Goal: Communication & Community: Answer question/provide support

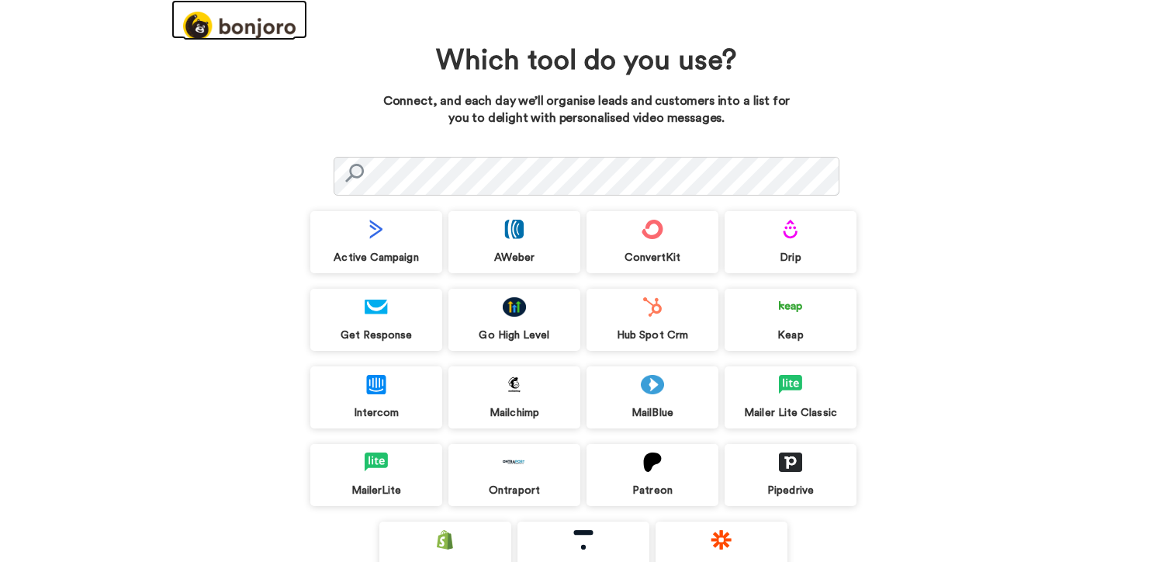
click at [230, 22] on img at bounding box center [239, 26] width 112 height 29
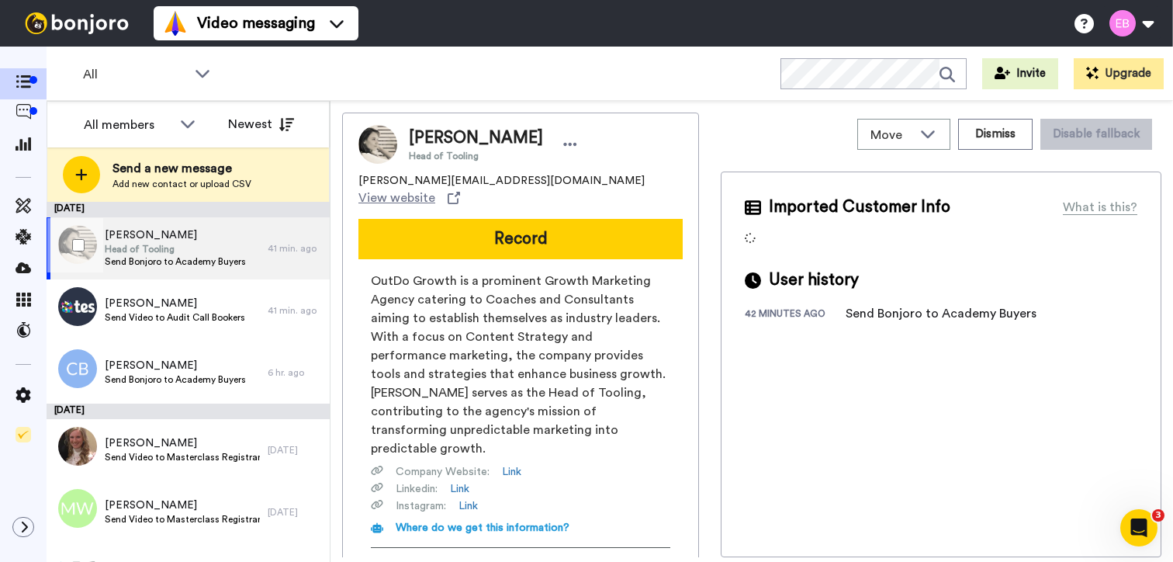
click at [185, 247] on span "Head of Tooling" at bounding box center [175, 249] width 141 height 12
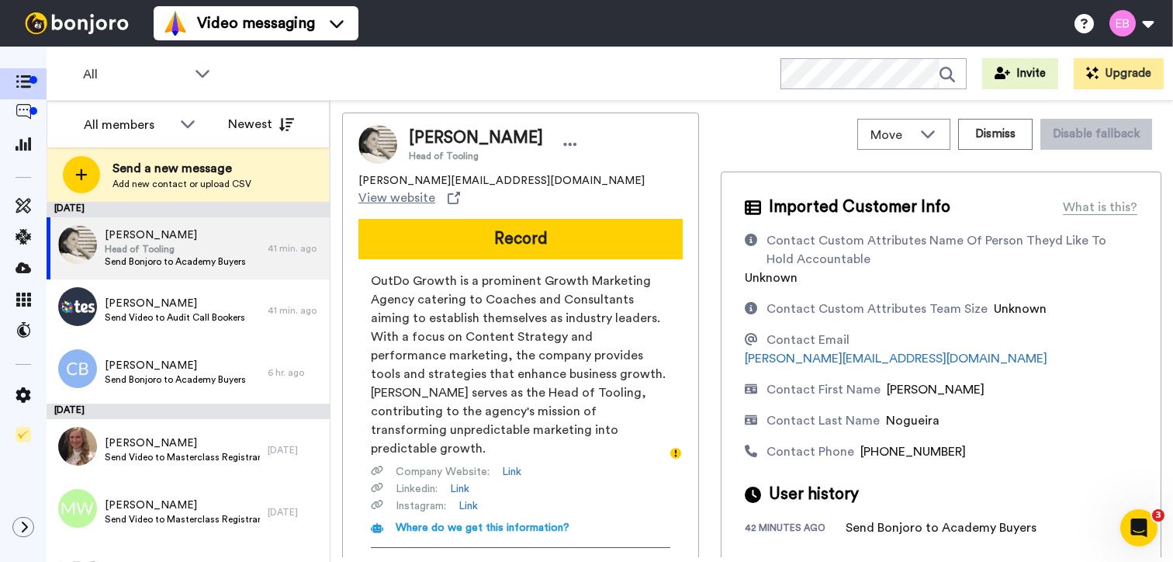
click at [363, 71] on div "All WORKSPACES View all All Default Task List + Add a new workspace Invite Upgr…" at bounding box center [610, 74] width 1127 height 54
click at [27, 396] on icon at bounding box center [23, 395] width 15 height 16
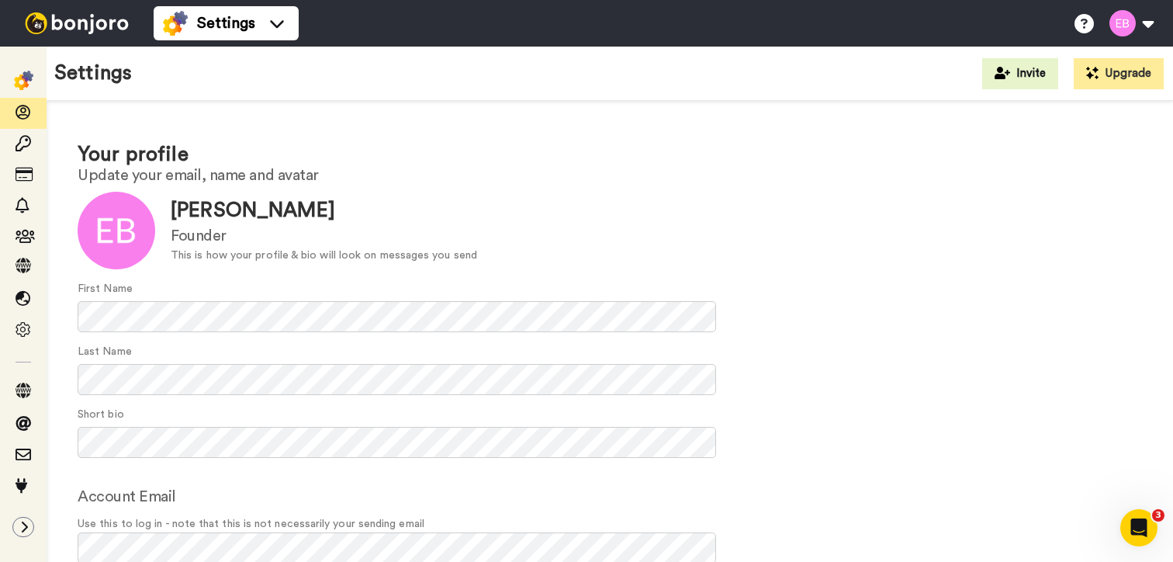
click at [87, 17] on img at bounding box center [77, 23] width 116 height 22
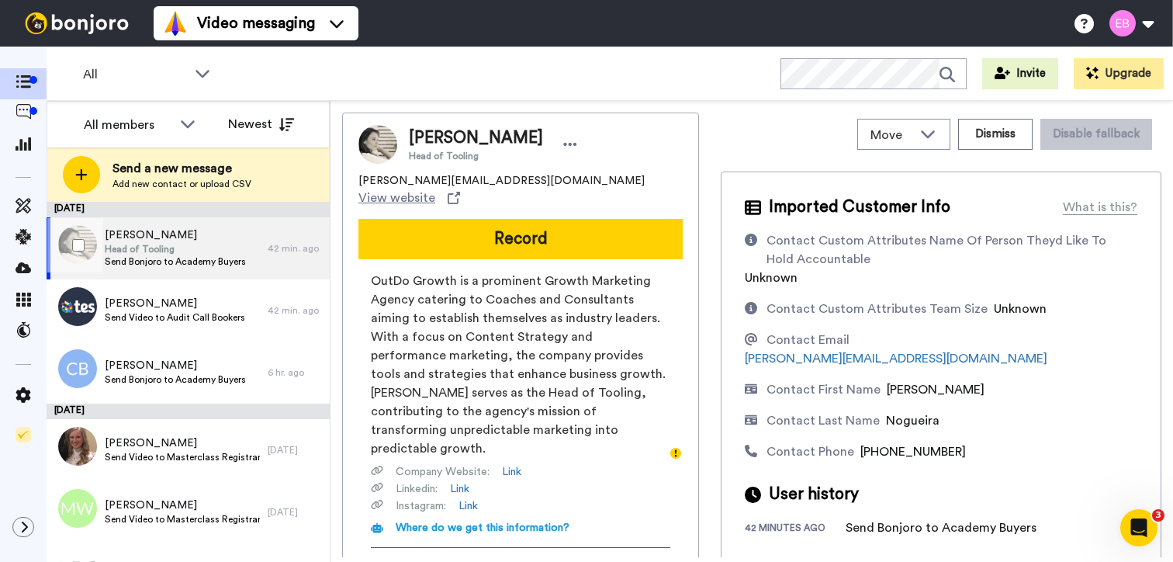
click at [217, 243] on span "Head of Tooling" at bounding box center [175, 249] width 141 height 12
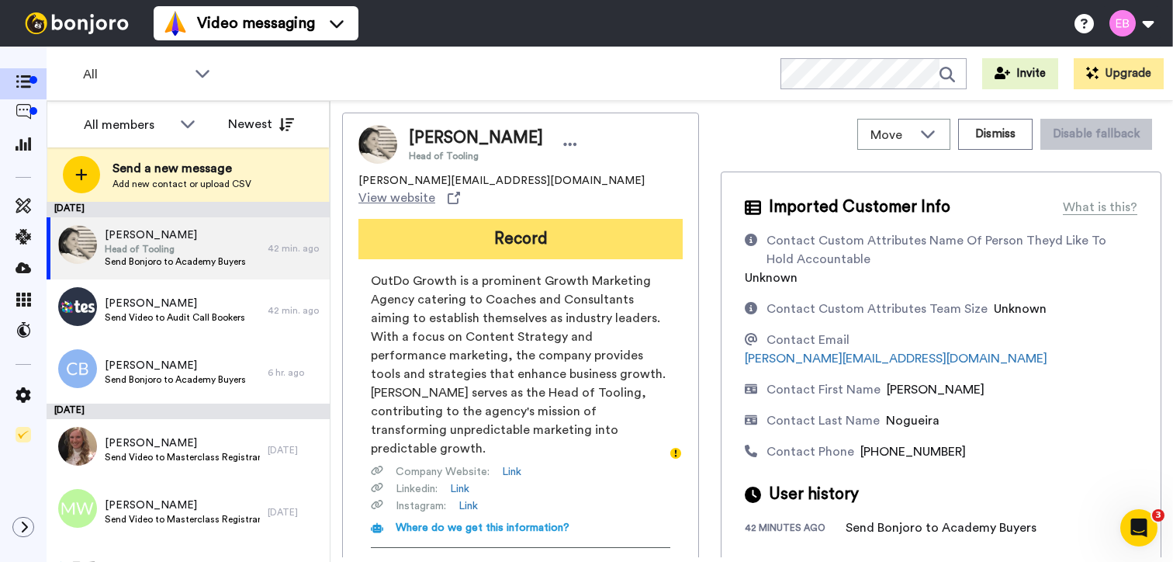
click at [513, 236] on button "Record" at bounding box center [520, 239] width 324 height 40
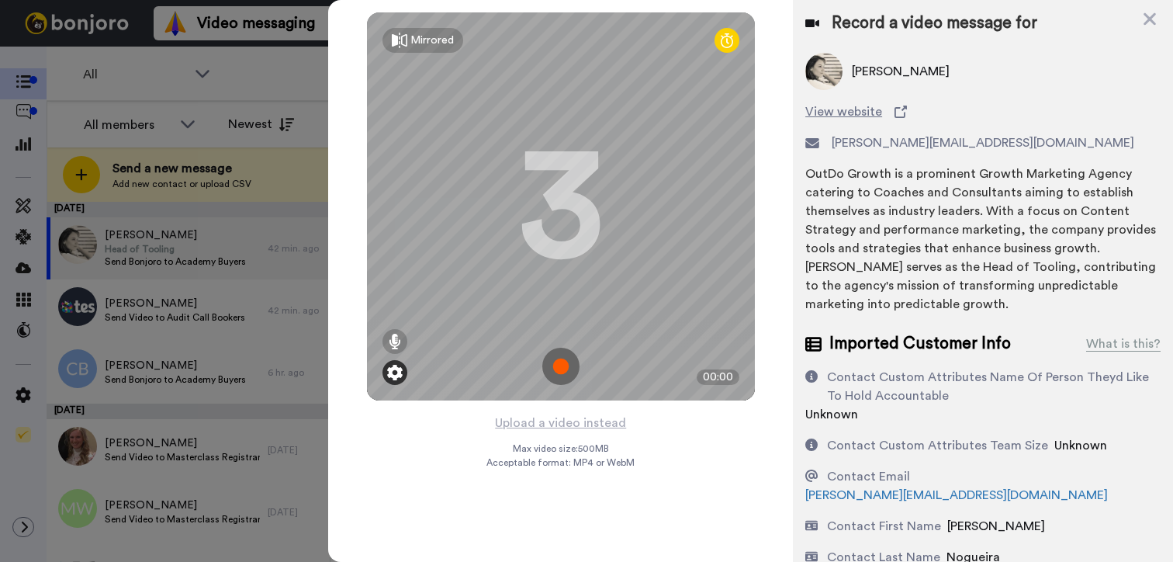
click at [400, 369] on img at bounding box center [395, 373] width 16 height 16
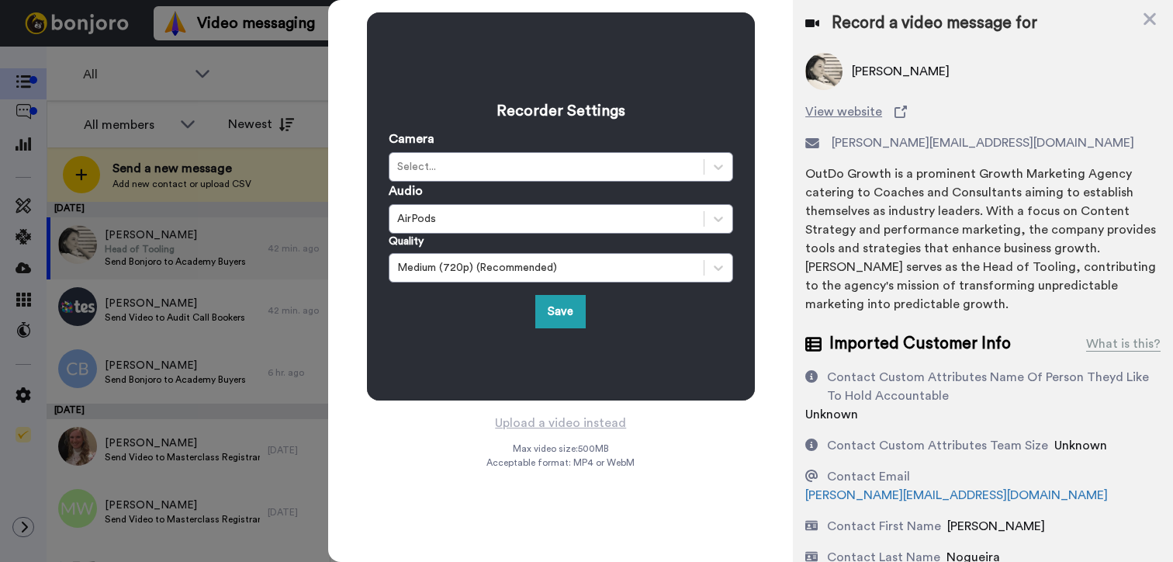
click at [402, 447] on div "Recorder Settings Camera Select... Audio AirPods Quality Medium (720p) (Recomme…" at bounding box center [560, 281] width 465 height 562
click at [575, 320] on button "Save" at bounding box center [560, 311] width 50 height 33
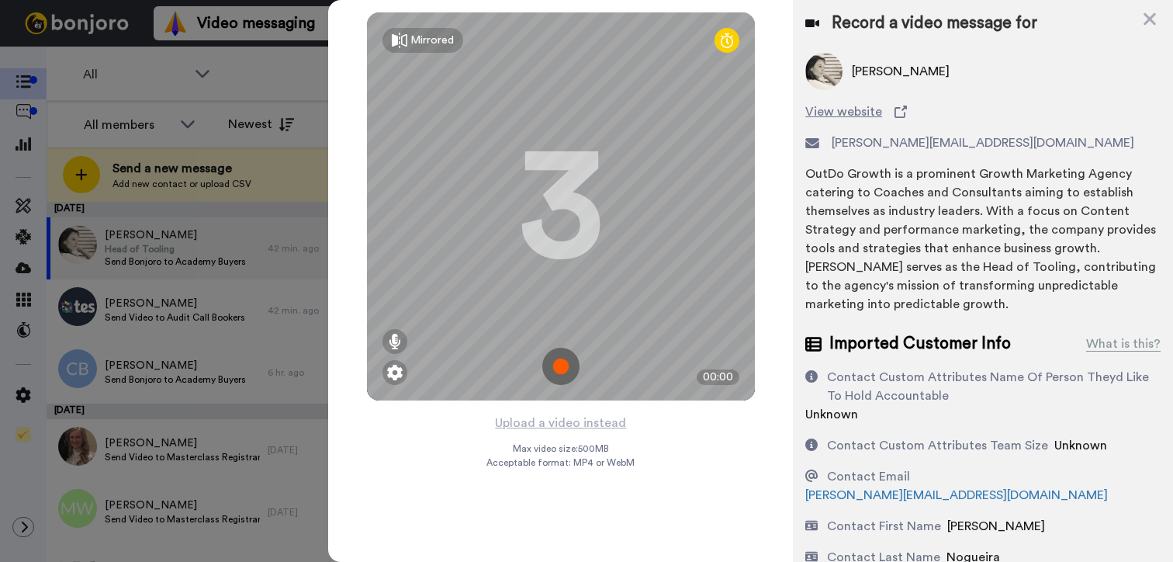
click at [563, 369] on img at bounding box center [560, 366] width 37 height 37
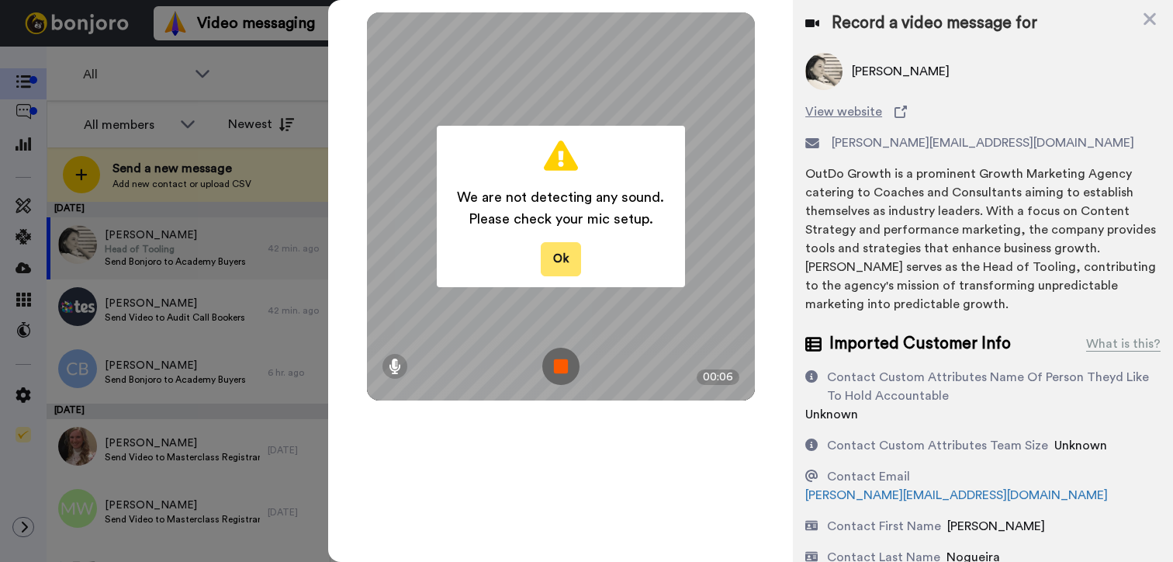
click at [576, 256] on button "Ok" at bounding box center [561, 258] width 40 height 33
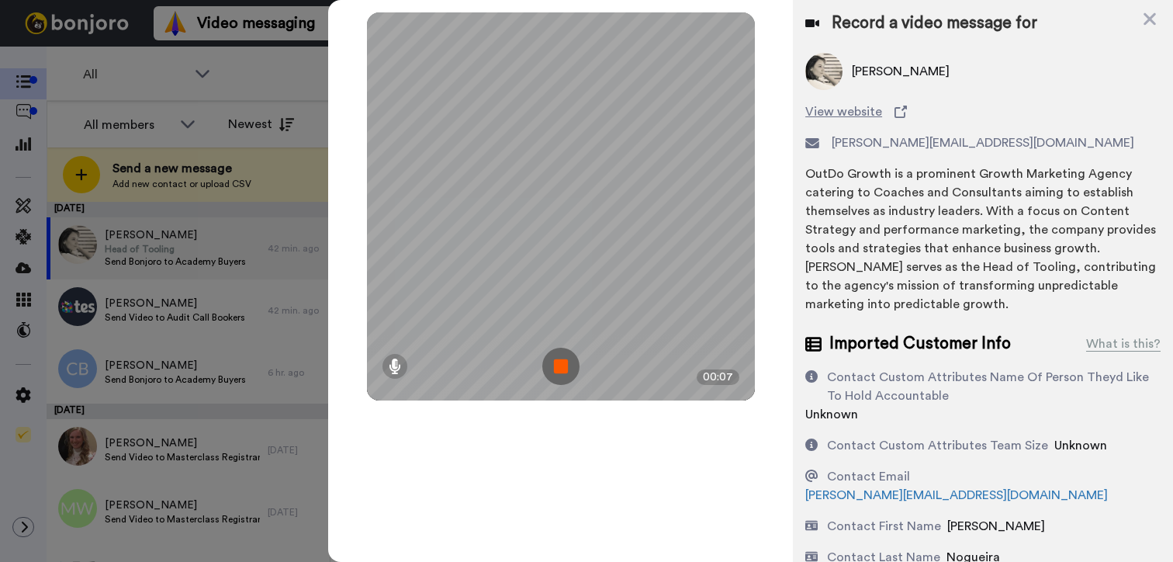
click at [1139, 24] on div "Record a video message for" at bounding box center [982, 23] width 355 height 22
click at [1147, 22] on icon at bounding box center [1150, 19] width 12 height 12
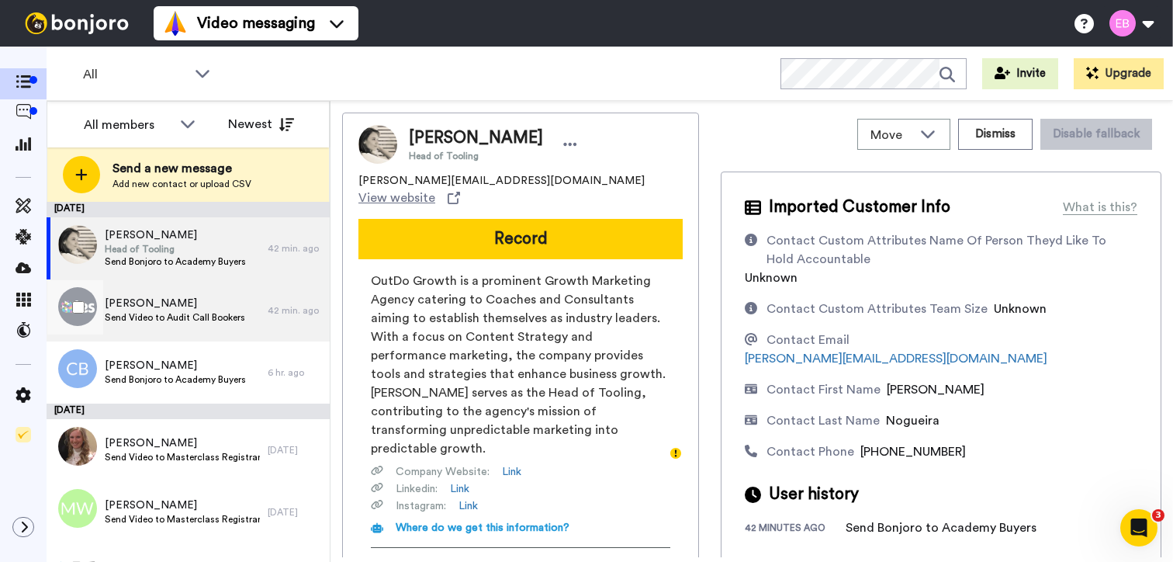
scroll to position [369, 0]
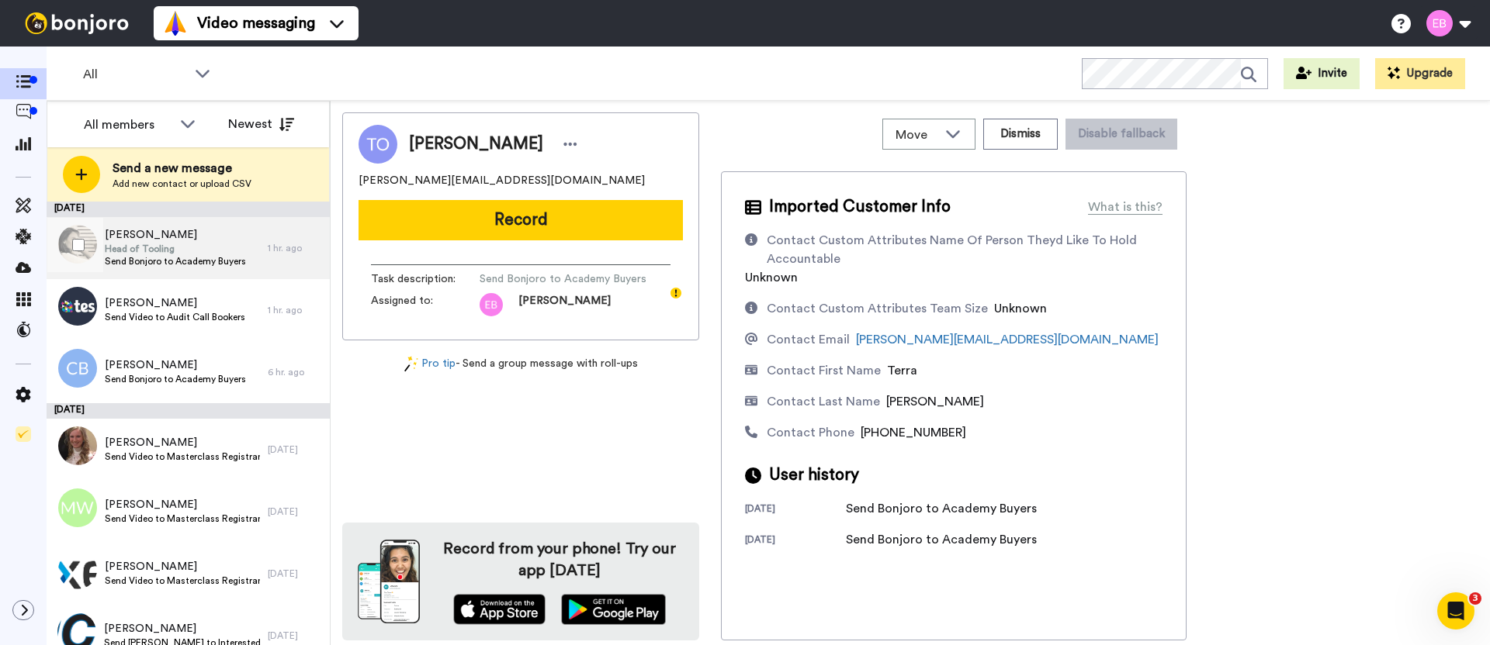
click at [201, 241] on span "Natalia Nogueira" at bounding box center [175, 235] width 141 height 16
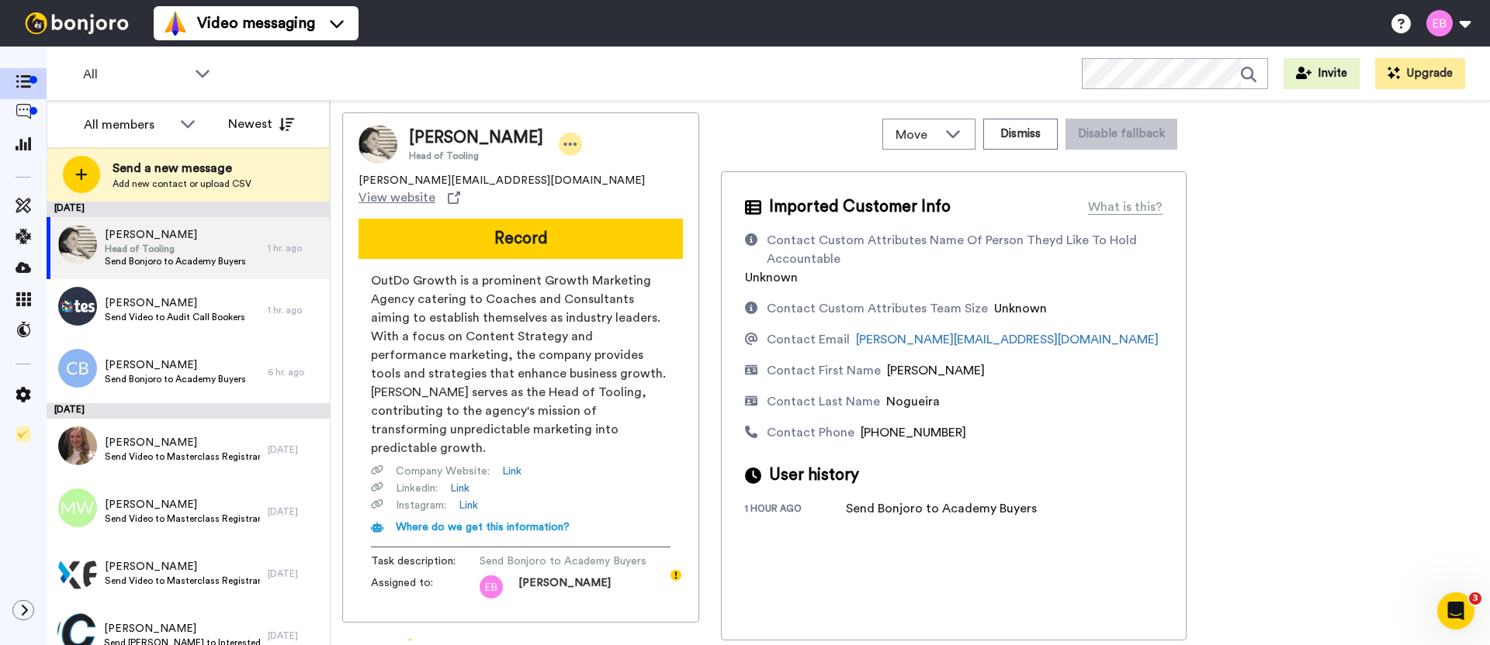
click at [563, 147] on icon at bounding box center [570, 145] width 14 height 16
click at [598, 233] on li "Dismiss" at bounding box center [604, 236] width 112 height 22
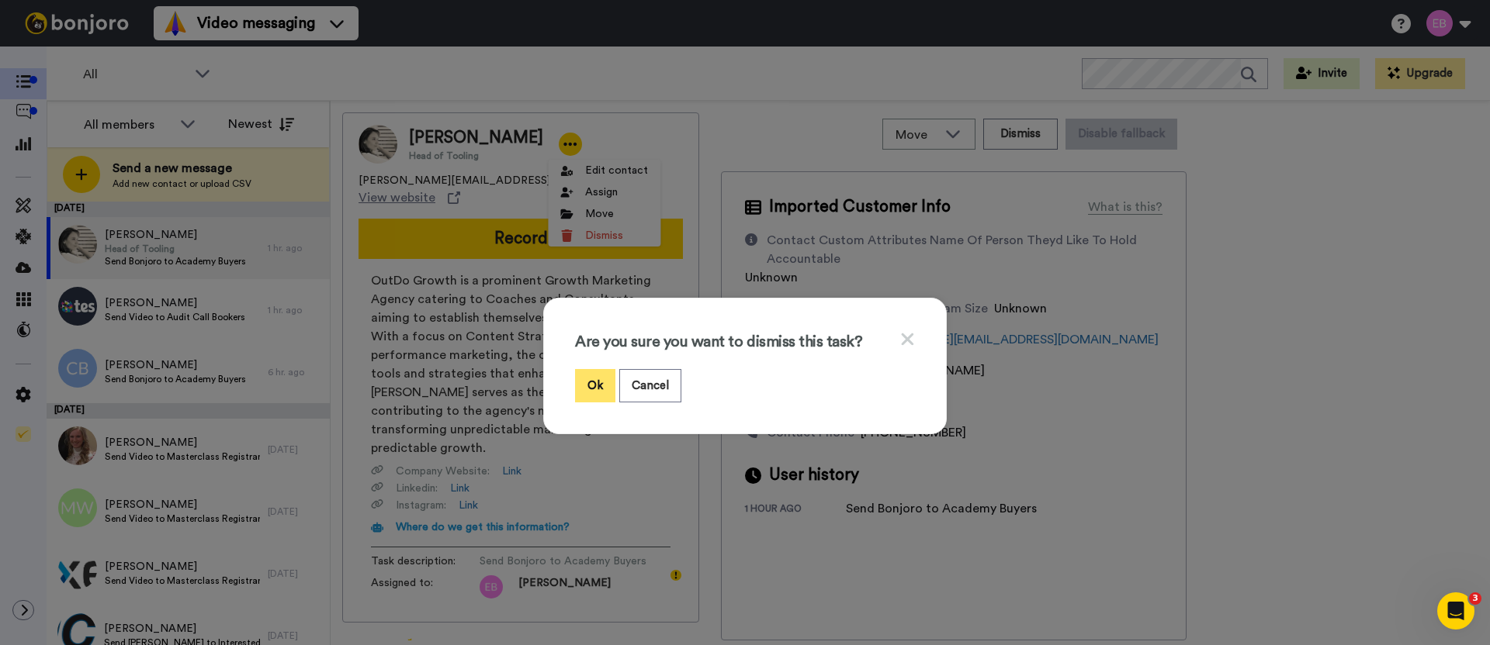
click at [596, 394] on button "Ok" at bounding box center [595, 385] width 40 height 33
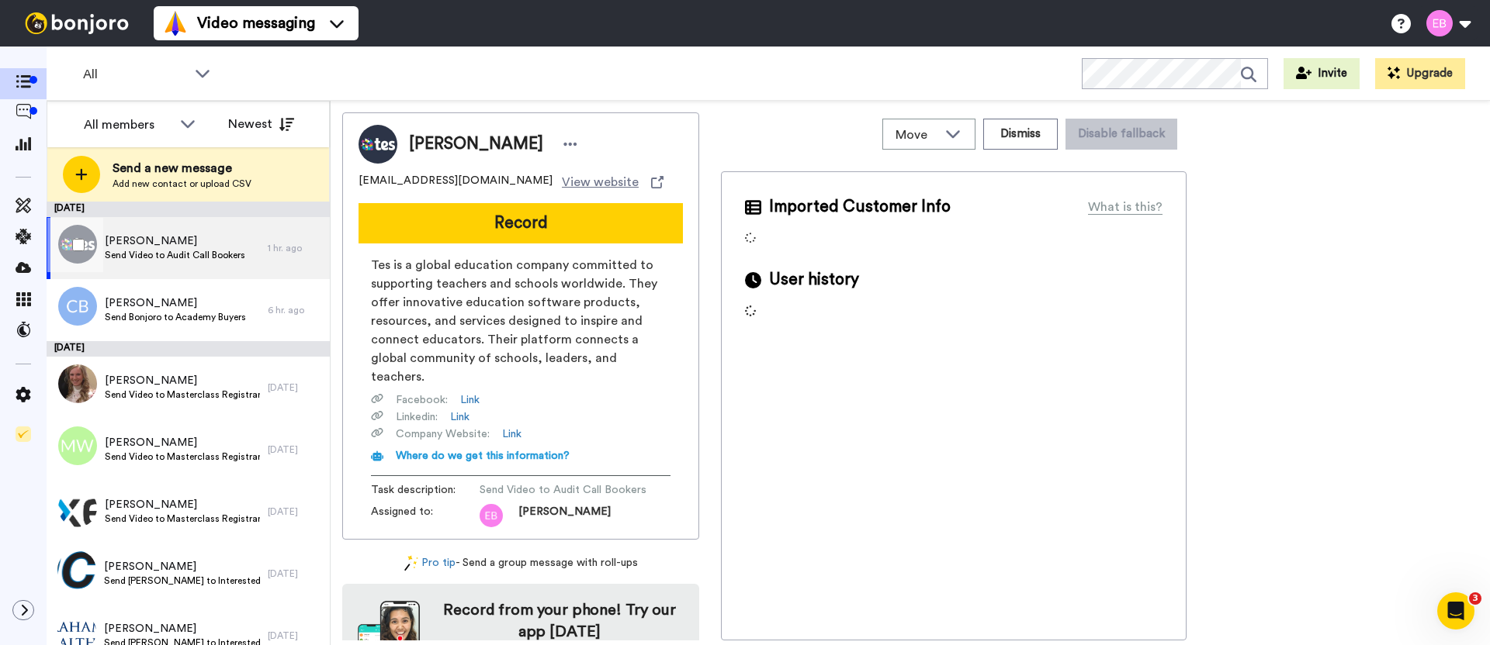
click at [189, 251] on span "Send Video to Audit Call Bookers" at bounding box center [175, 255] width 140 height 12
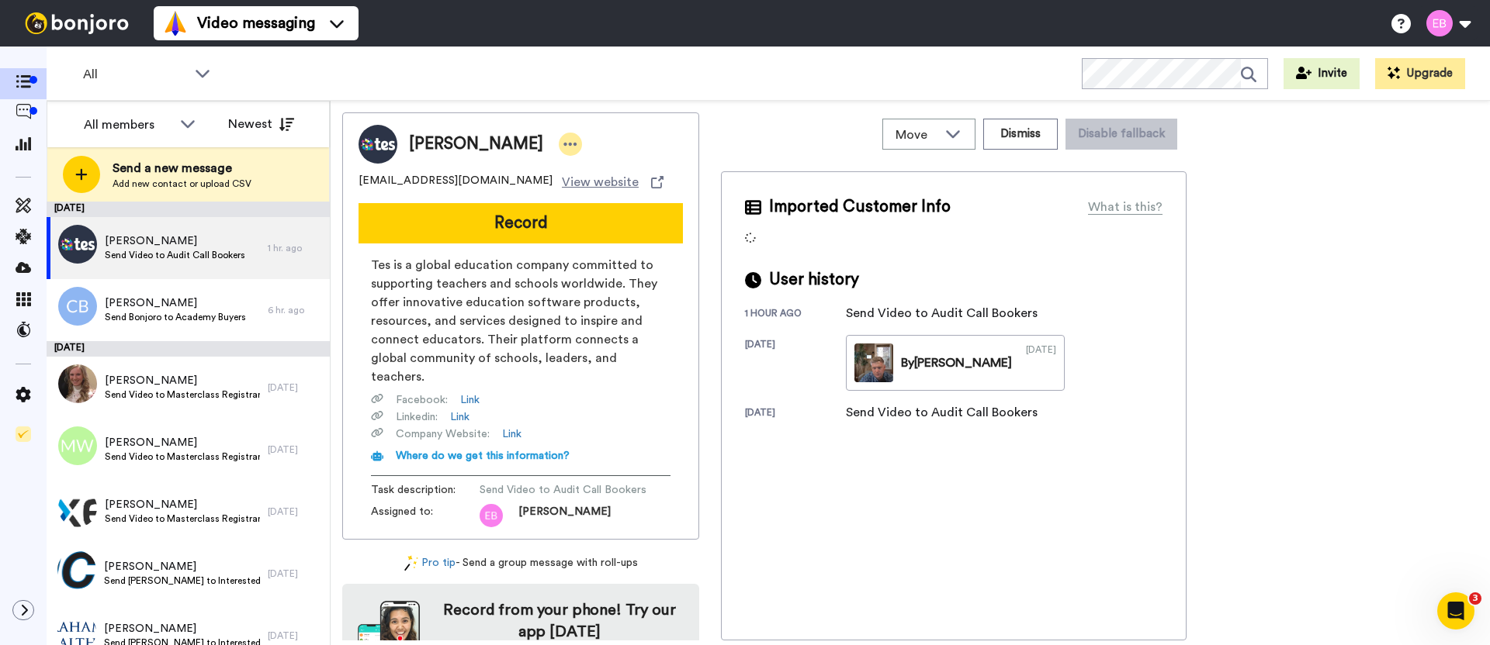
click at [563, 147] on icon at bounding box center [570, 145] width 14 height 16
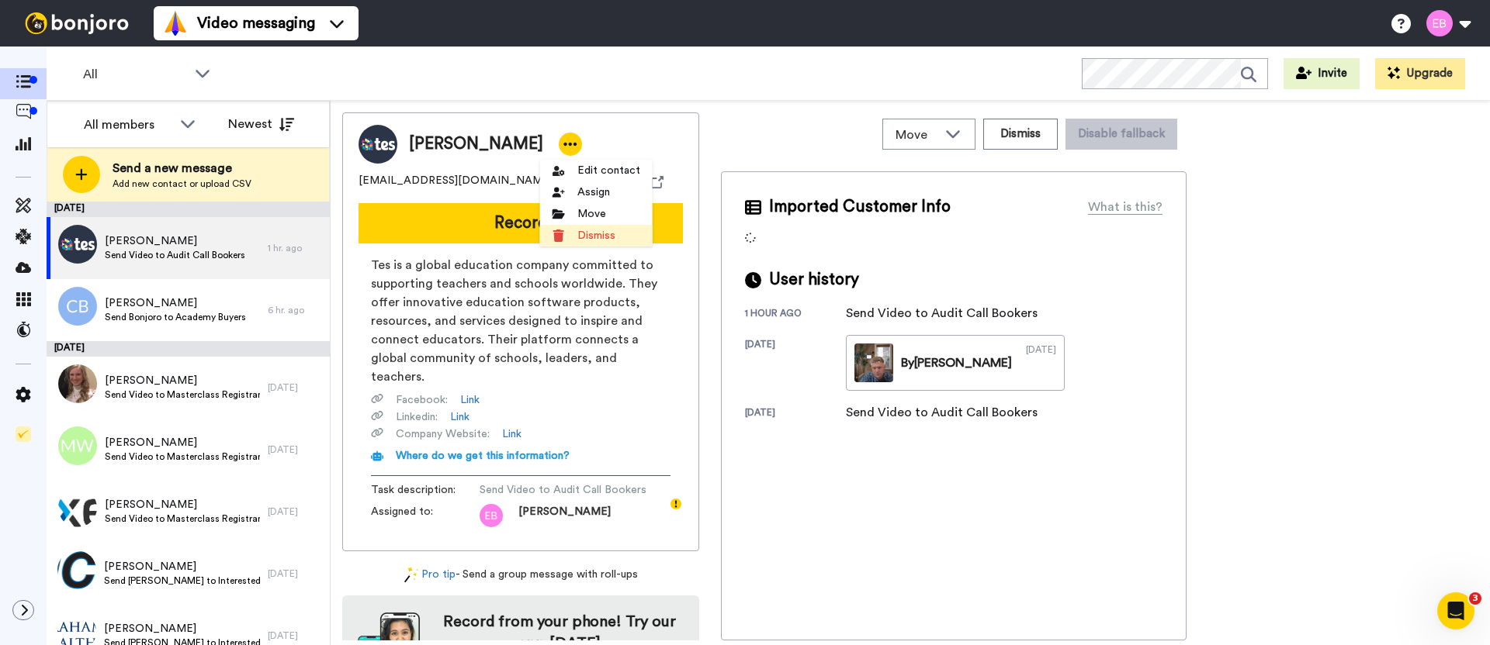
click at [581, 232] on li "Dismiss" at bounding box center [596, 236] width 112 height 22
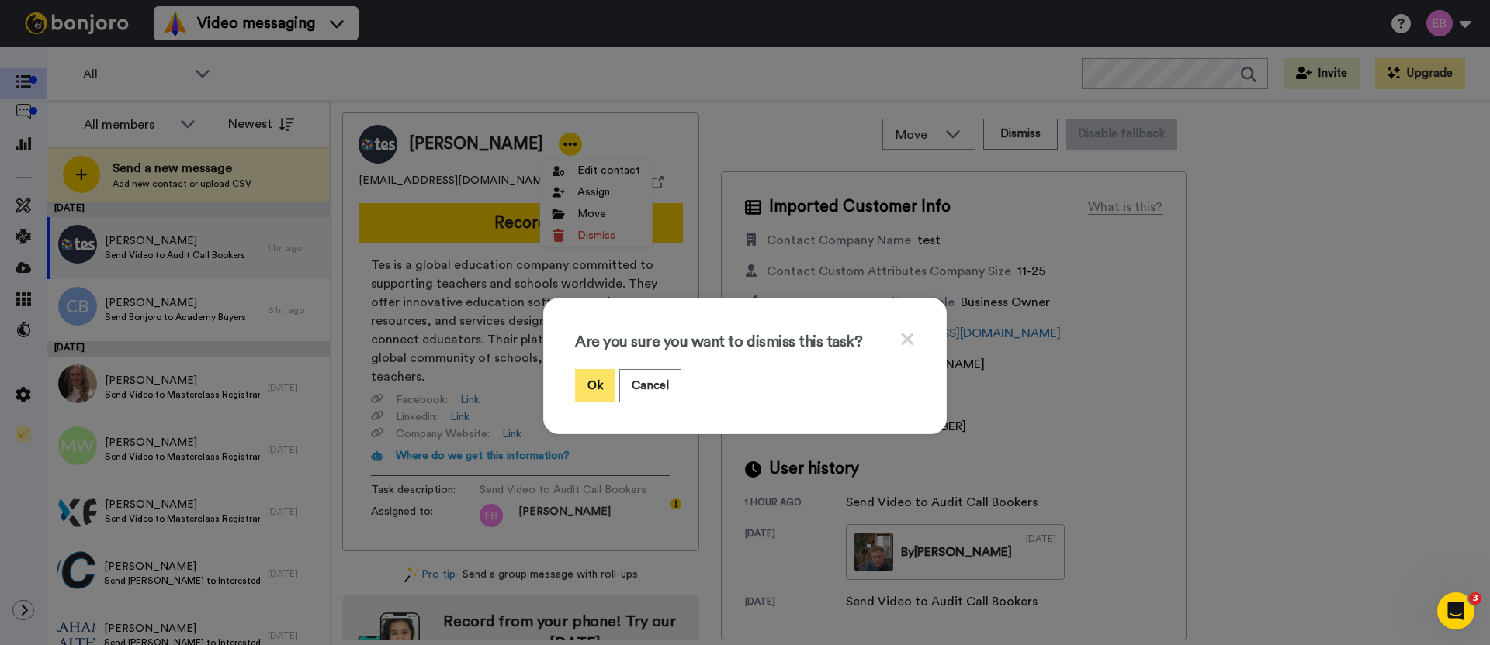
click at [596, 390] on button "Ok" at bounding box center [595, 385] width 40 height 33
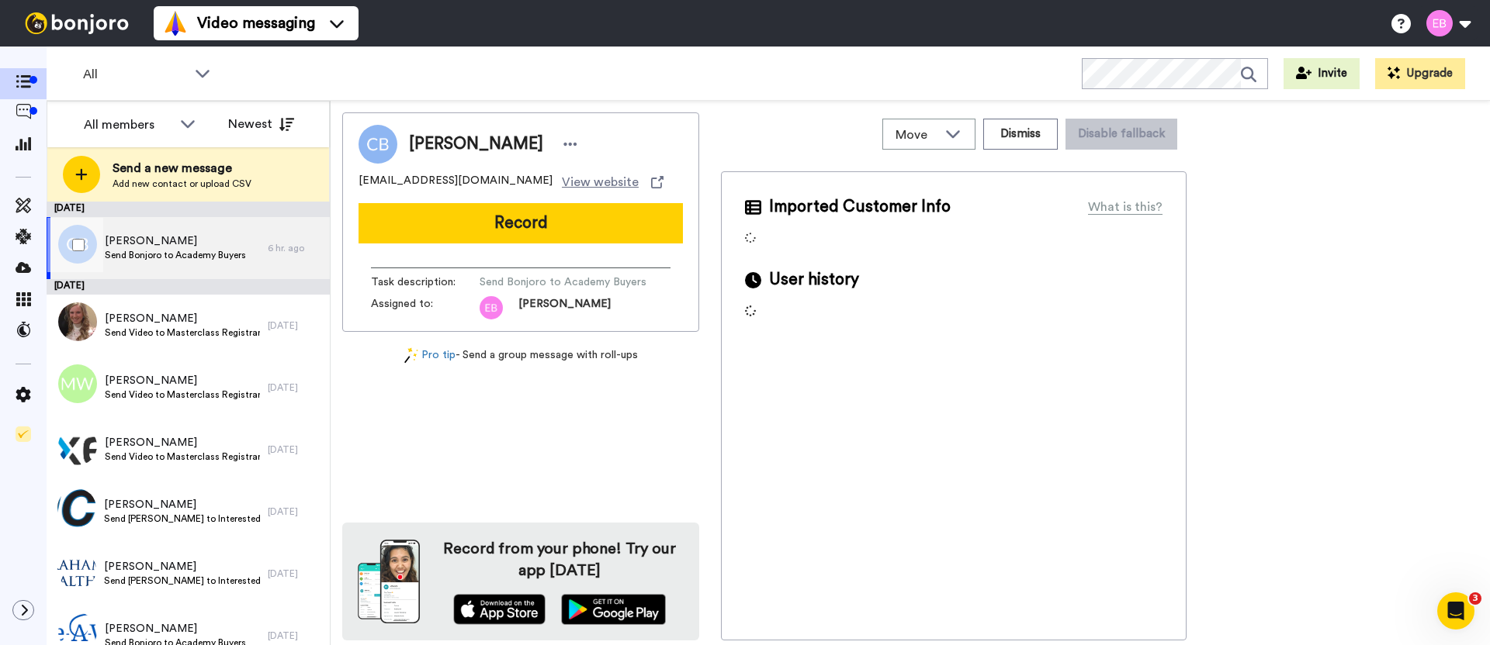
click at [160, 235] on span "[PERSON_NAME]" at bounding box center [175, 242] width 141 height 16
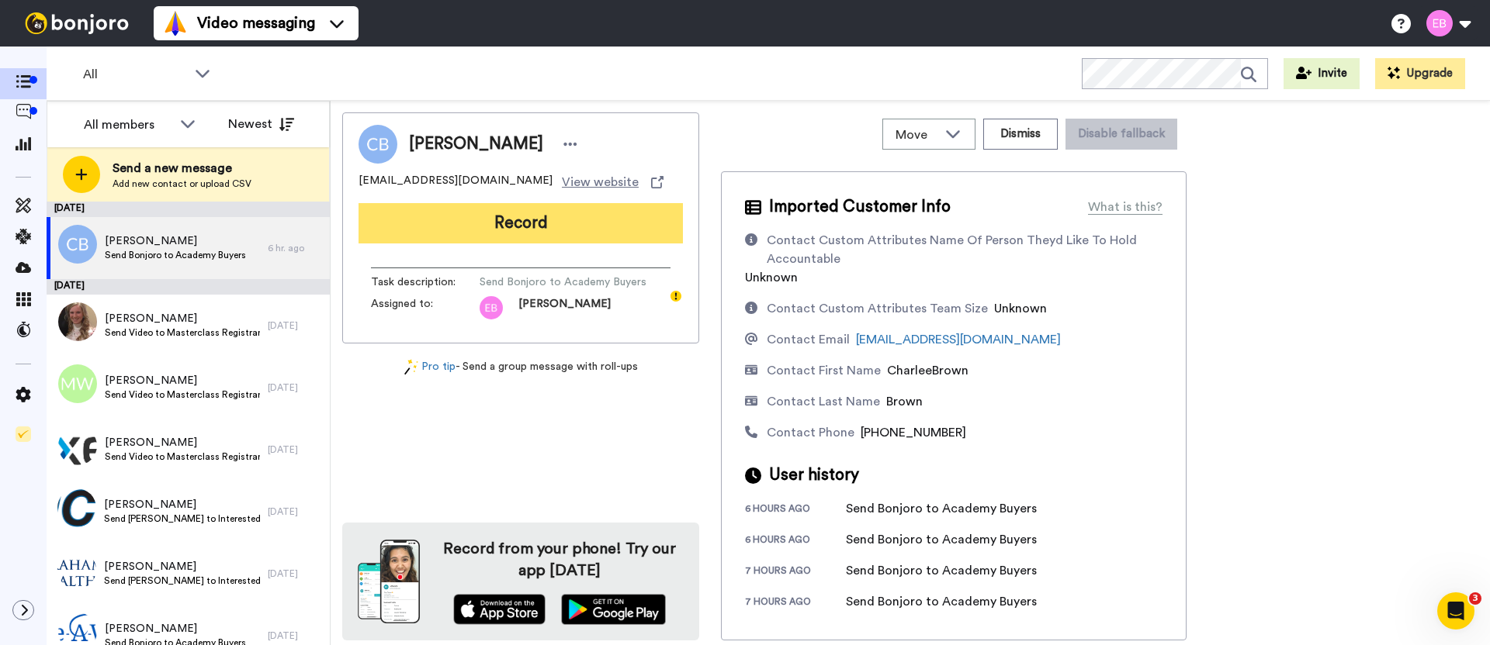
click at [556, 229] on button "Record" at bounding box center [520, 223] width 324 height 40
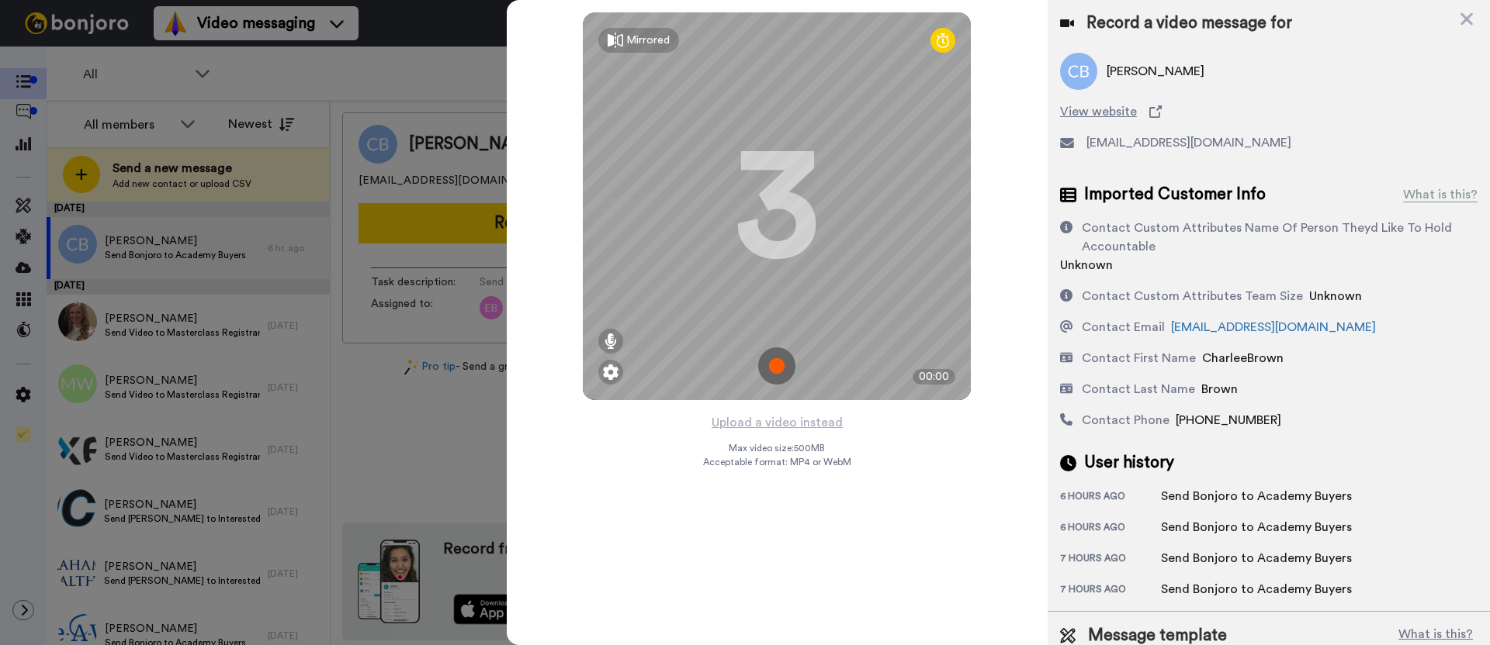
click at [777, 360] on img at bounding box center [776, 366] width 37 height 37
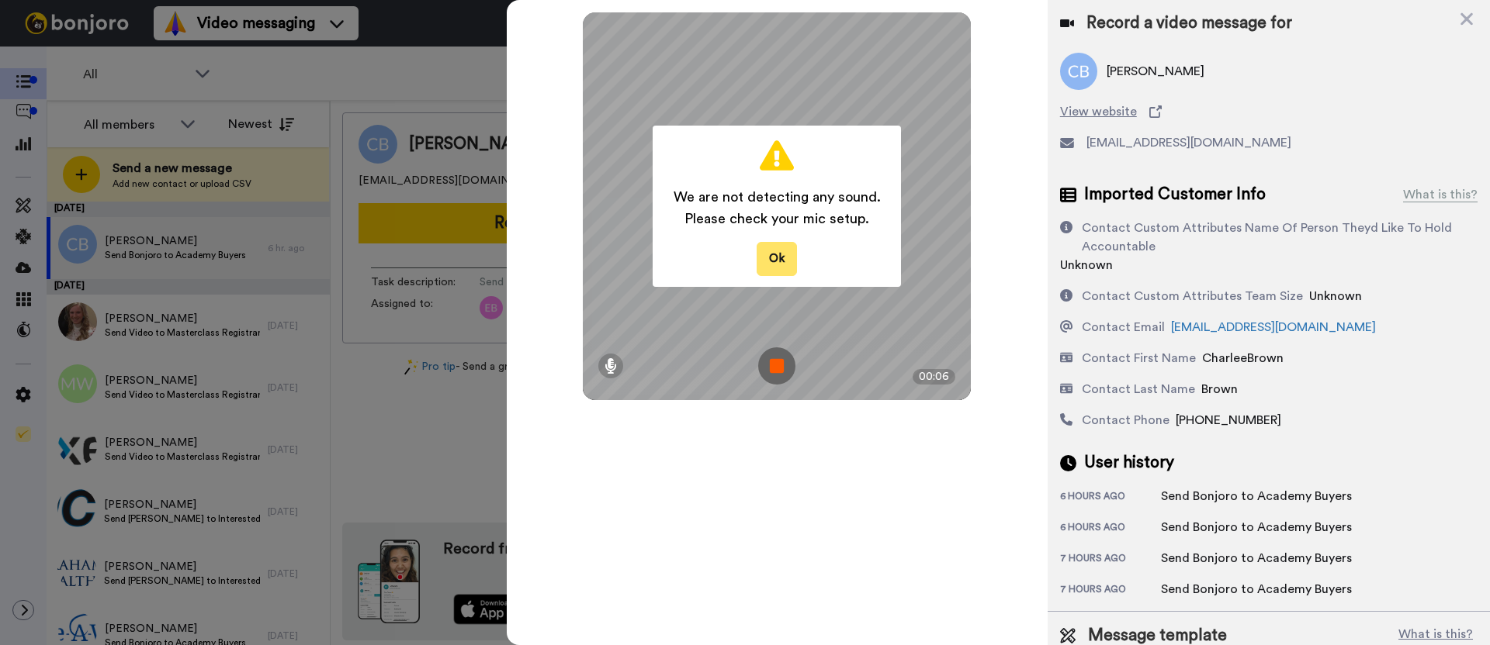
click at [794, 256] on button "Ok" at bounding box center [776, 258] width 40 height 33
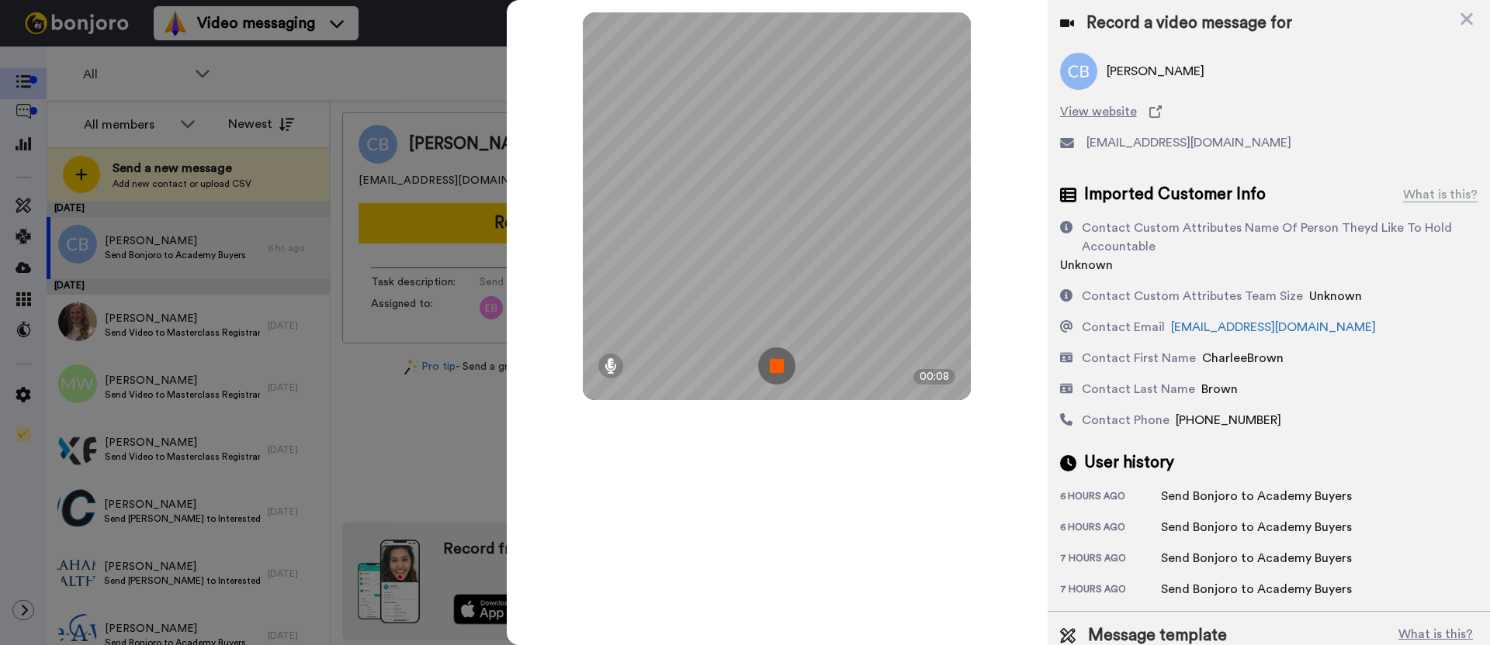
click at [1473, 22] on icon at bounding box center [1467, 18] width 16 height 19
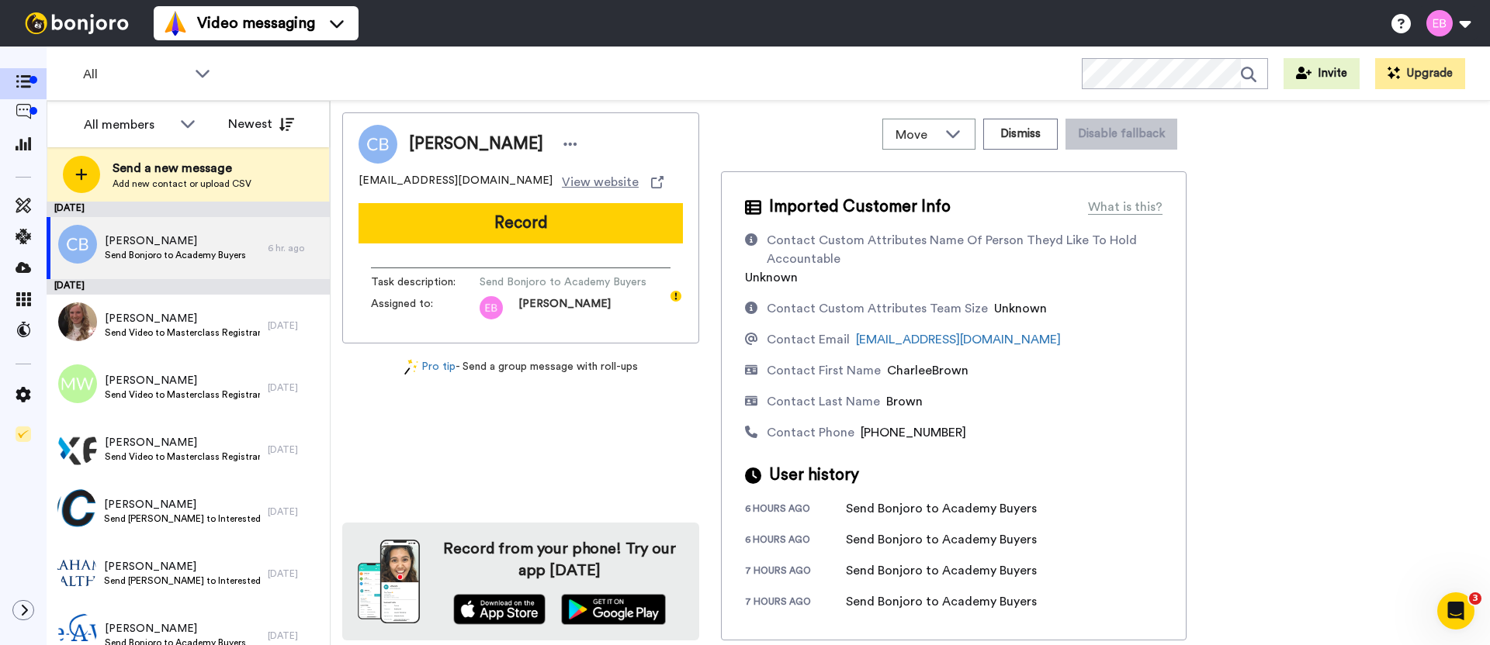
click at [639, 96] on div "All WORKSPACES View all All Default Task List + Add a new workspace Invite Upgr…" at bounding box center [768, 74] width 1443 height 54
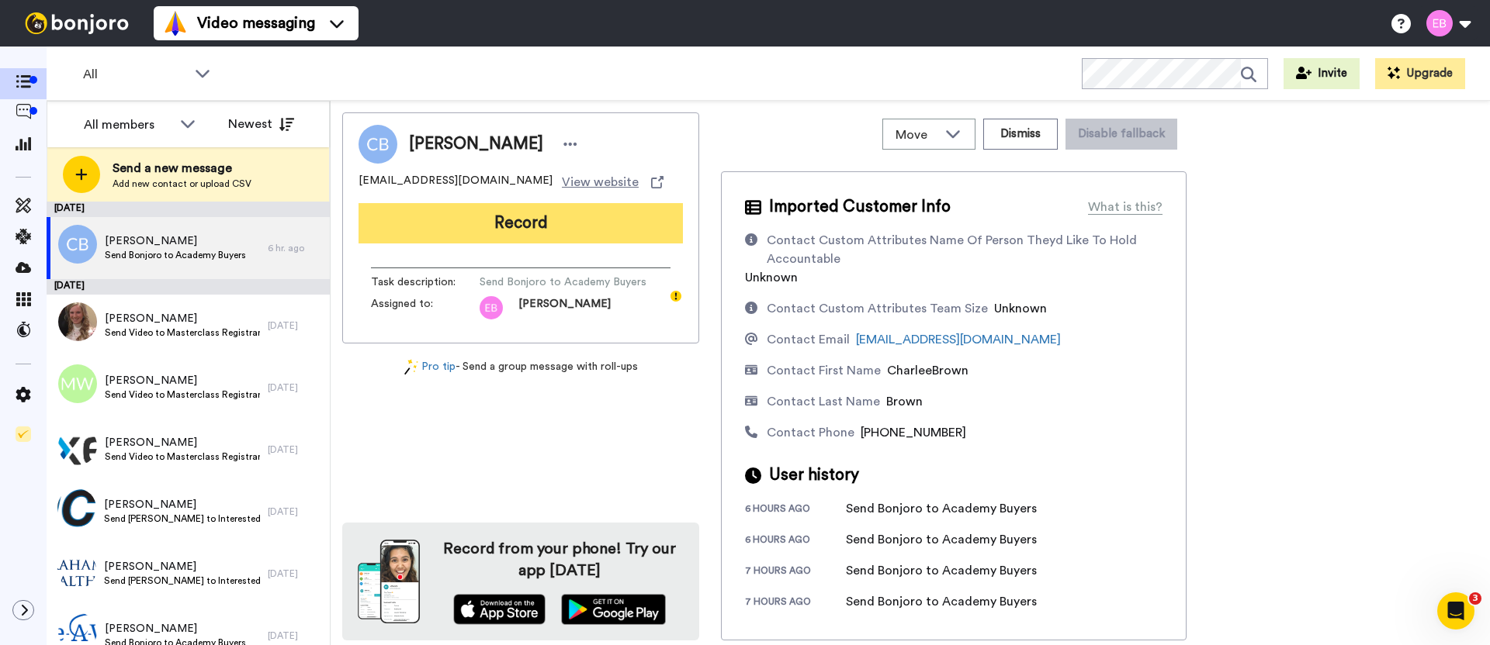
click at [491, 219] on button "Record" at bounding box center [520, 223] width 324 height 40
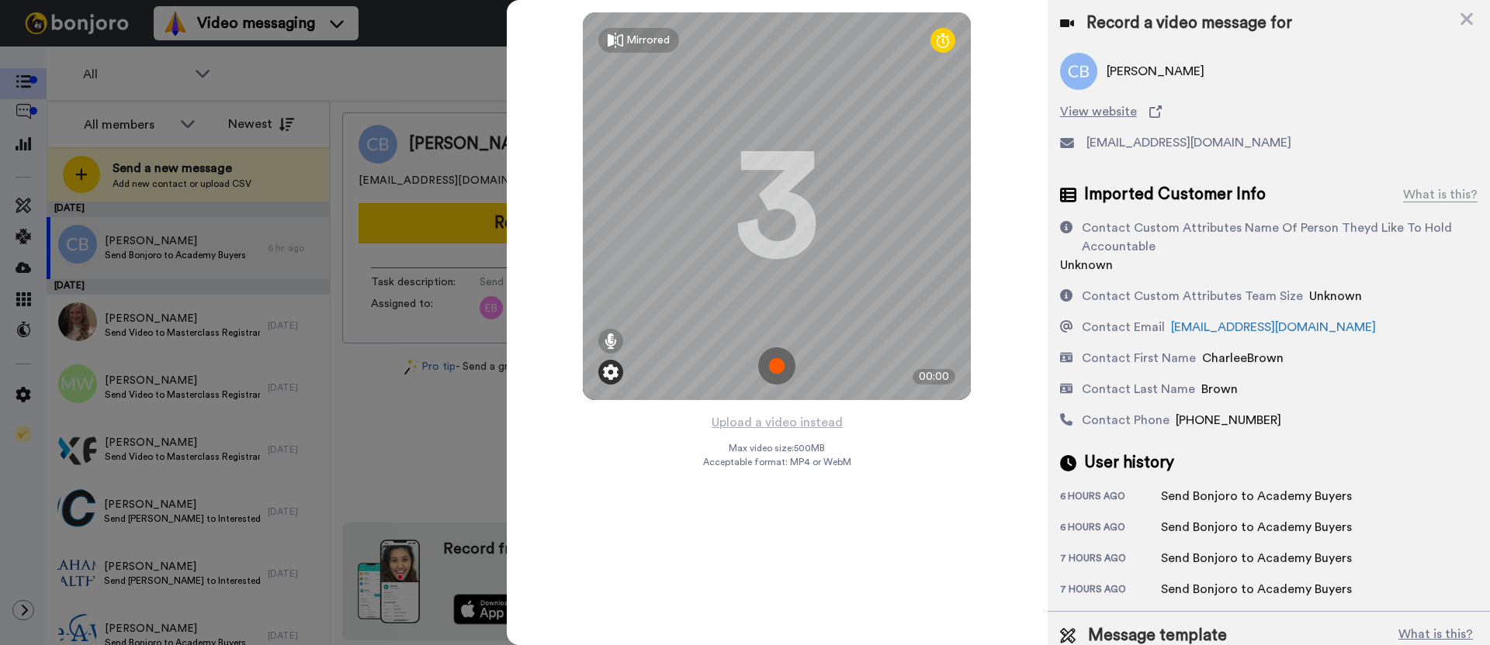
click at [607, 376] on img at bounding box center [611, 373] width 16 height 16
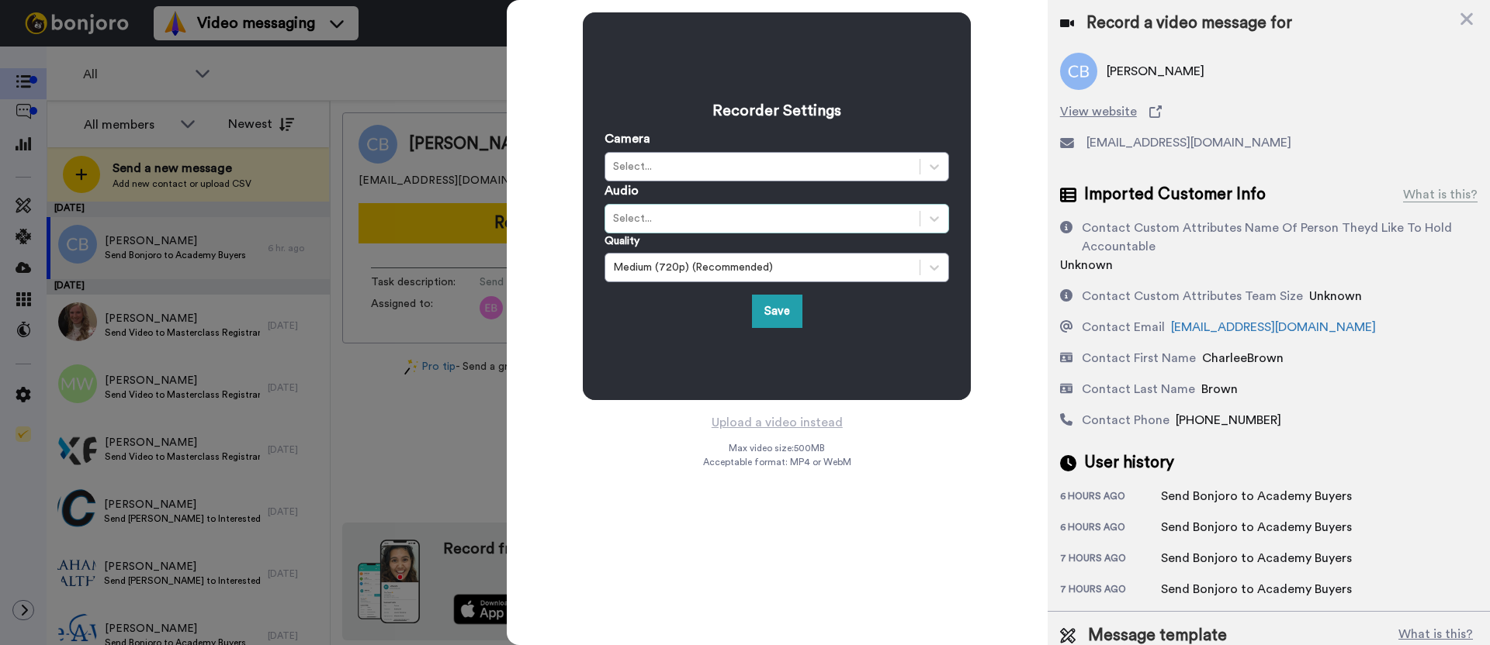
click at [739, 225] on div "Select..." at bounding box center [762, 219] width 299 height 16
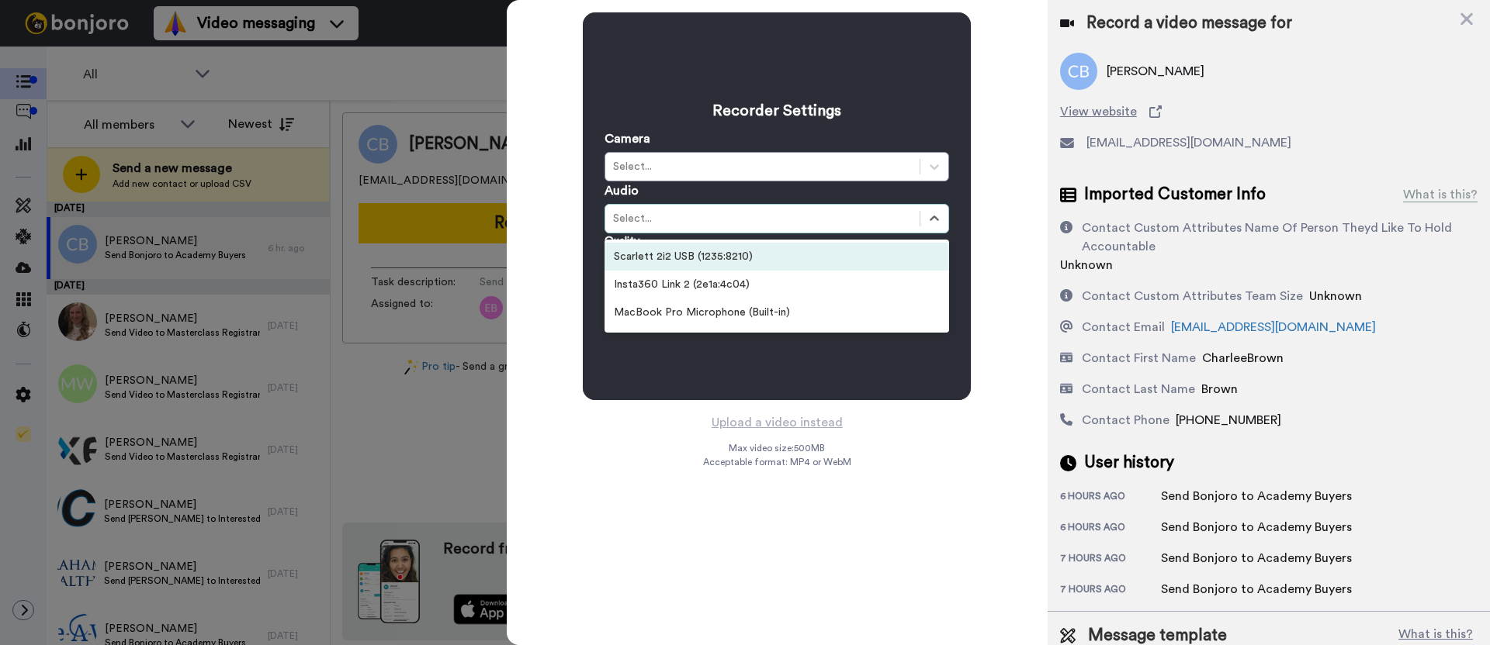
click at [738, 251] on div "Scarlett 2i2 USB (1235:8210)" at bounding box center [776, 257] width 344 height 28
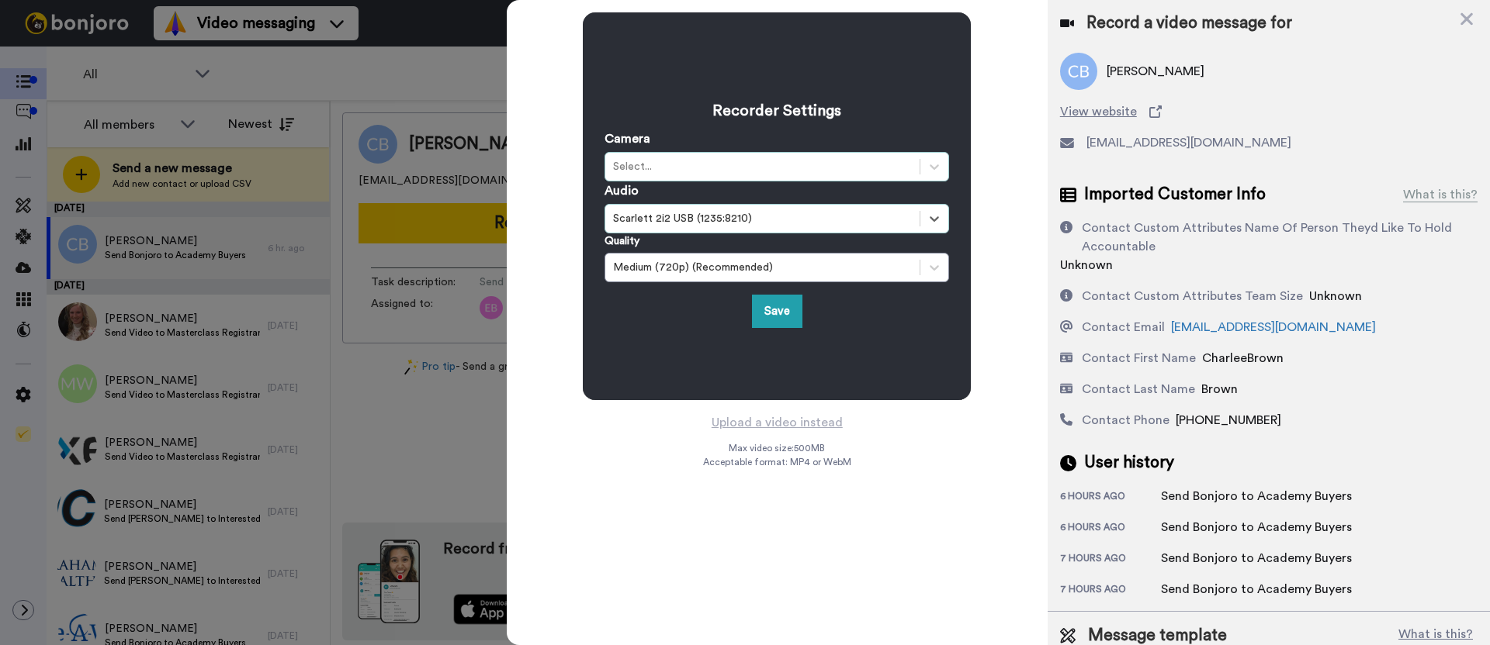
click at [722, 165] on div "Select..." at bounding box center [762, 167] width 299 height 16
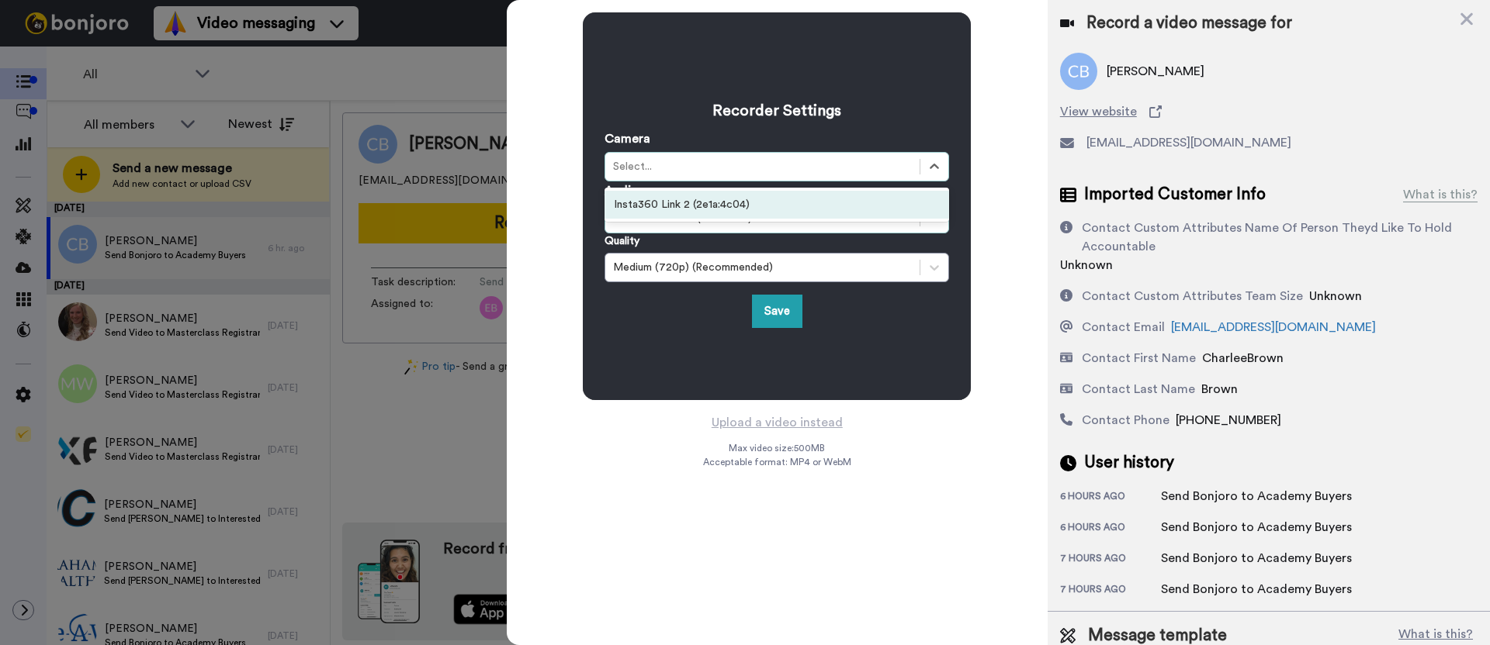
click at [726, 194] on div "Insta360 Link 2 (2e1a:4c04)" at bounding box center [776, 205] width 344 height 28
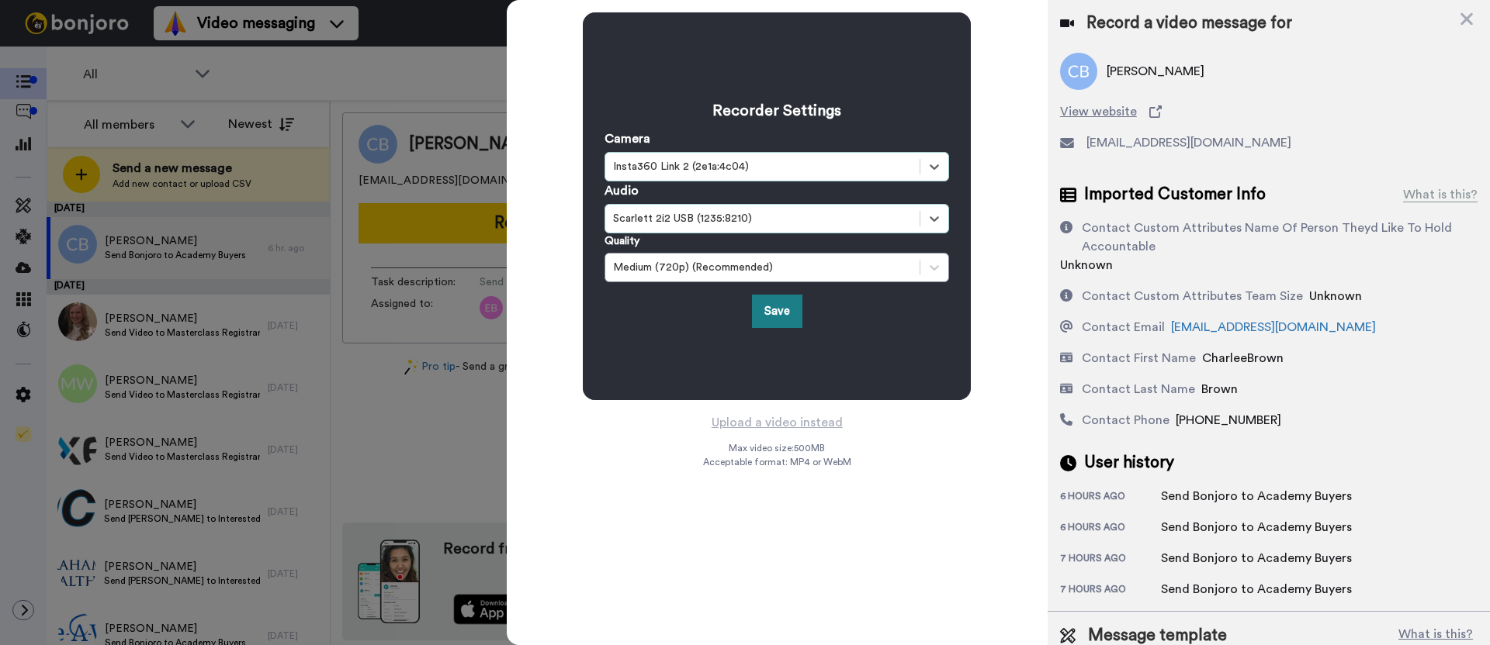
click at [770, 316] on button "Save" at bounding box center [777, 311] width 50 height 33
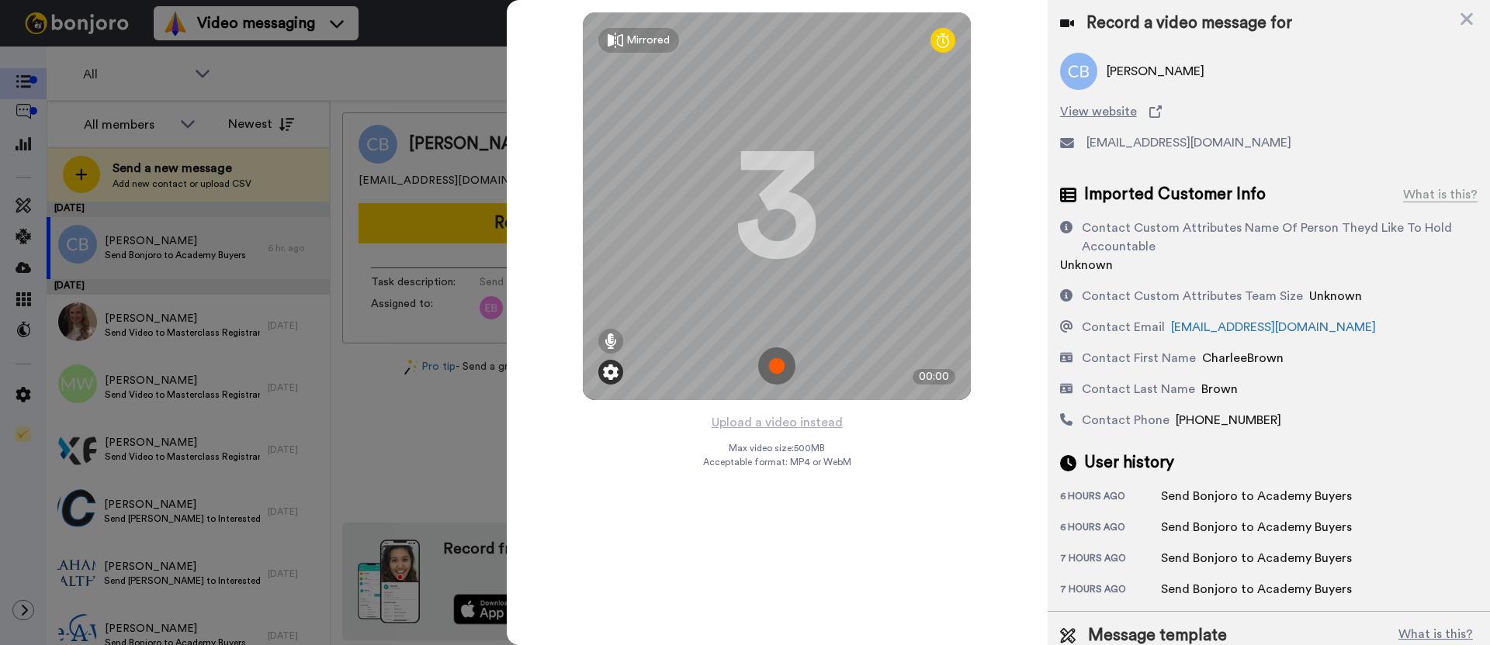
click at [607, 375] on img at bounding box center [611, 373] width 16 height 16
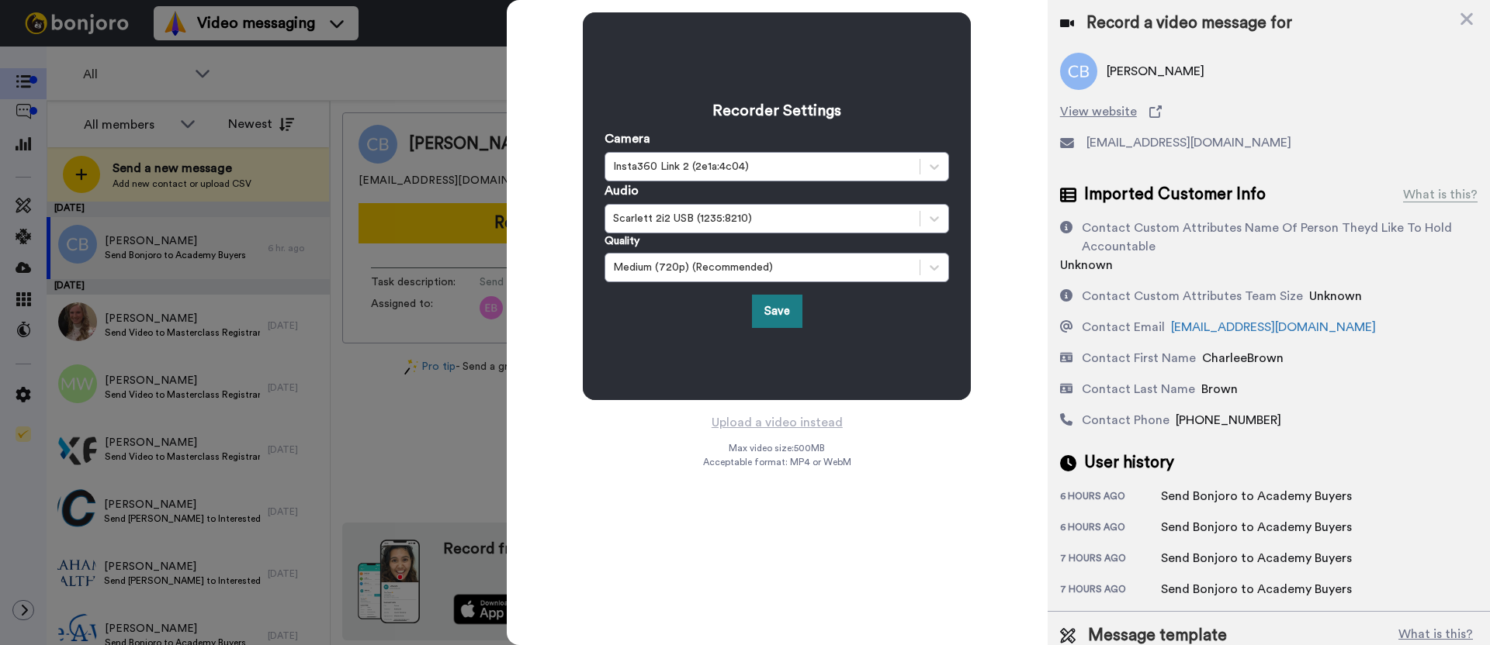
click at [789, 317] on button "Save" at bounding box center [777, 311] width 50 height 33
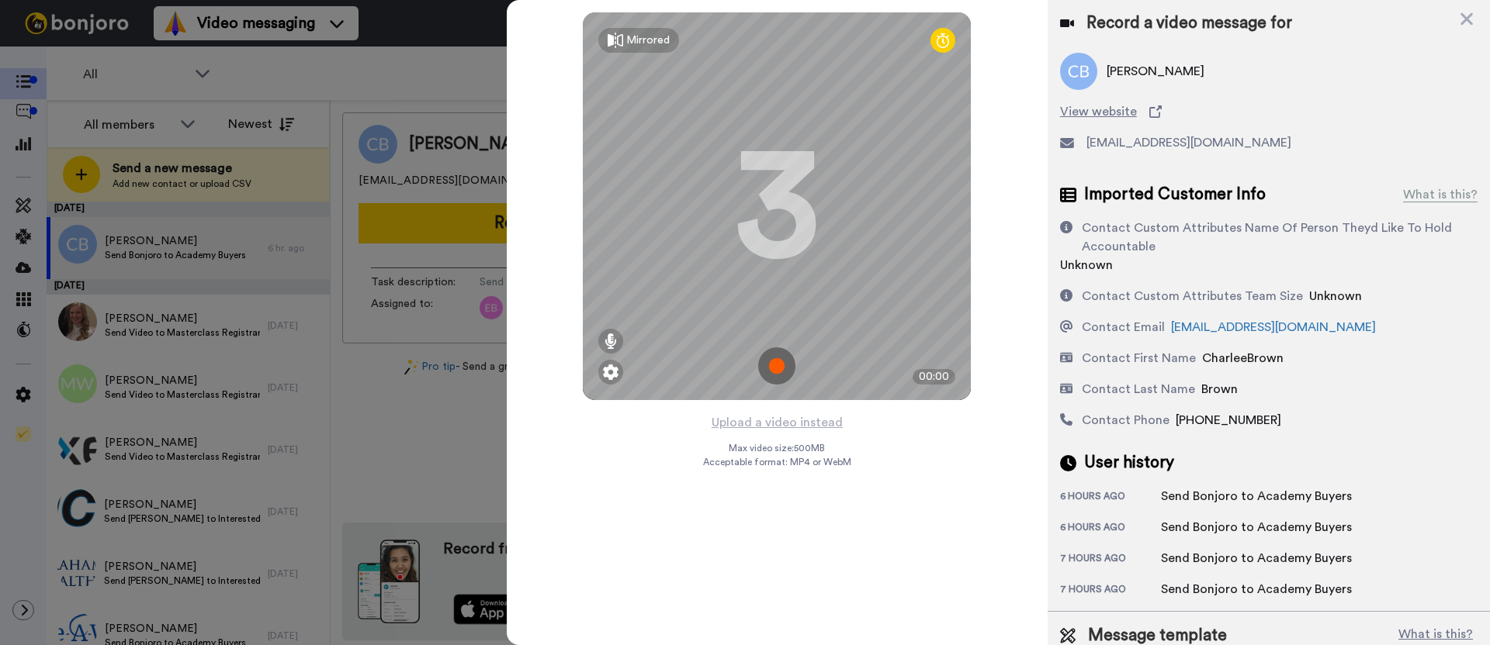
click at [775, 370] on img at bounding box center [776, 366] width 37 height 37
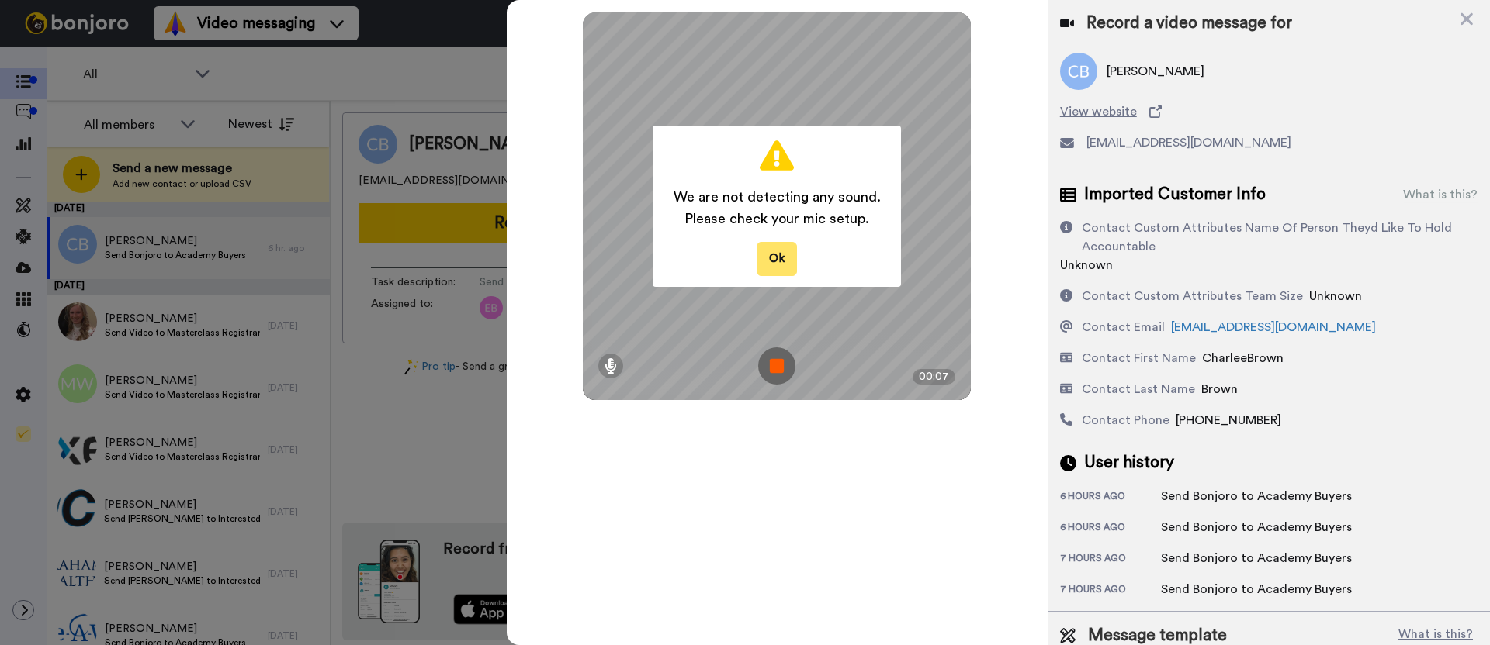
click at [777, 257] on button "Ok" at bounding box center [776, 258] width 40 height 33
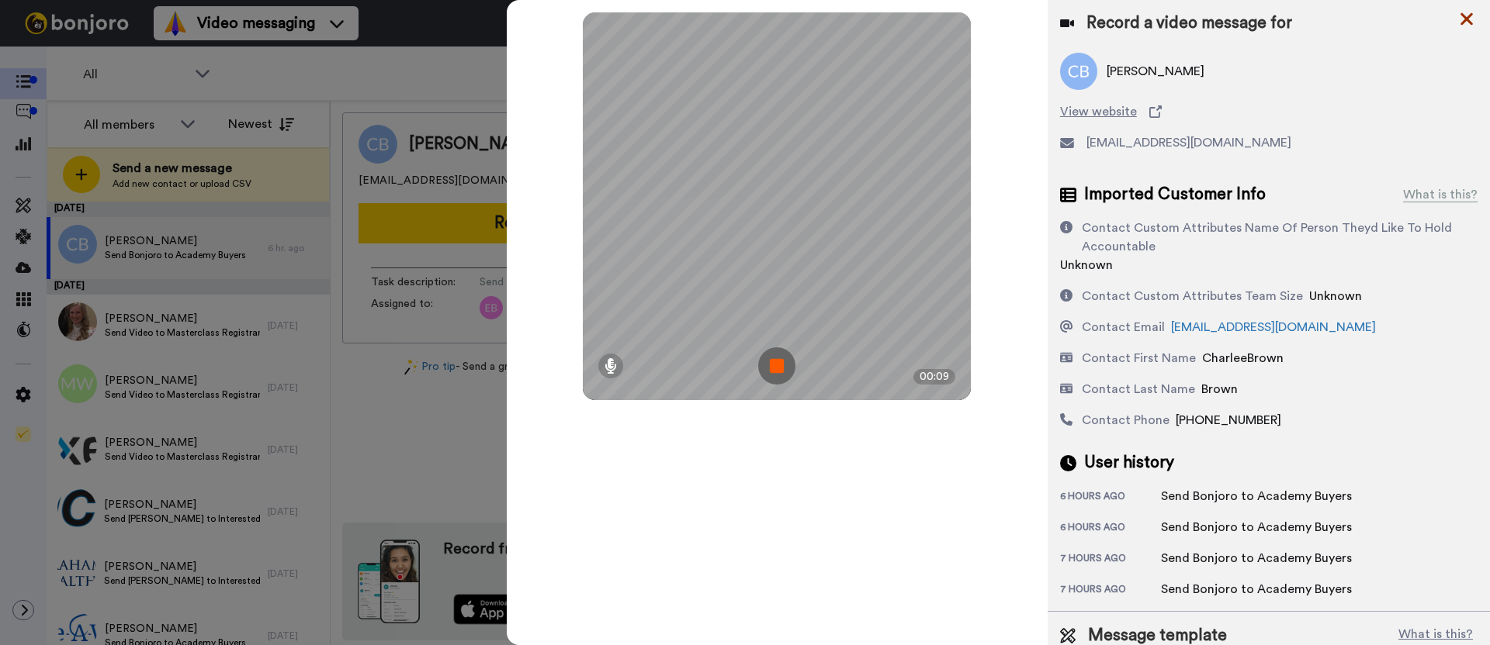
click at [1465, 11] on icon at bounding box center [1467, 18] width 16 height 19
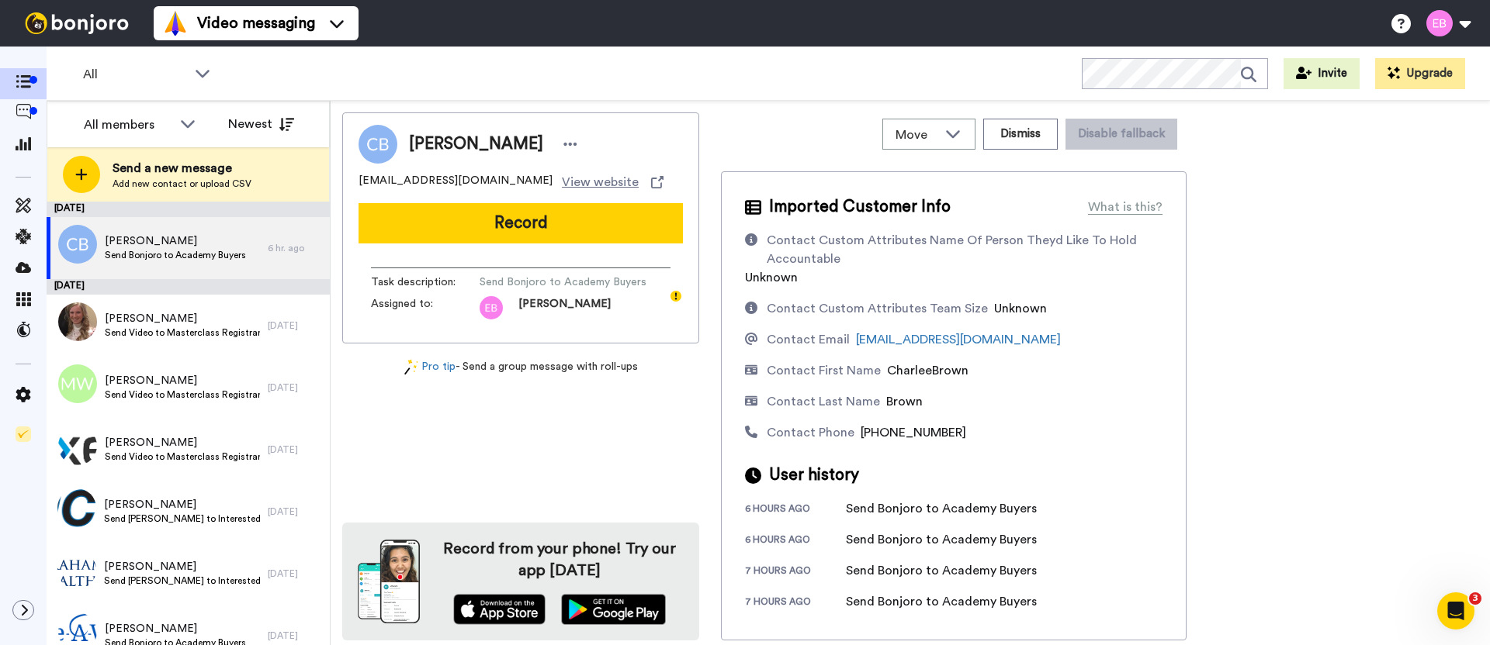
click at [402, 27] on div "Video messaging Help docs Settings All WORKSPACES View all All Default Task Lis…" at bounding box center [745, 322] width 1490 height 645
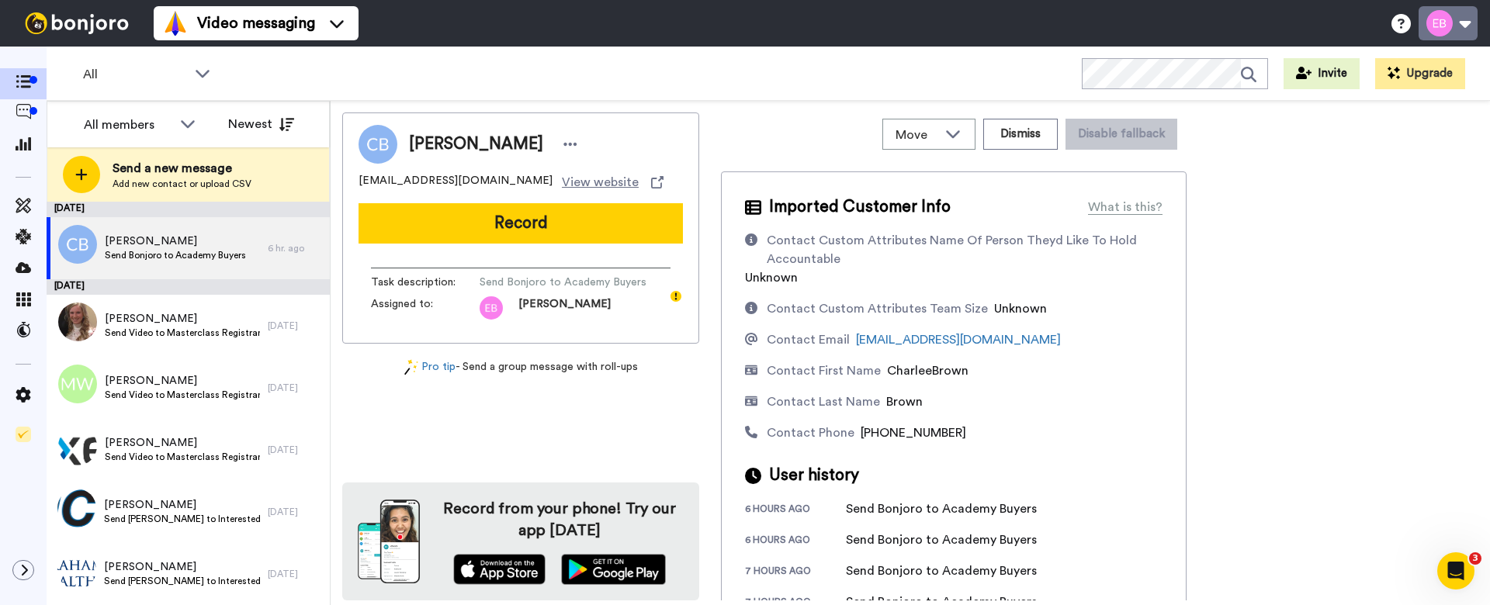
click at [1466, 34] on button at bounding box center [1447, 23] width 59 height 34
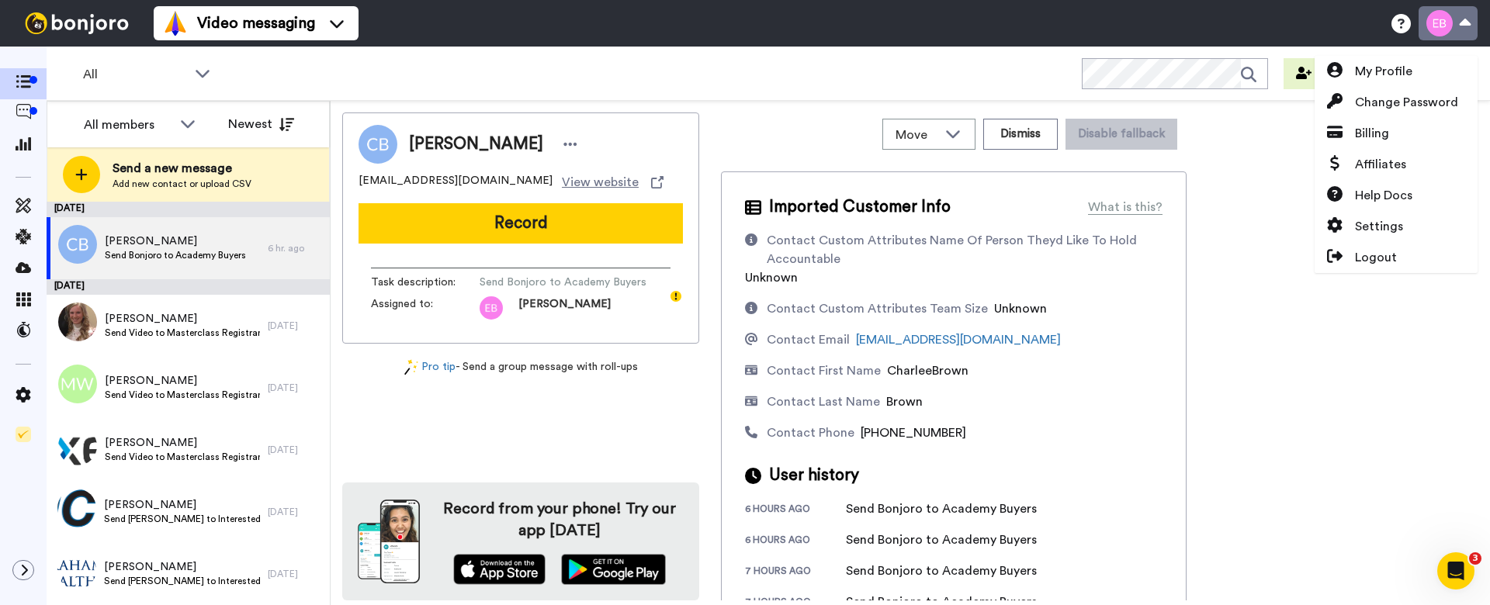
click at [1466, 32] on button at bounding box center [1447, 23] width 59 height 34
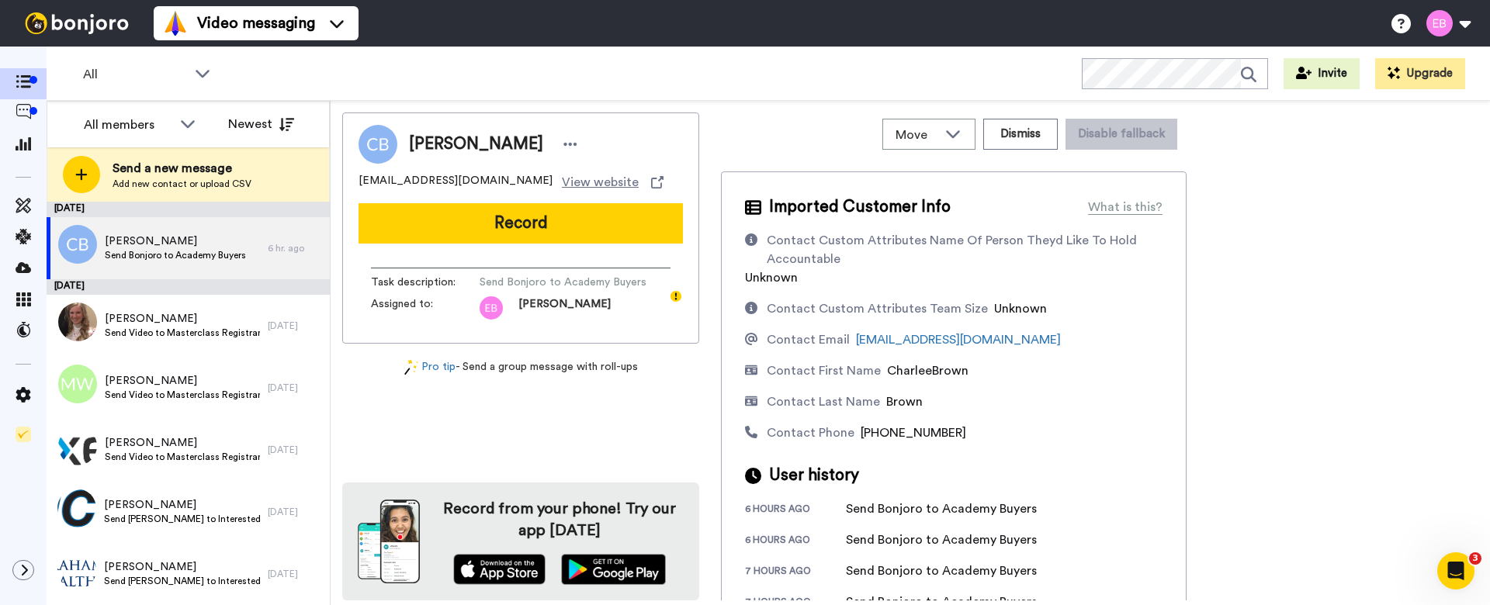
click at [1341, 167] on div "Charleebrown Brown charleeb777@icloud.com View website Record Task description …" at bounding box center [910, 356] width 1136 height 488
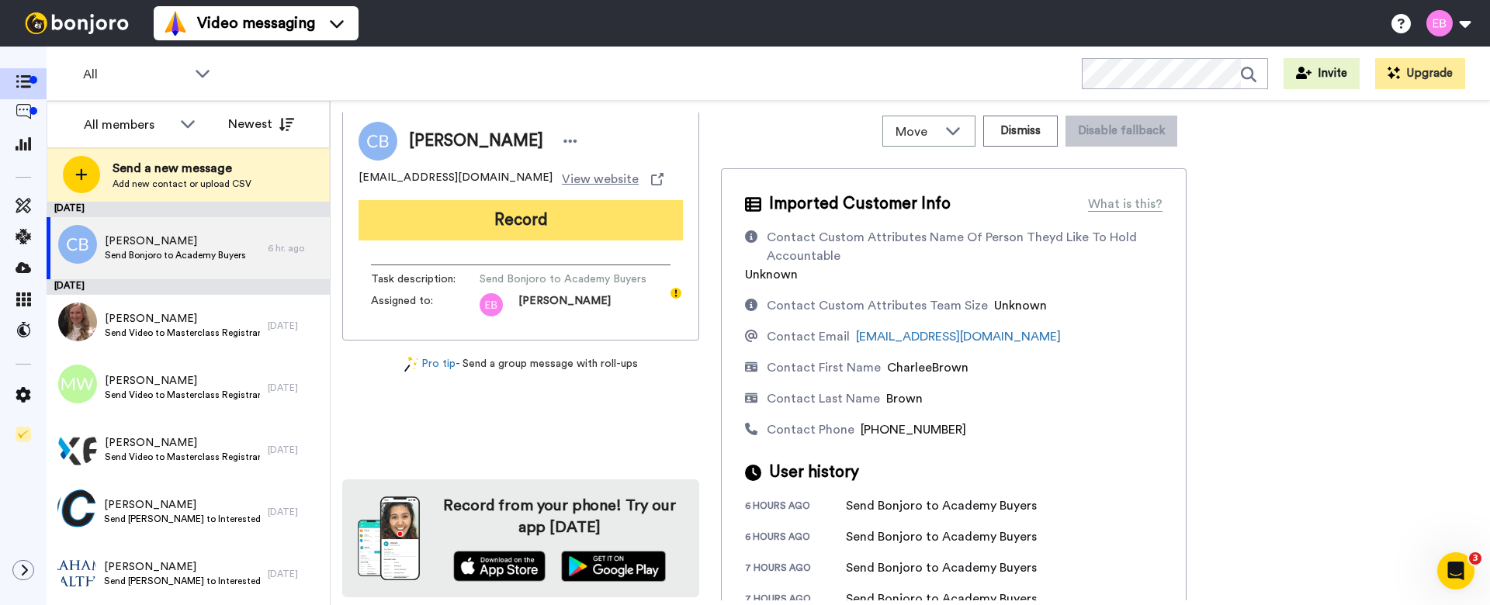
click at [503, 219] on button "Record" at bounding box center [520, 220] width 324 height 40
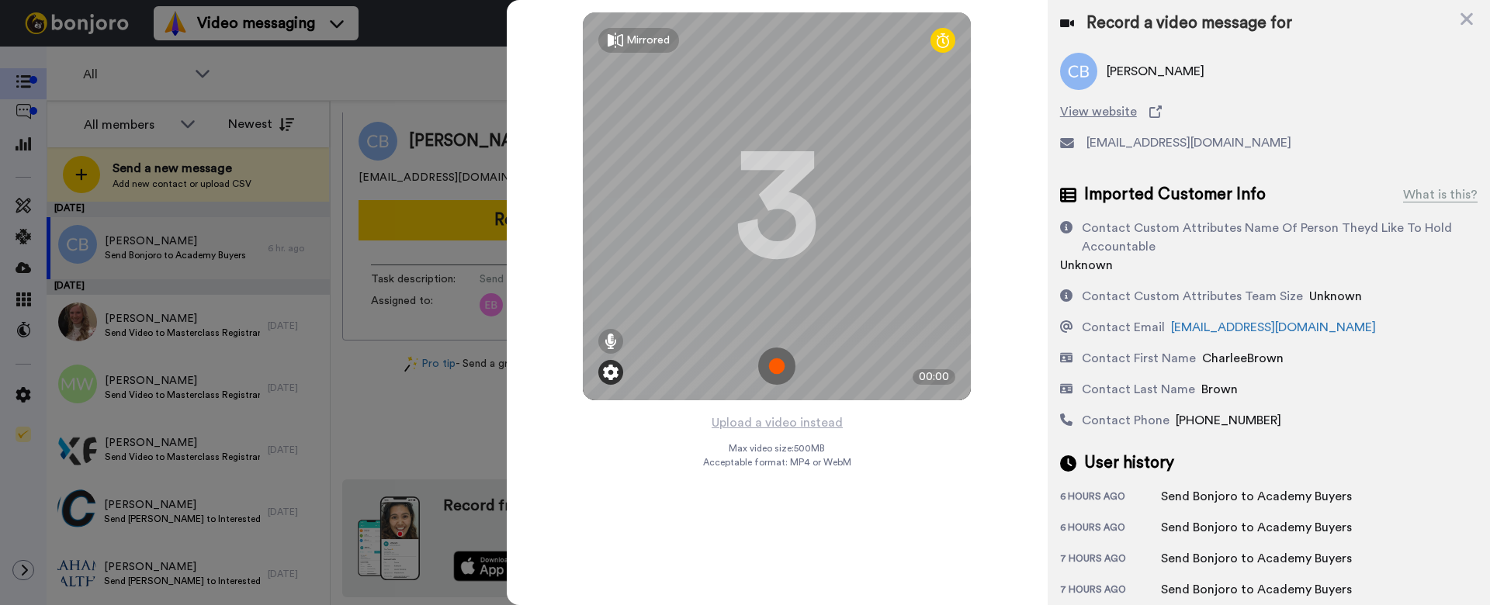
click at [620, 367] on div at bounding box center [610, 372] width 25 height 25
click at [609, 377] on img at bounding box center [611, 373] width 16 height 16
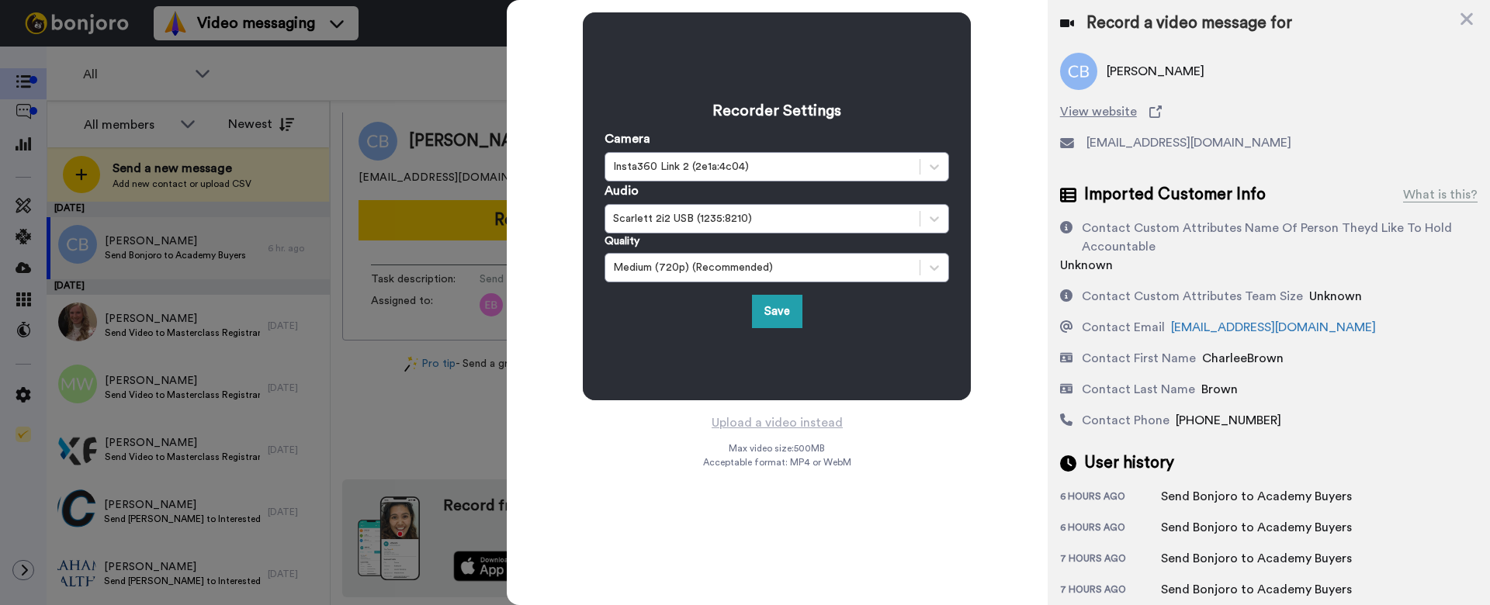
click at [614, 449] on div "Recorder Settings Camera Insta360 Link 2 (2e1a:4c04) Audio Scarlett 2i2 USB (12…" at bounding box center [777, 302] width 541 height 605
click at [791, 309] on button "Save" at bounding box center [777, 311] width 50 height 33
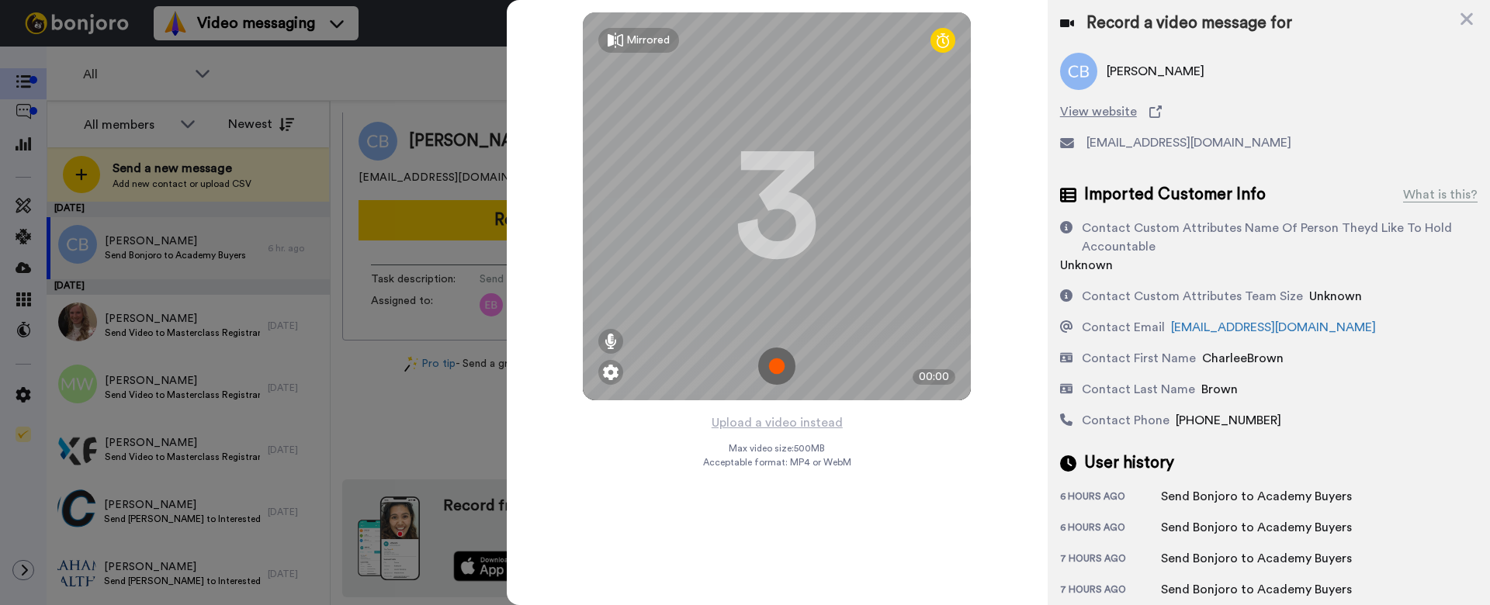
click at [780, 373] on img at bounding box center [776, 366] width 37 height 37
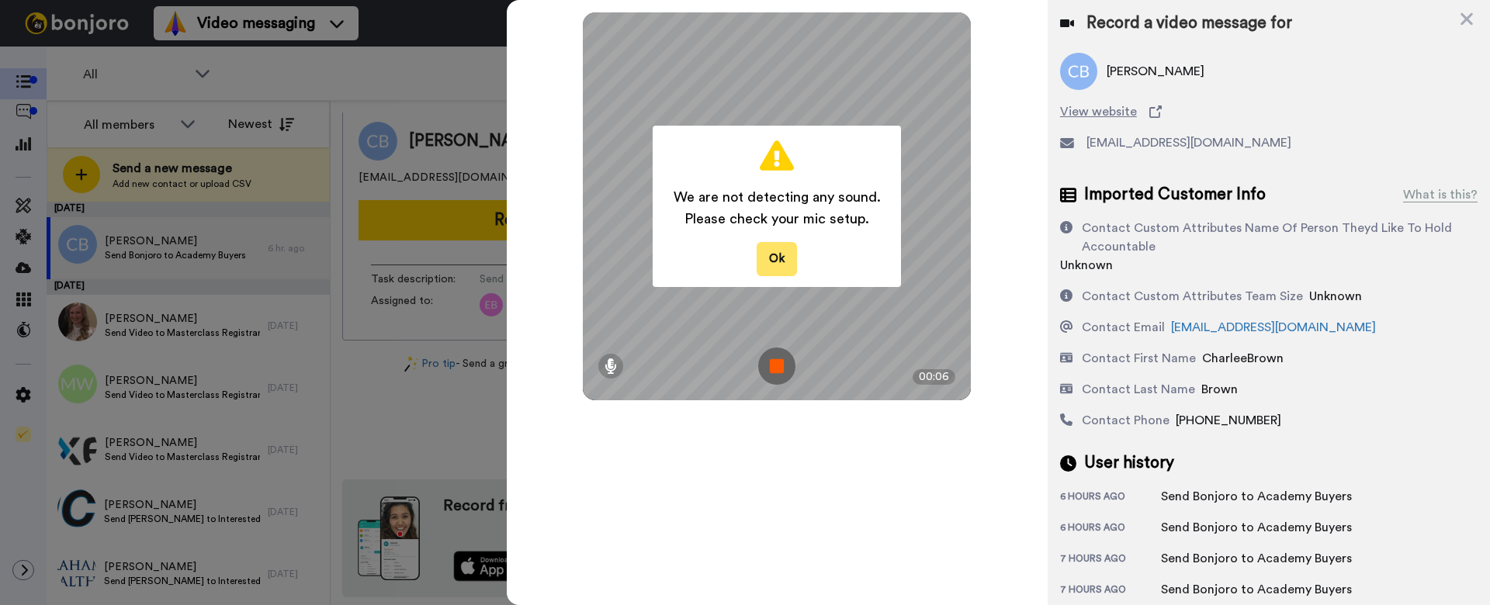
click at [766, 263] on button "Ok" at bounding box center [776, 258] width 40 height 33
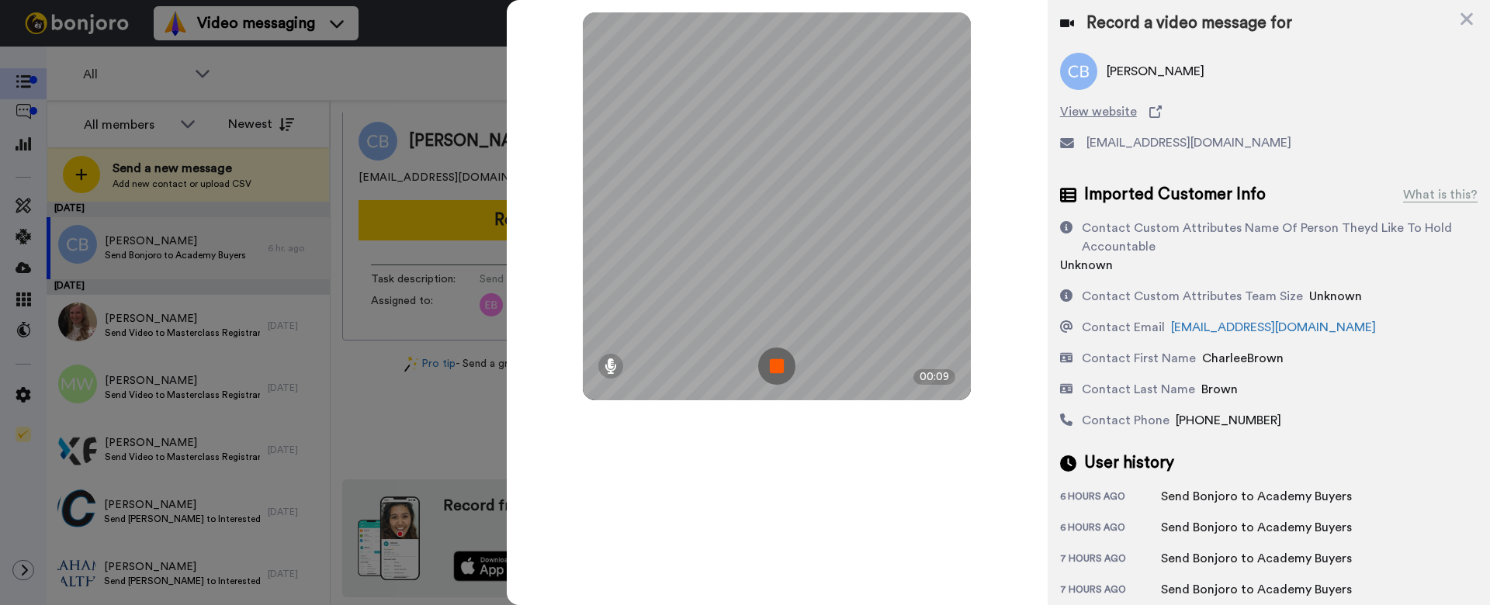
click at [1459, 16] on icon at bounding box center [1467, 18] width 16 height 19
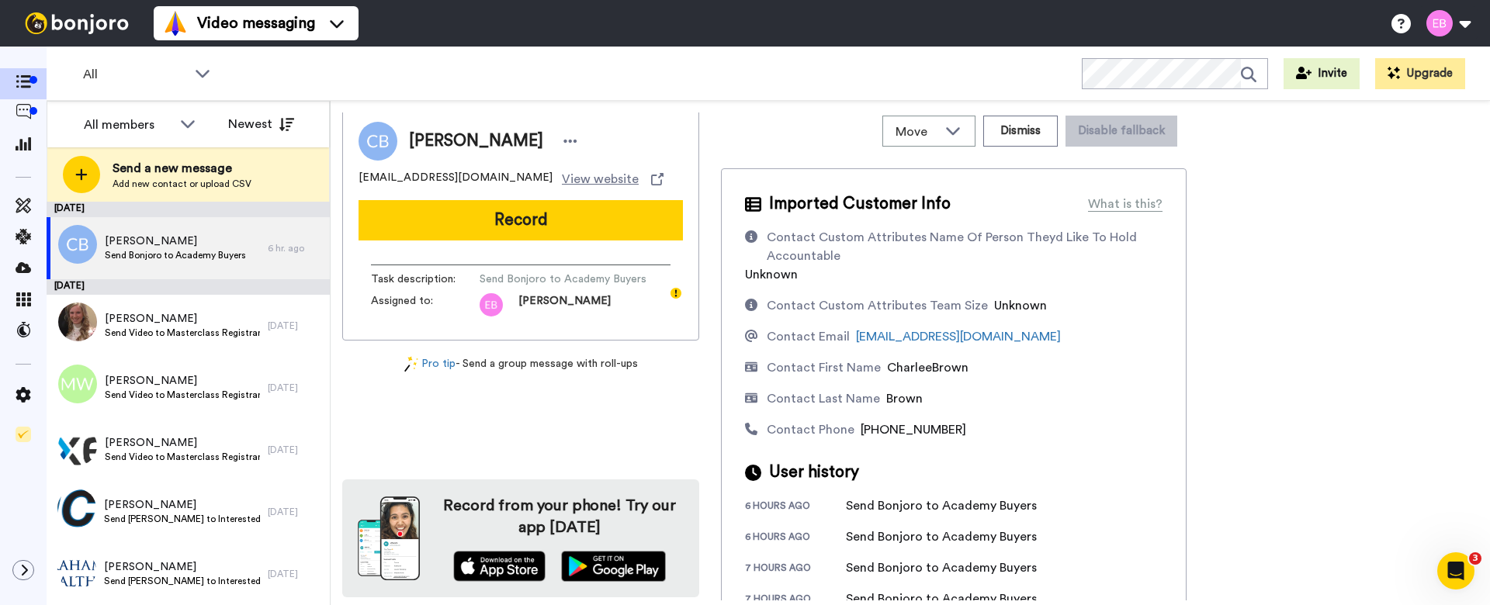
scroll to position [0, 0]
click at [1457, 575] on icon "Open Intercom Messenger" at bounding box center [1454, 569] width 26 height 26
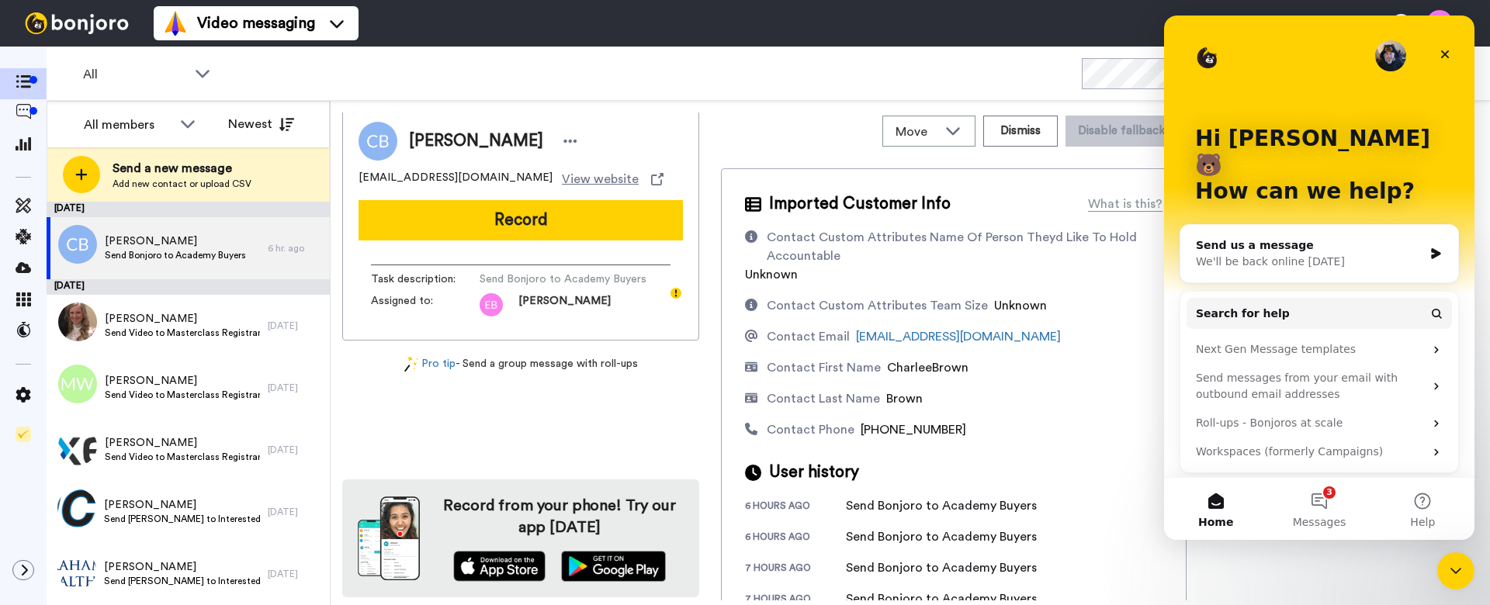
click at [1271, 245] on div "Send us a message We'll be back online on Sunday" at bounding box center [1319, 253] width 278 height 57
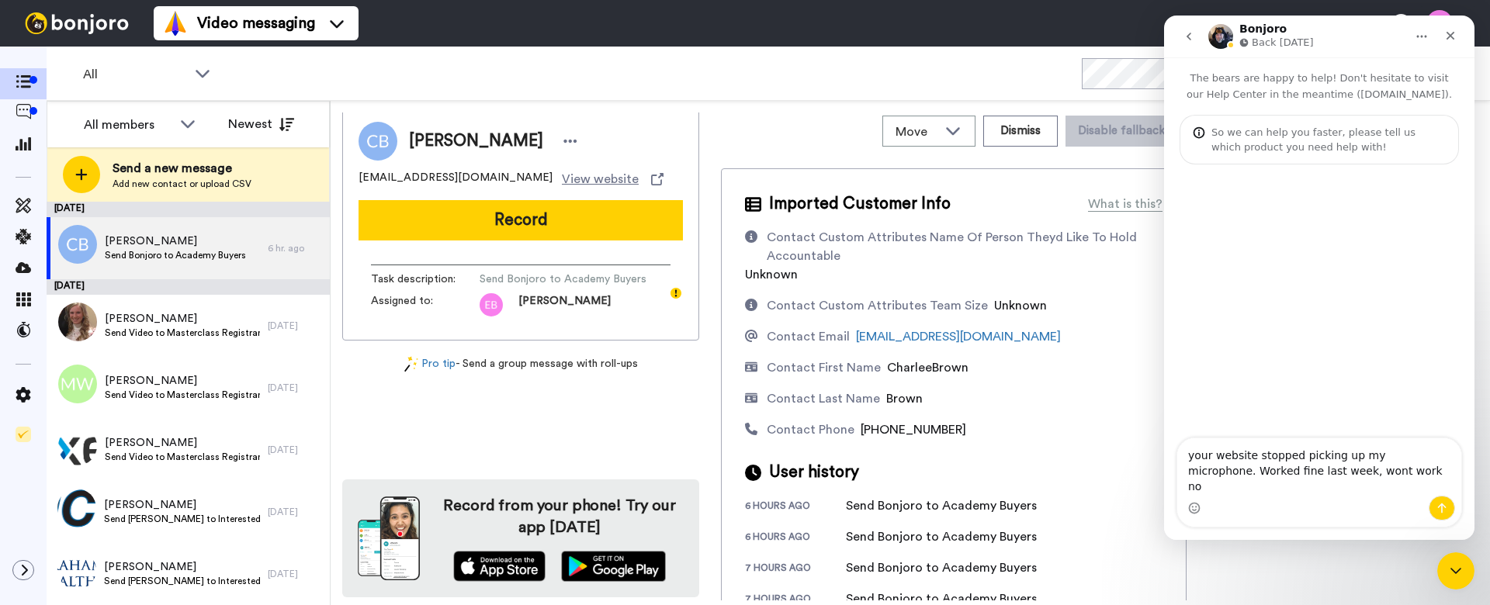
type textarea "your website stopped picking up my microphone. Worked fine last week, wont work…"
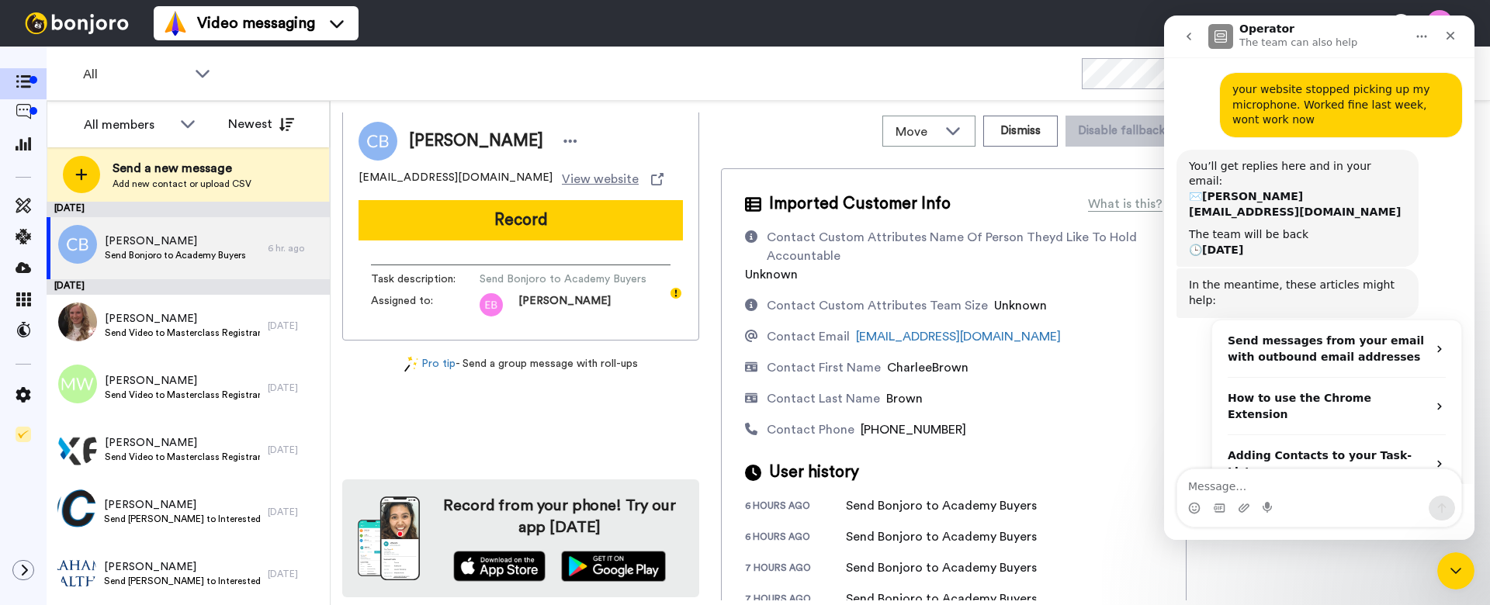
scroll to position [111, 0]
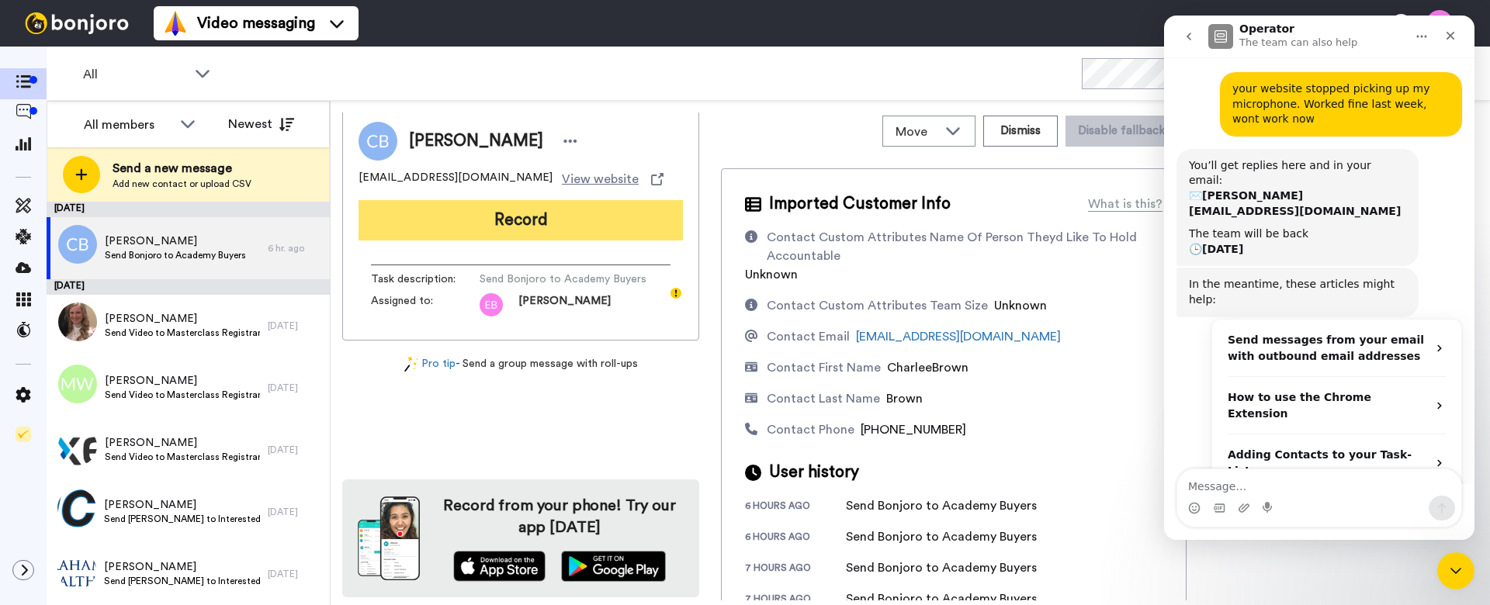
click at [549, 224] on button "Record" at bounding box center [520, 220] width 324 height 40
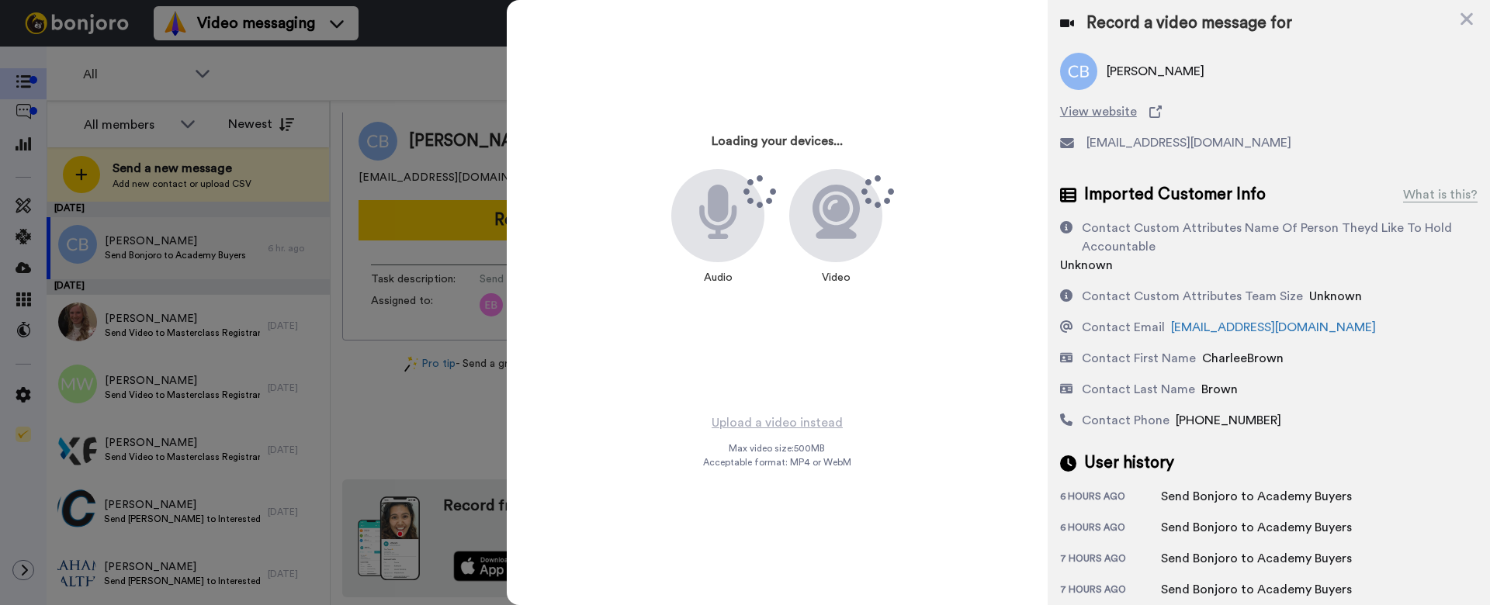
scroll to position [89, 0]
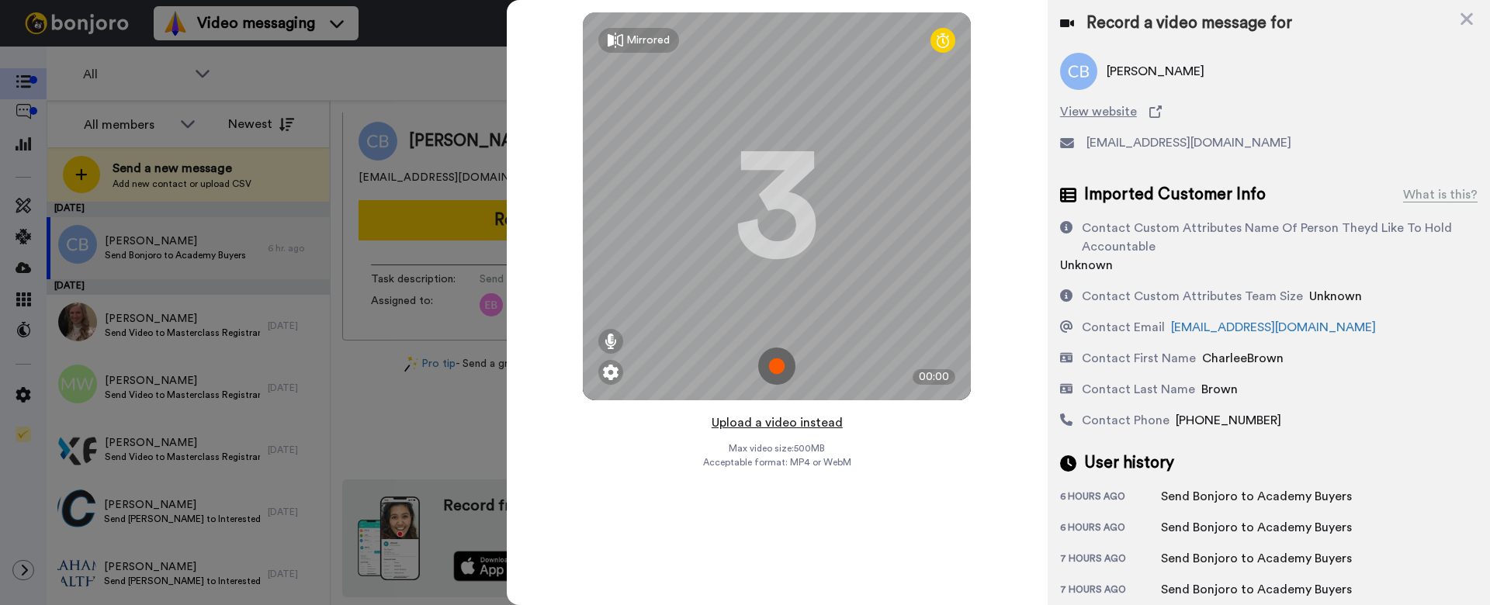
click at [794, 424] on button "Upload a video instead" at bounding box center [777, 423] width 140 height 20
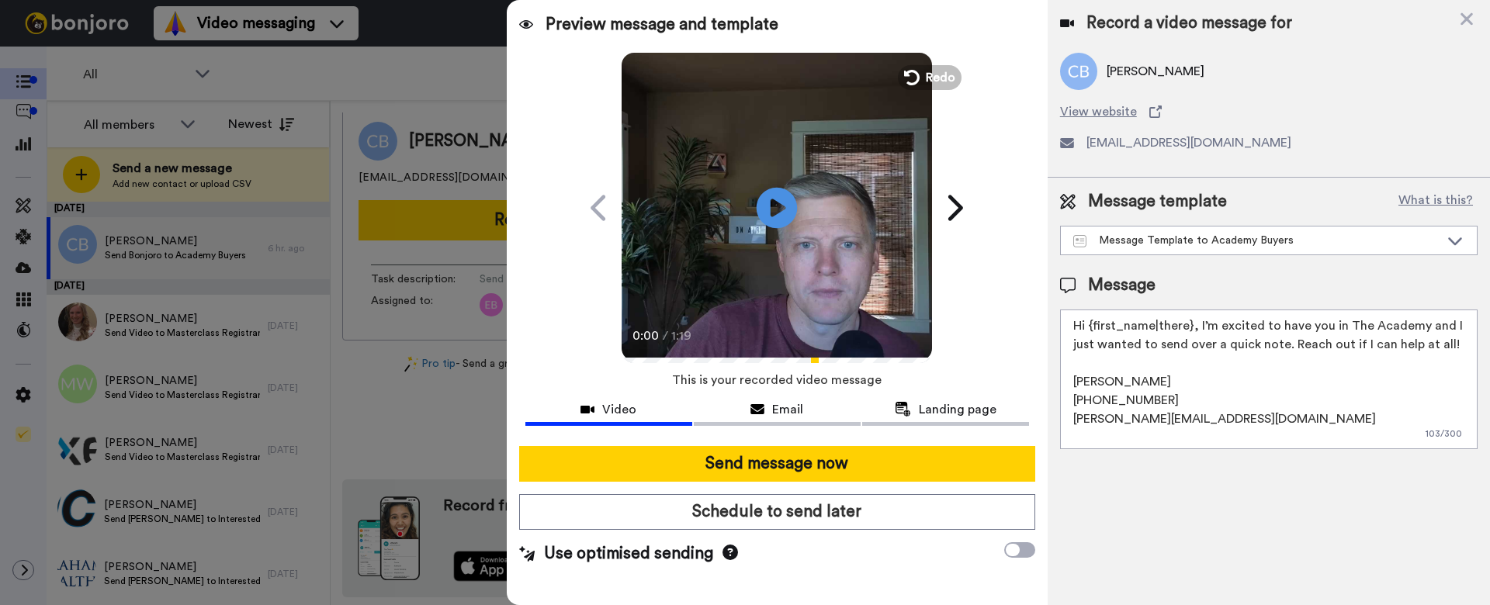
click at [770, 209] on icon "Play/Pause" at bounding box center [776, 208] width 41 height 74
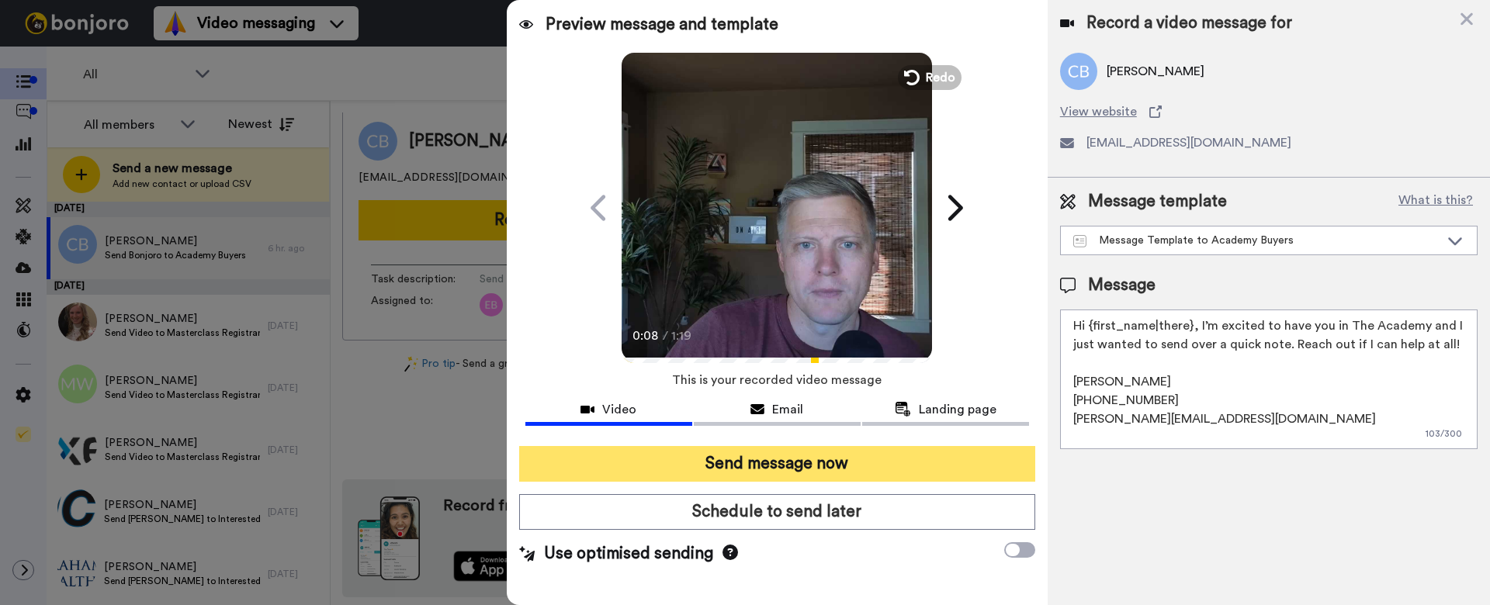
click at [832, 467] on button "Send message now" at bounding box center [777, 464] width 516 height 36
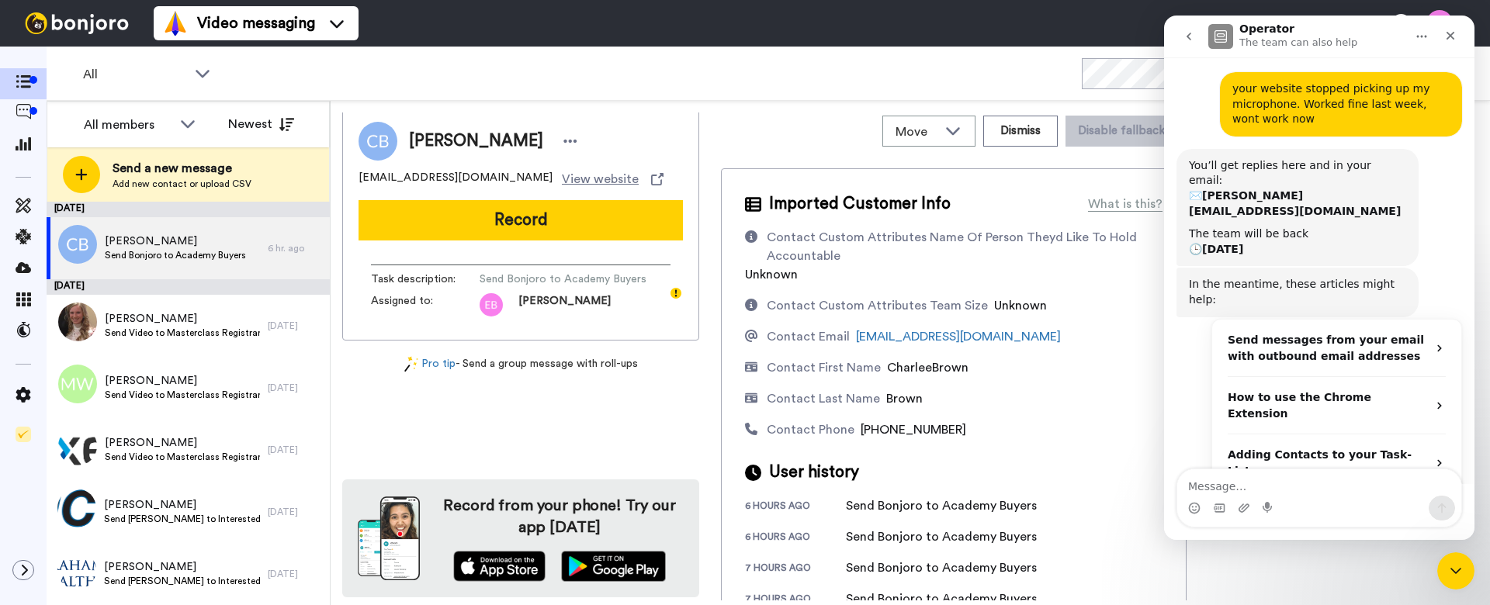
scroll to position [0, 0]
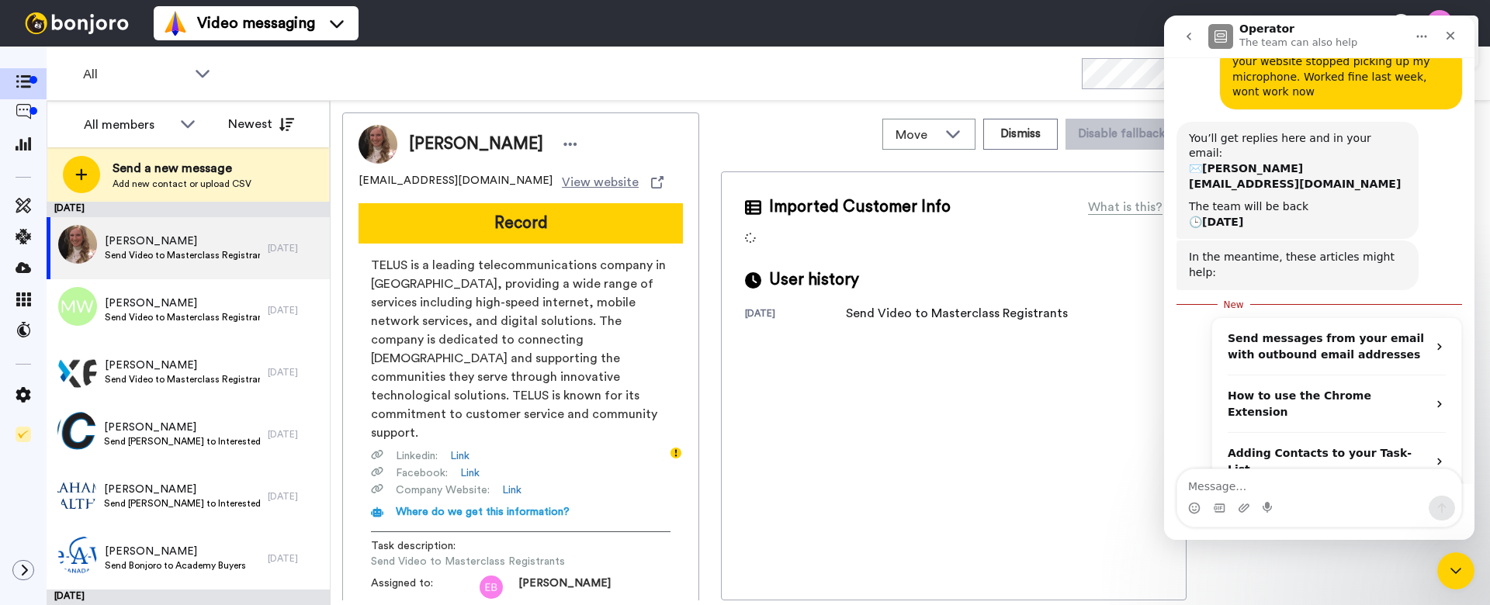
scroll to position [137, 0]
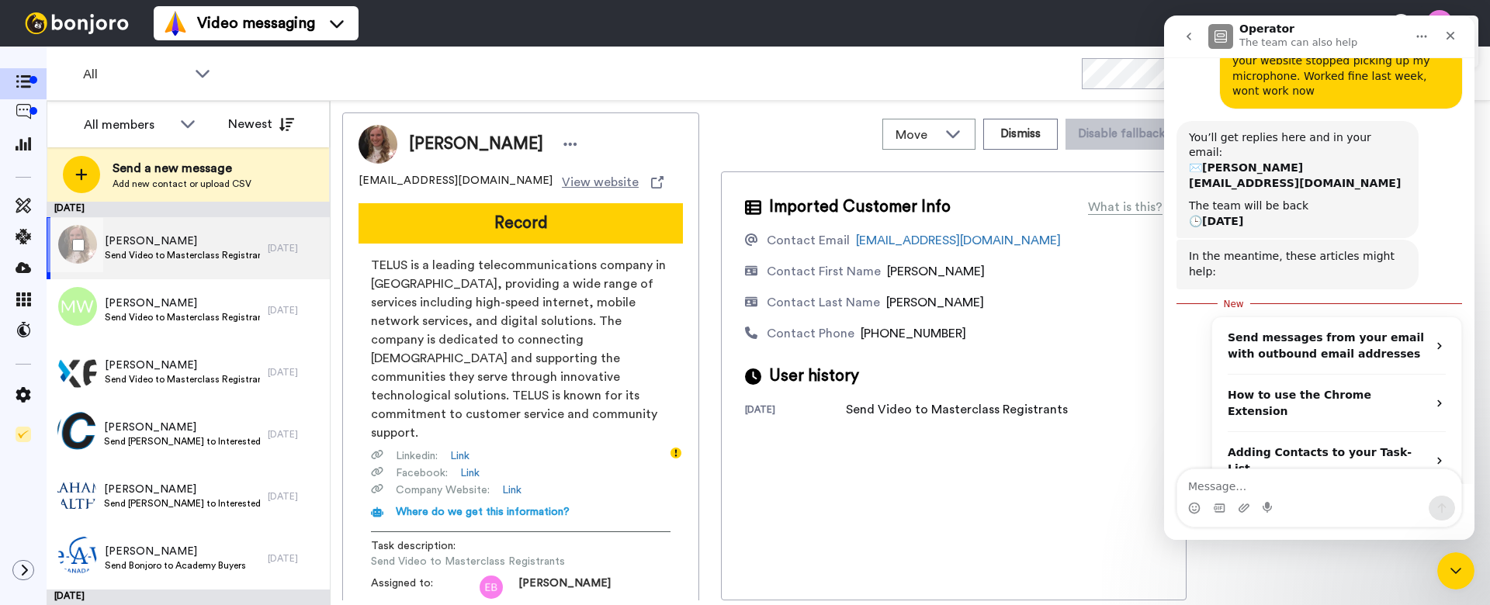
click at [141, 244] on span "[PERSON_NAME]" at bounding box center [182, 242] width 155 height 16
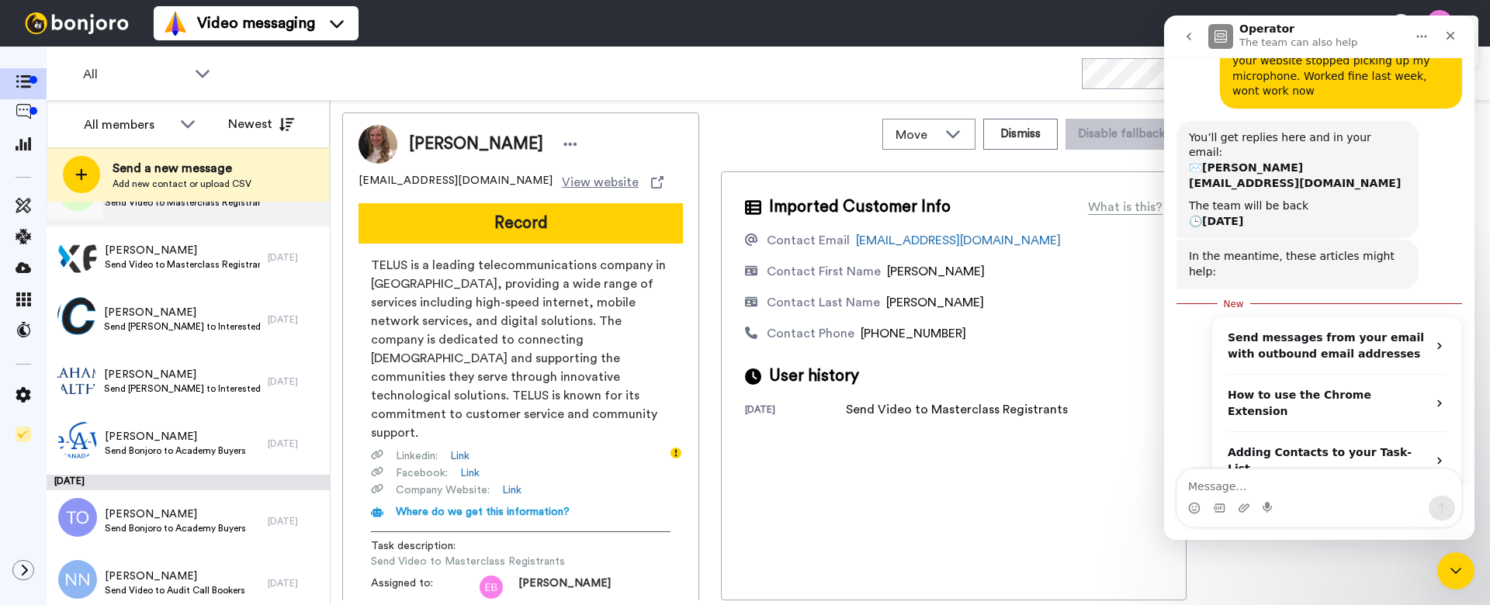
scroll to position [124, 0]
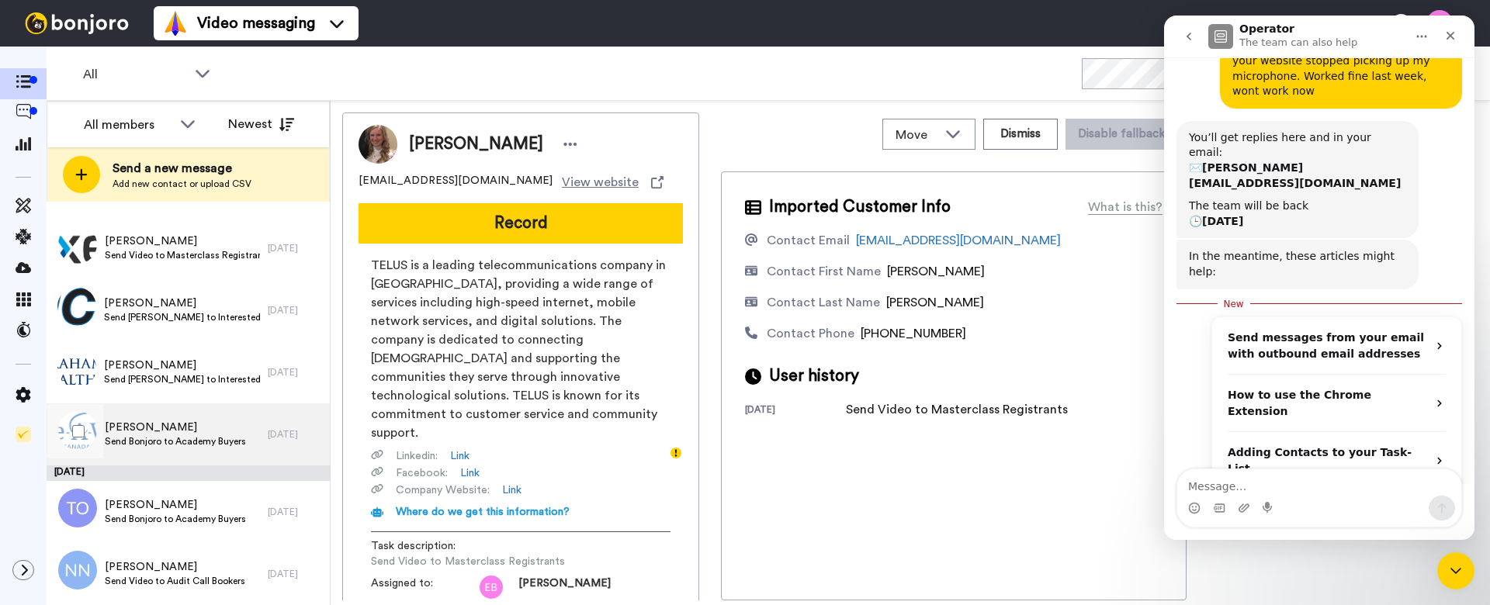
click at [189, 431] on span "[PERSON_NAME]" at bounding box center [175, 428] width 141 height 16
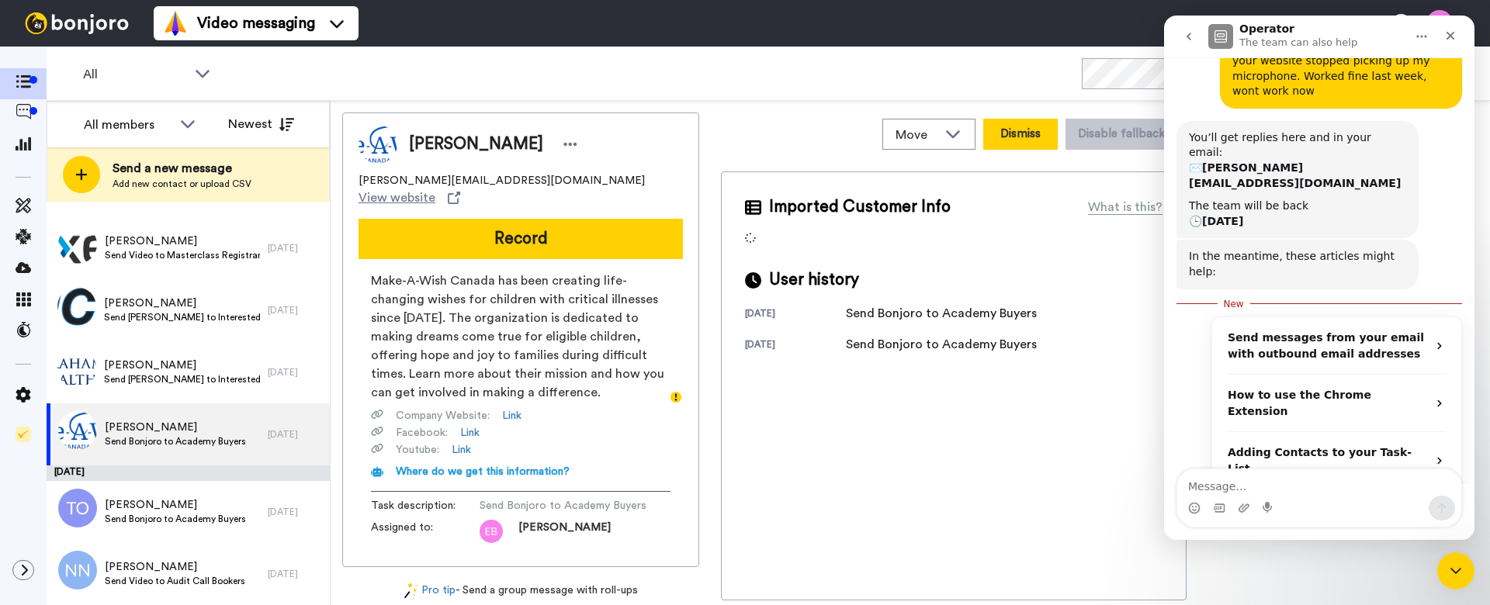
click at [1010, 133] on button "Dismiss" at bounding box center [1020, 134] width 74 height 31
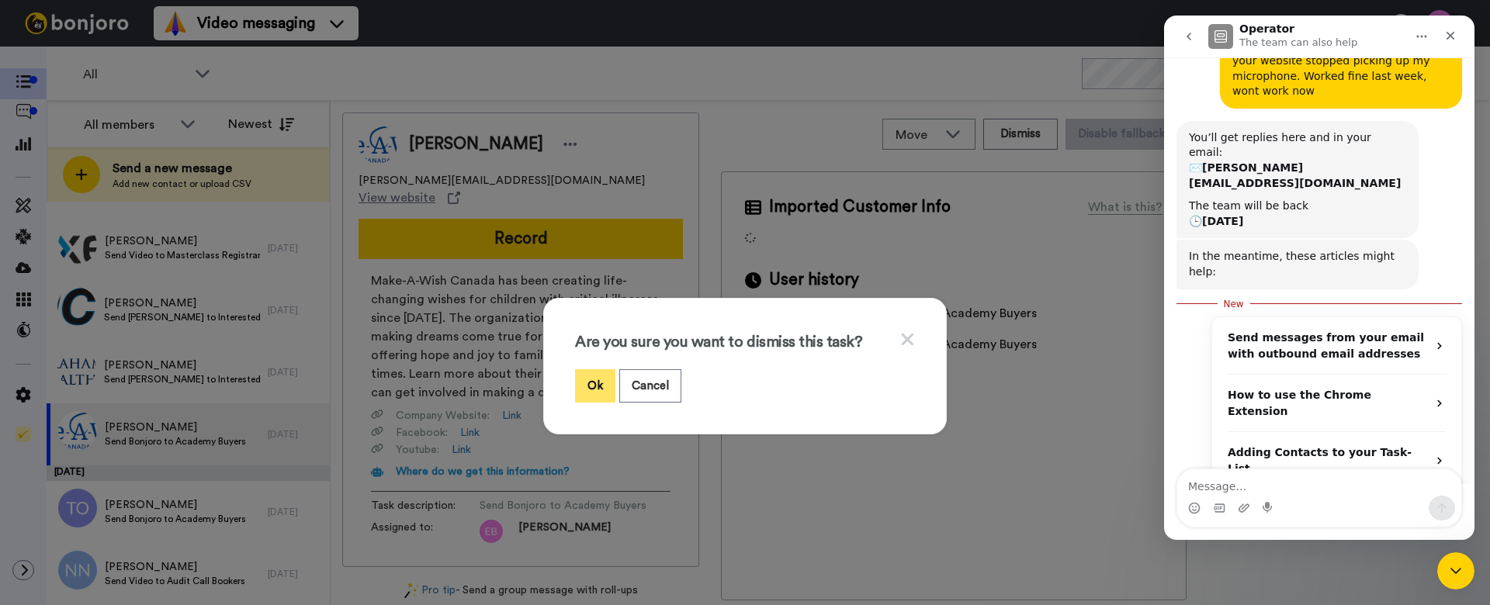
click at [590, 380] on button "Ok" at bounding box center [595, 385] width 40 height 33
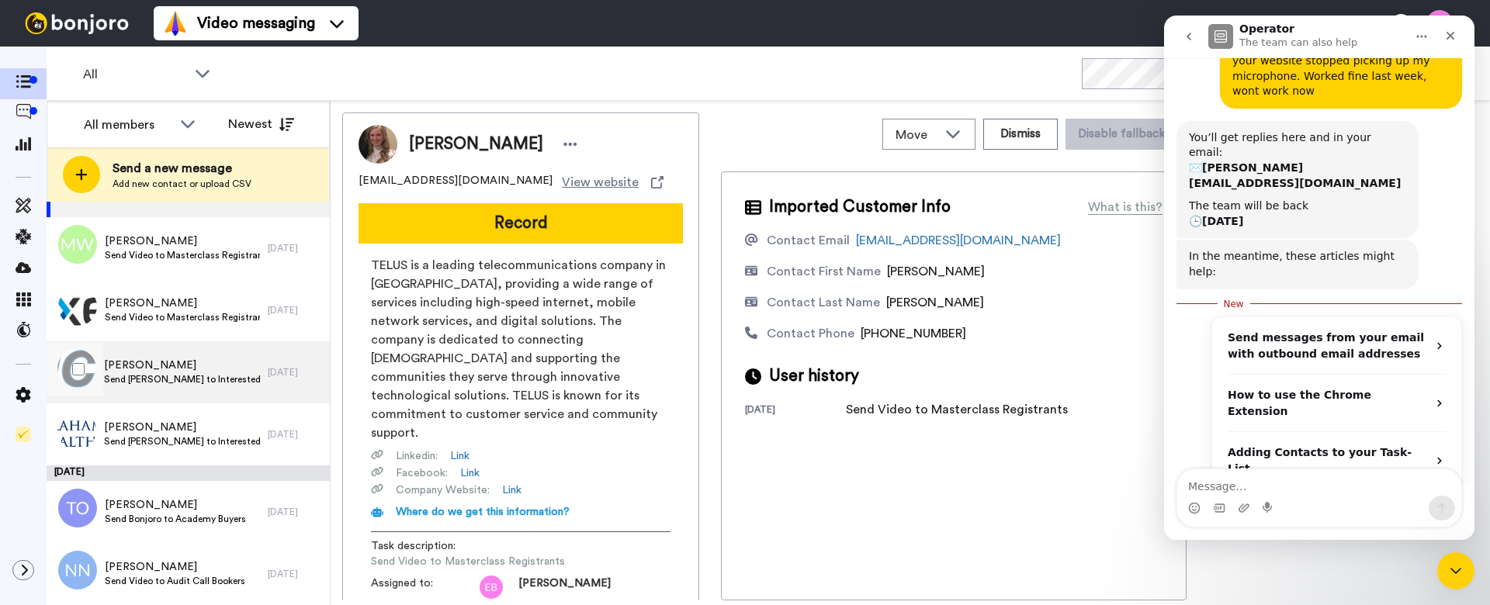
scroll to position [62, 0]
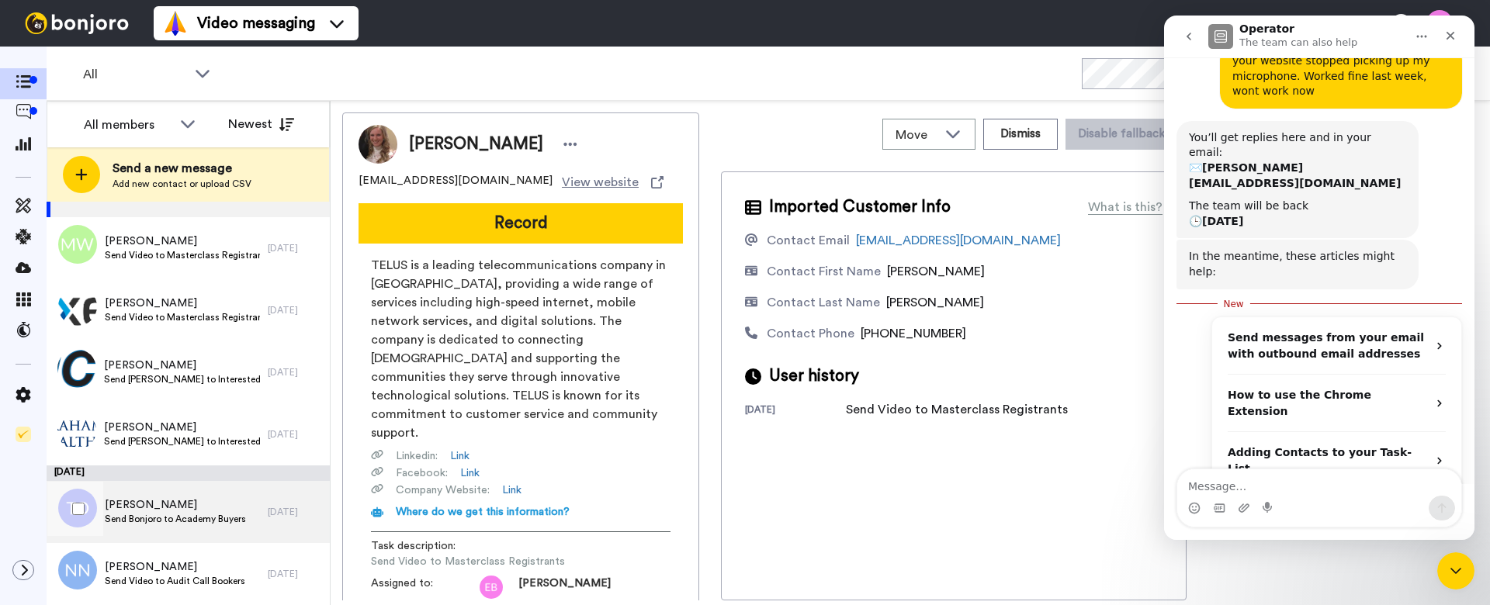
click at [179, 503] on span "[PERSON_NAME]" at bounding box center [175, 505] width 141 height 16
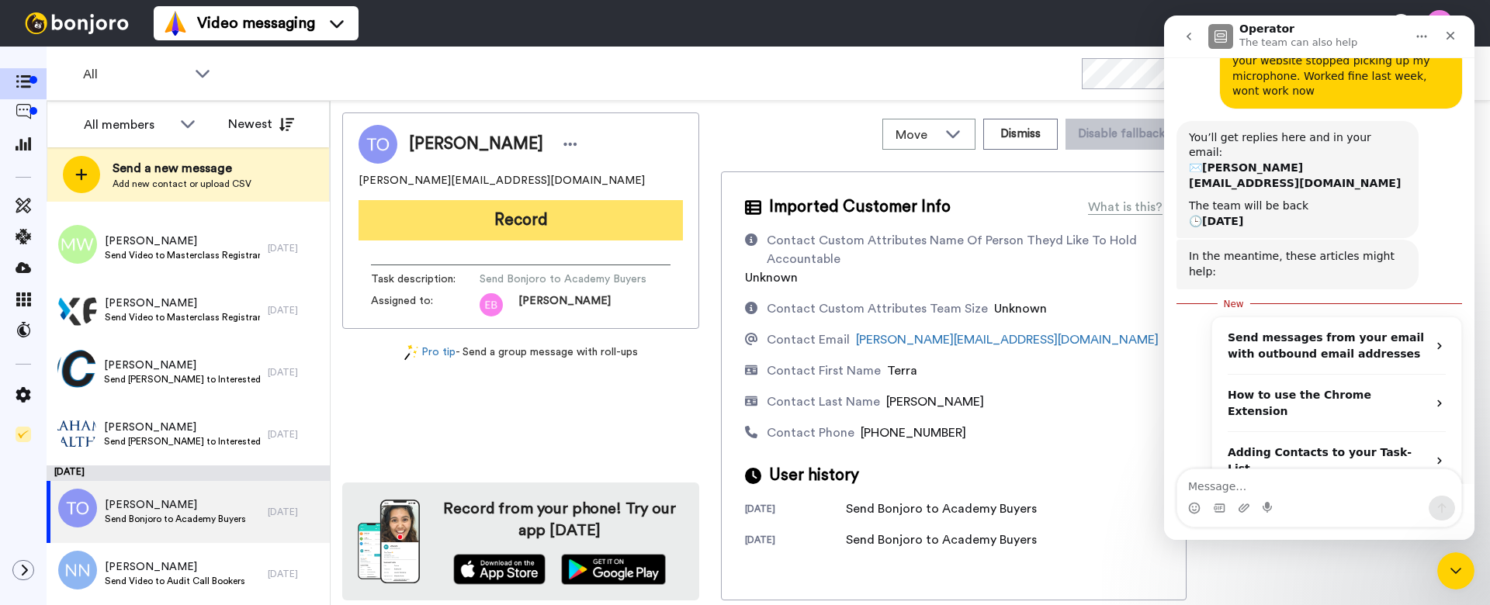
click at [539, 225] on button "Record" at bounding box center [520, 220] width 324 height 40
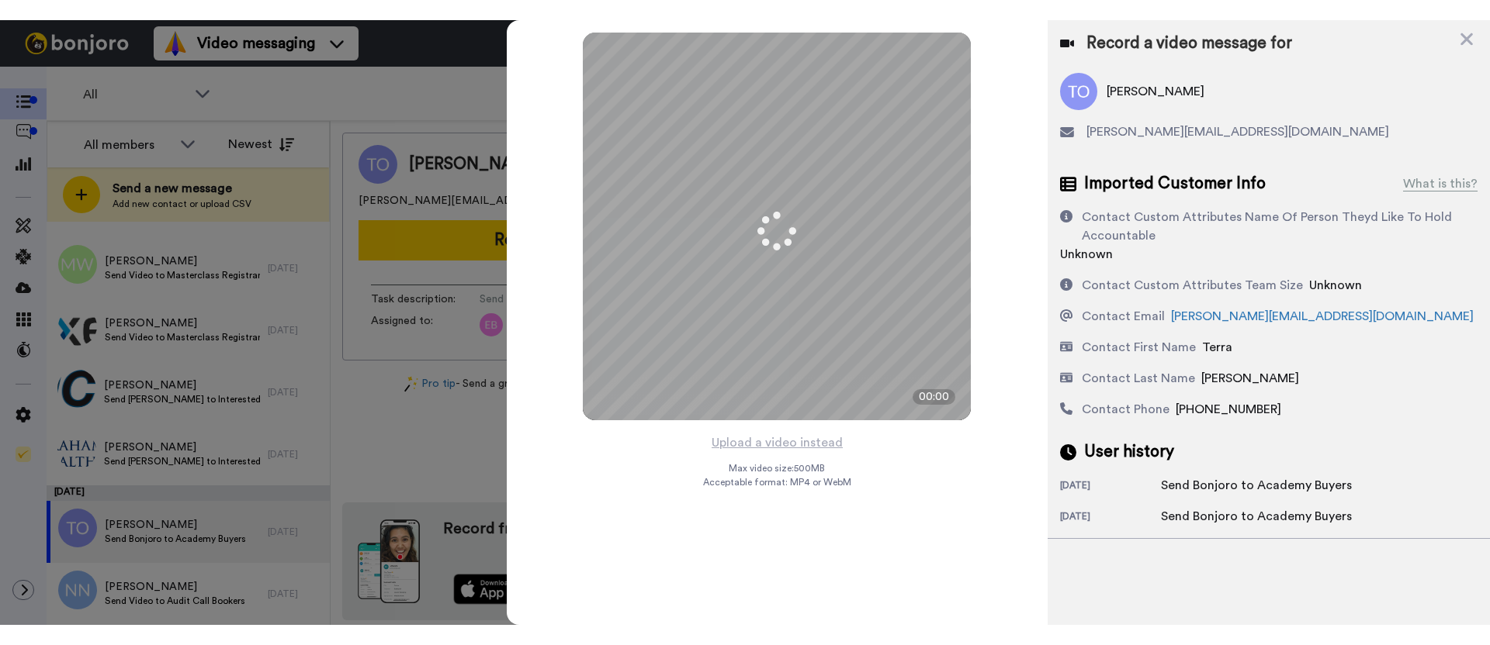
scroll to position [115, 0]
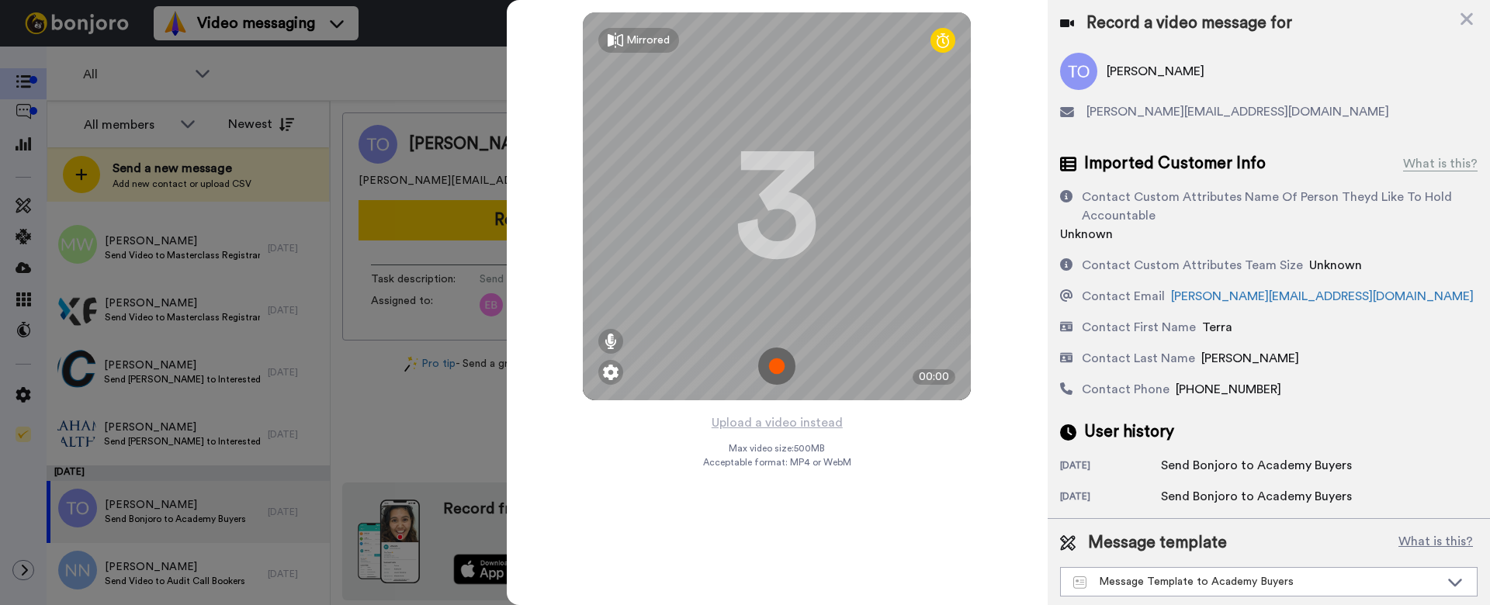
click at [777, 360] on img at bounding box center [776, 366] width 37 height 37
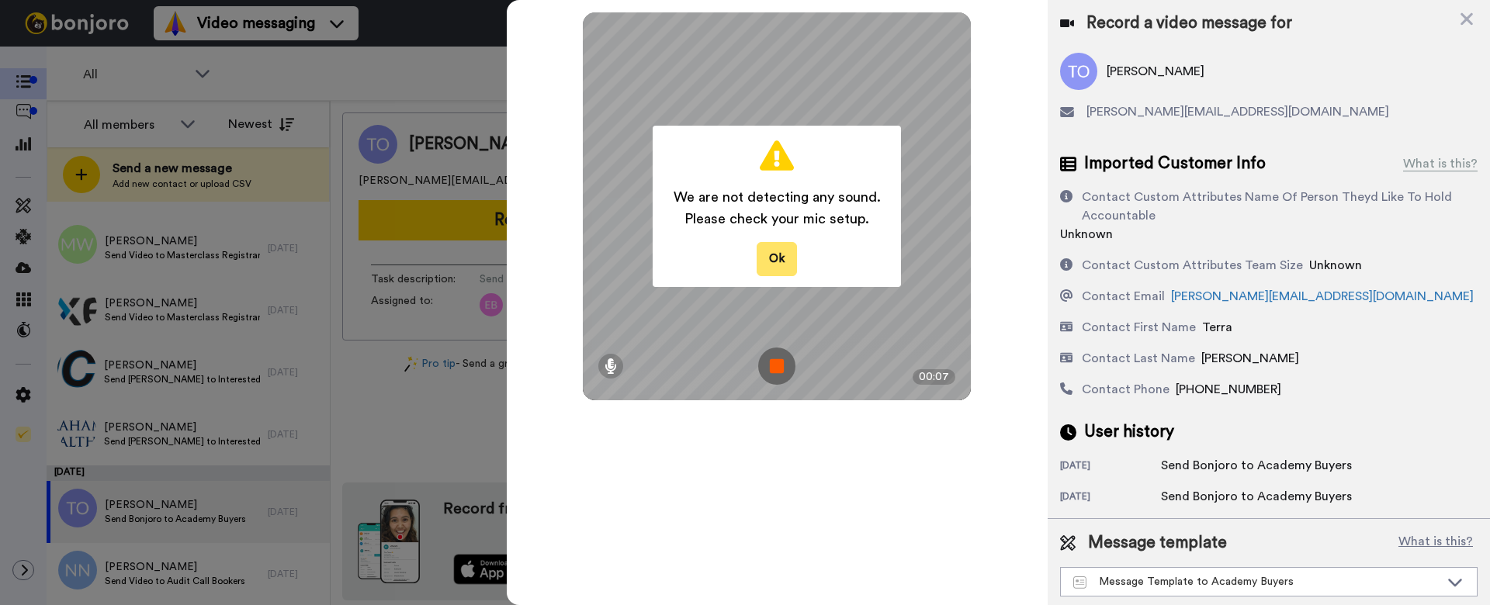
click at [786, 255] on button "Ok" at bounding box center [776, 258] width 40 height 33
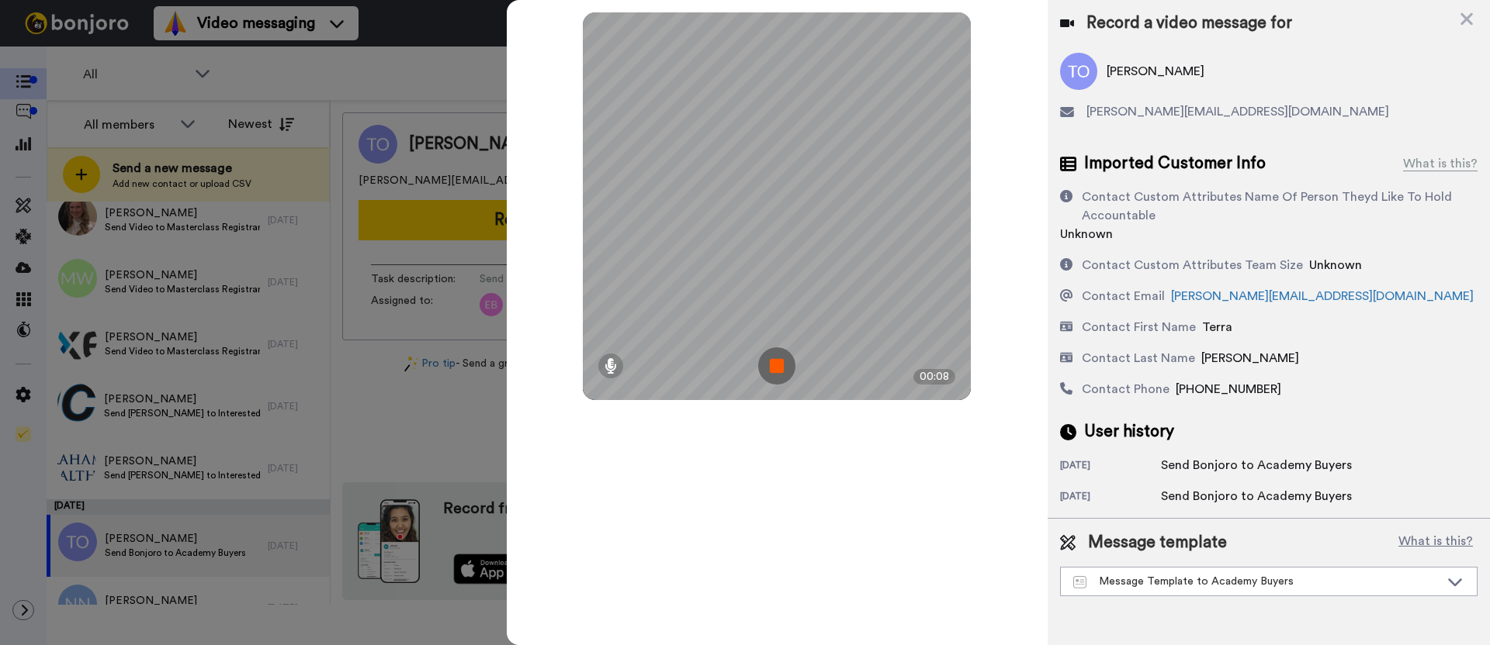
scroll to position [22, 0]
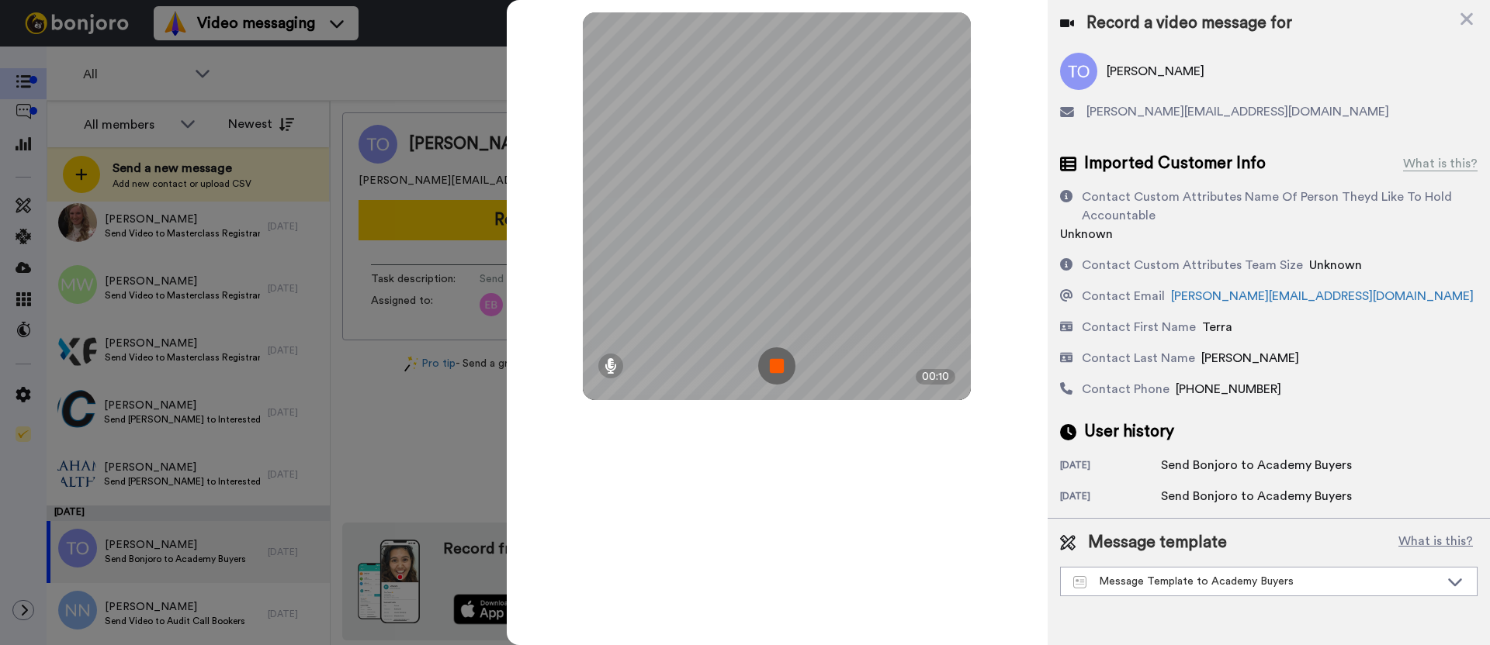
click at [1469, 25] on icon at bounding box center [1467, 18] width 16 height 19
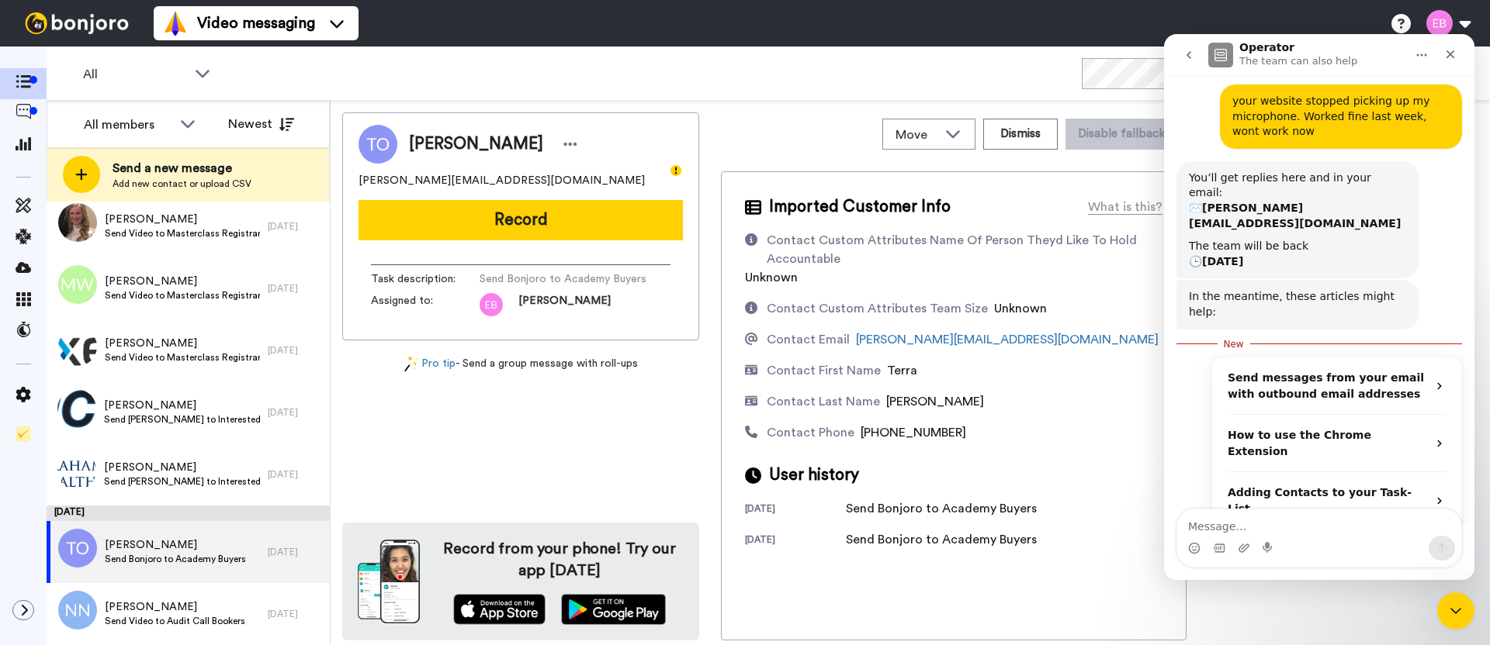
scroll to position [0, 0]
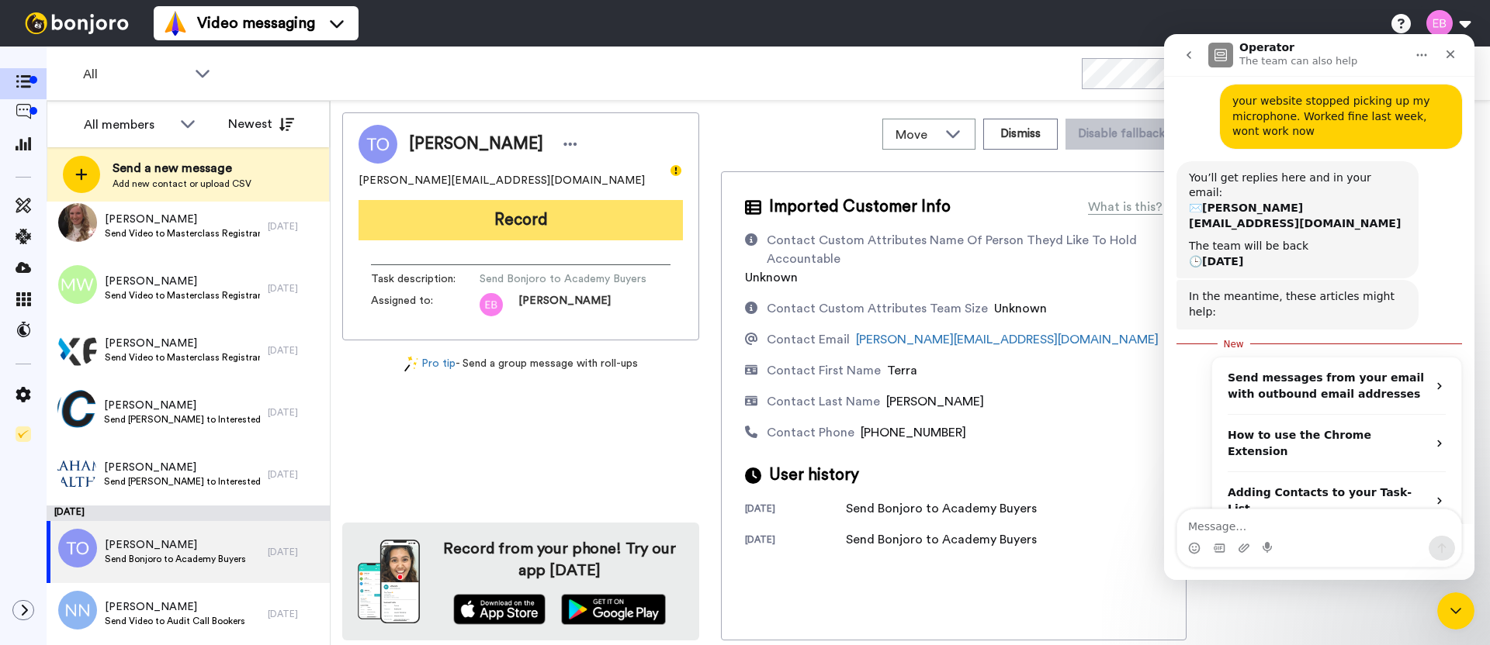
click at [542, 224] on button "Record" at bounding box center [520, 220] width 324 height 40
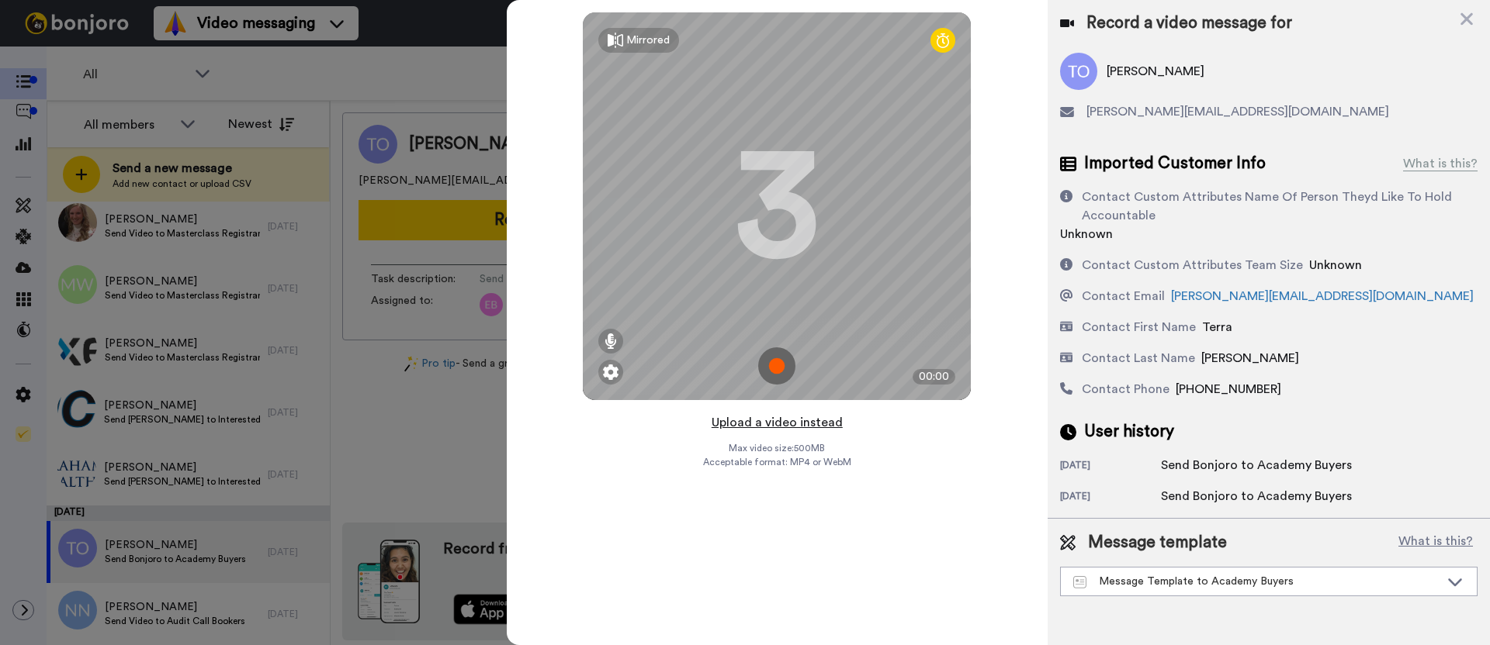
click at [785, 428] on button "Upload a video instead" at bounding box center [777, 423] width 140 height 20
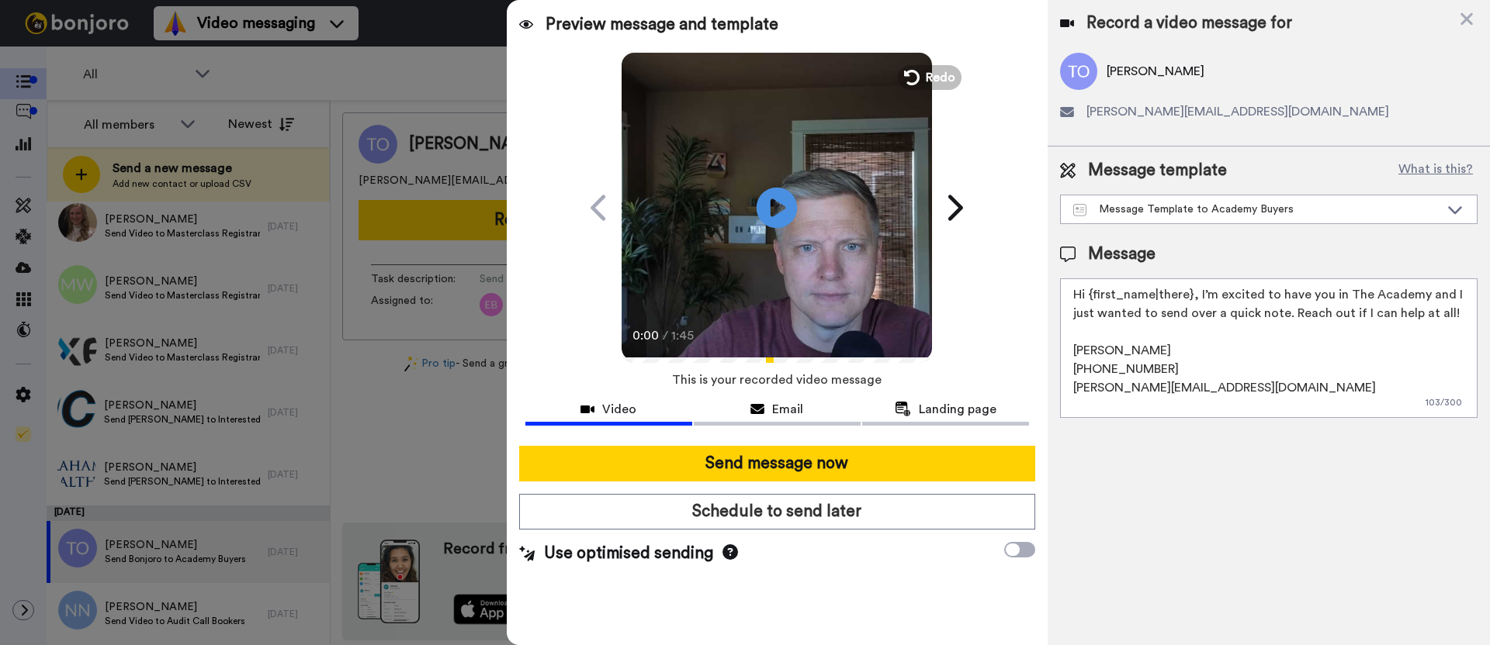
click at [773, 196] on icon at bounding box center [776, 207] width 41 height 41
click at [728, 556] on icon at bounding box center [730, 553] width 16 height 16
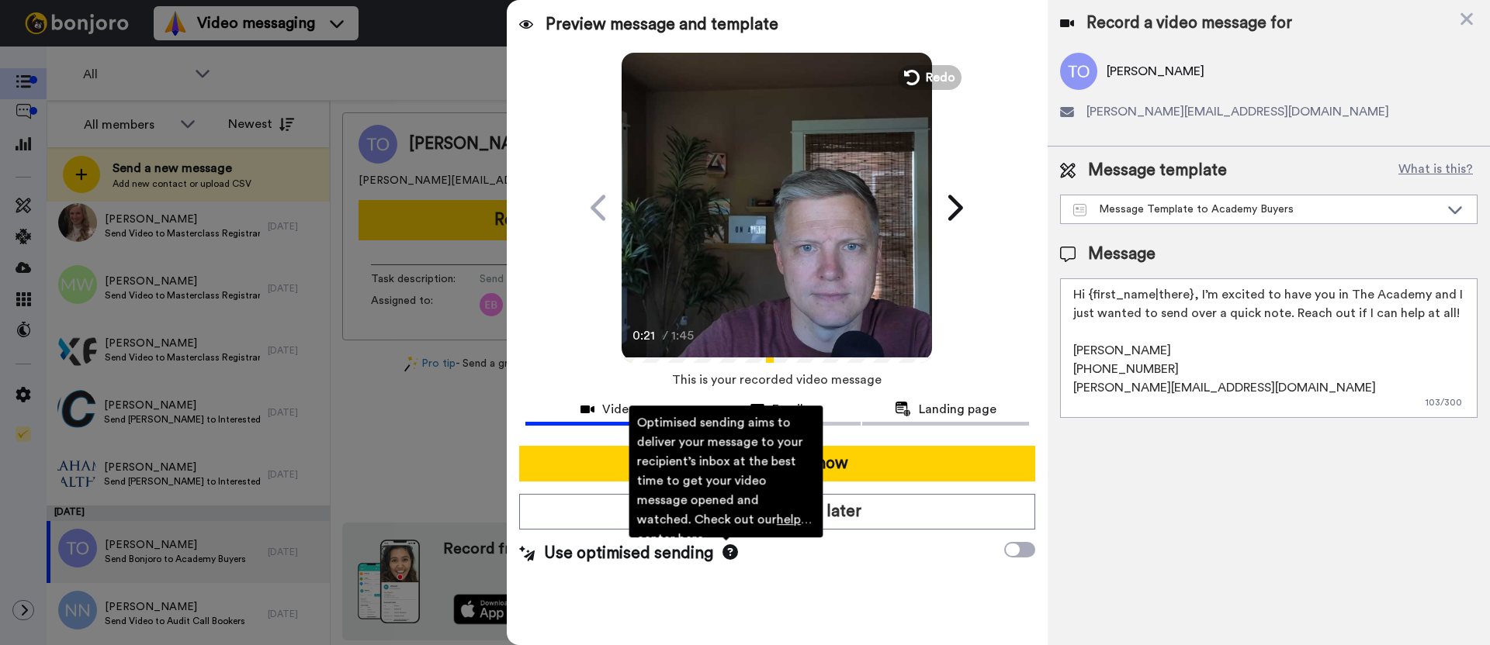
click at [728, 556] on icon at bounding box center [730, 553] width 16 height 16
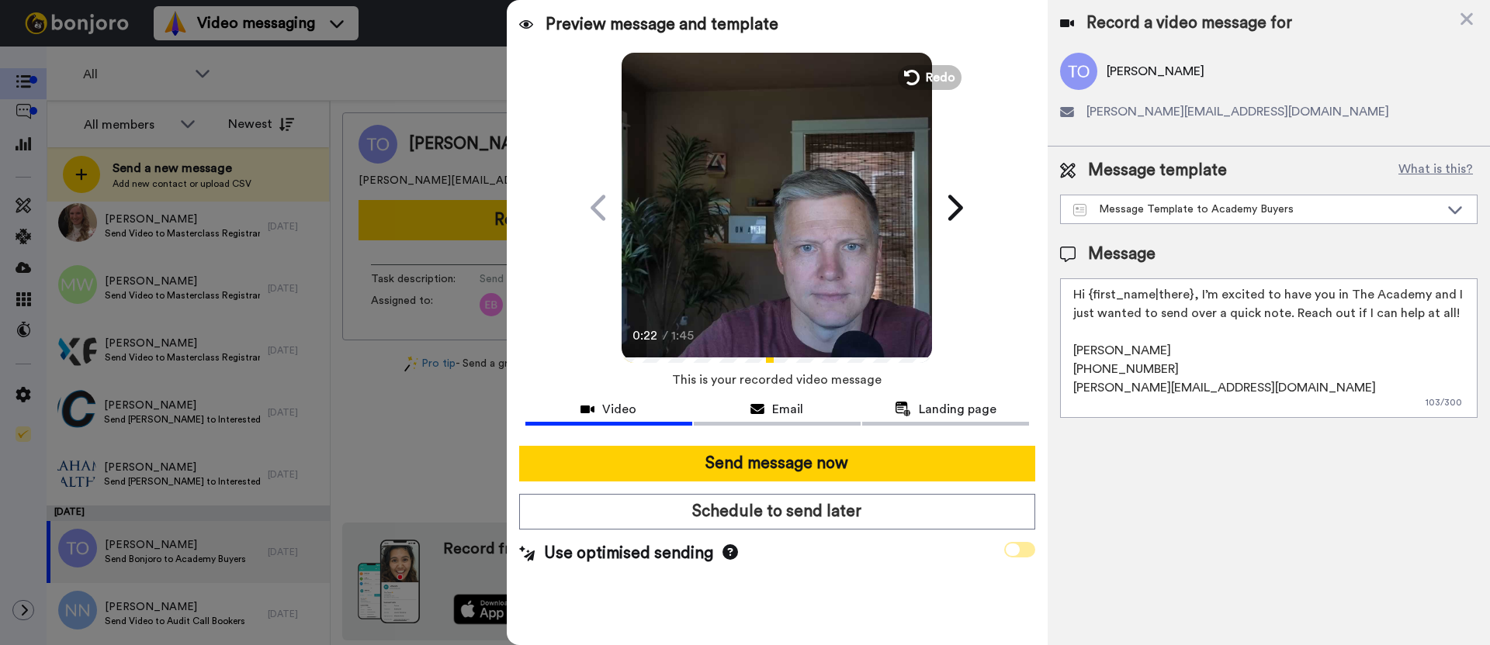
click at [1022, 551] on span at bounding box center [1019, 550] width 31 height 16
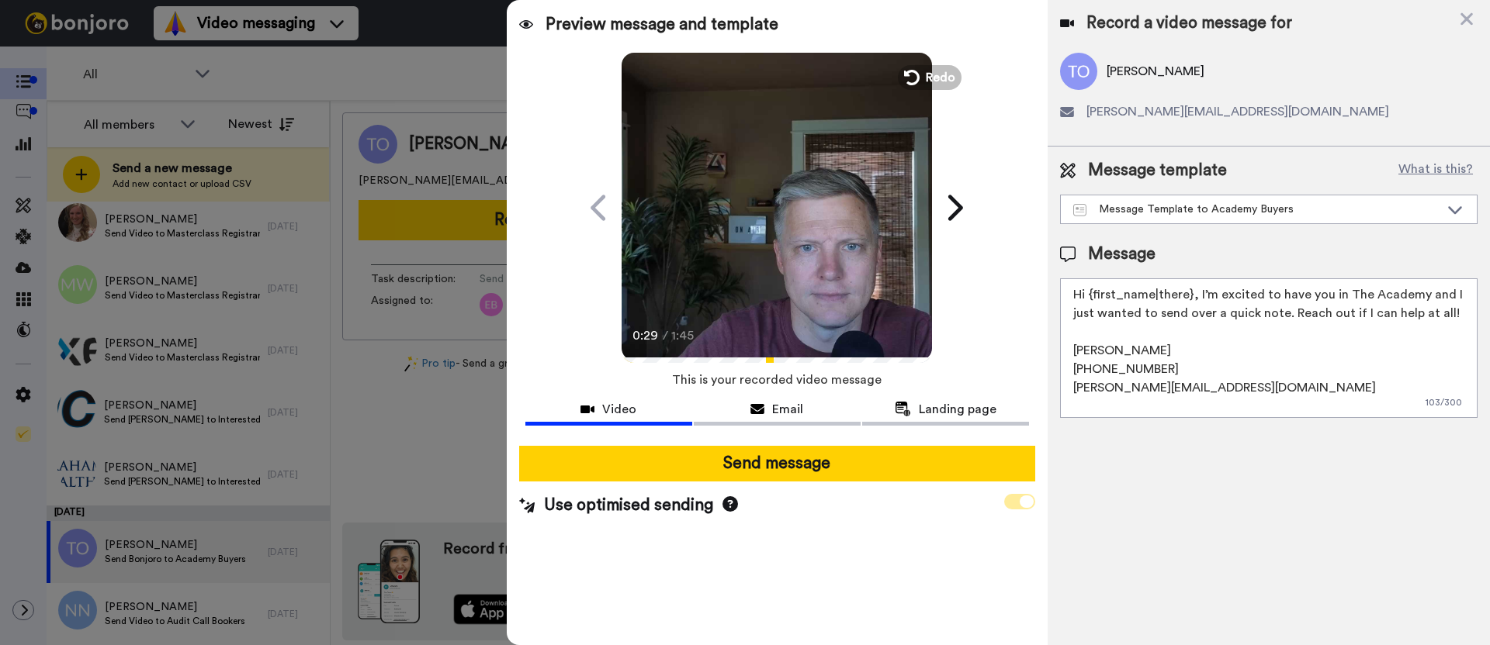
click at [1022, 506] on icon at bounding box center [1026, 502] width 14 height 12
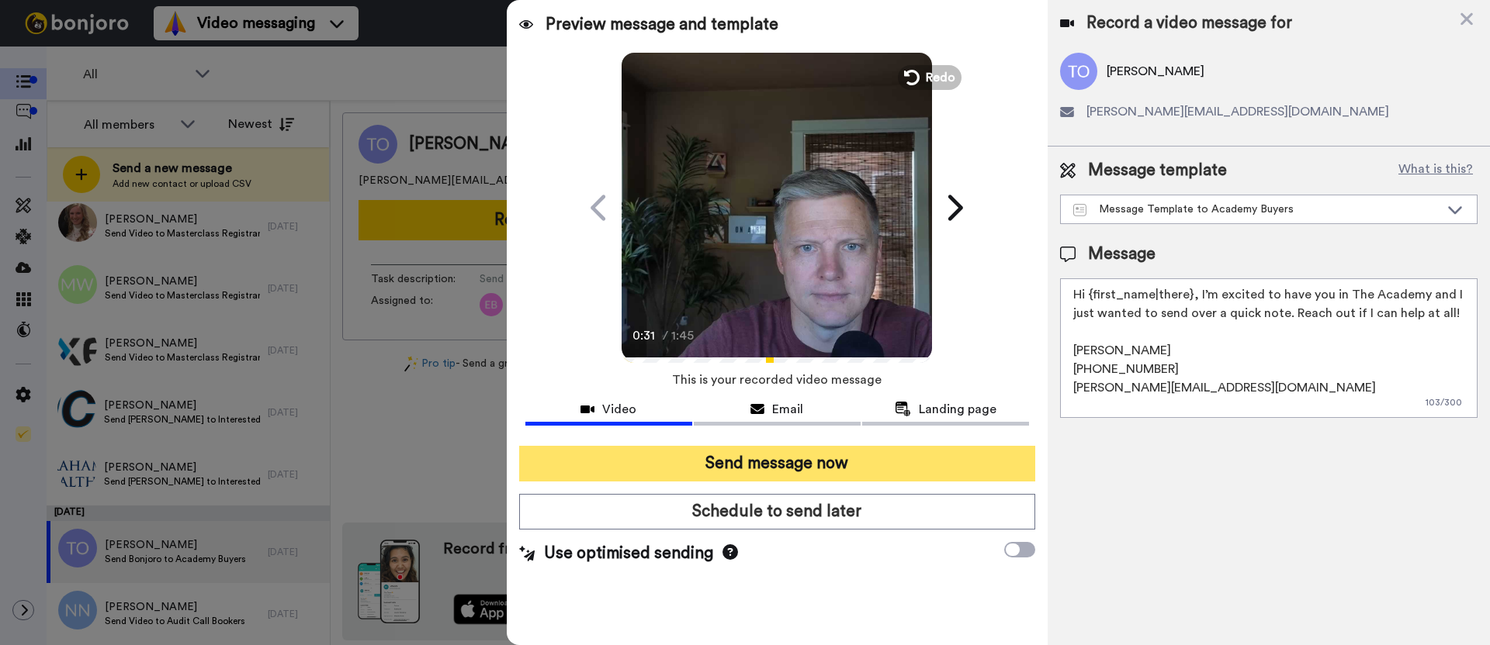
click at [830, 459] on button "Send message now" at bounding box center [777, 464] width 516 height 36
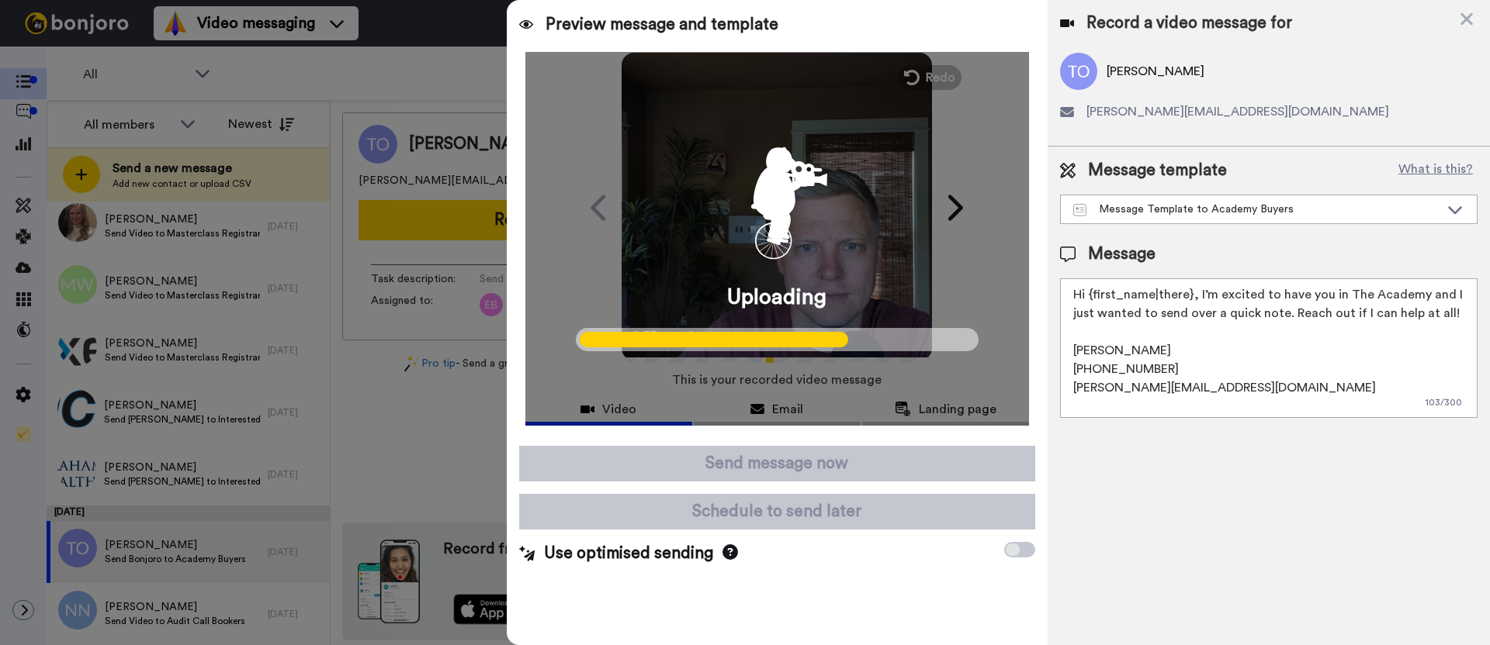
click at [896, 220] on div "Uploading" at bounding box center [777, 239] width 504 height 374
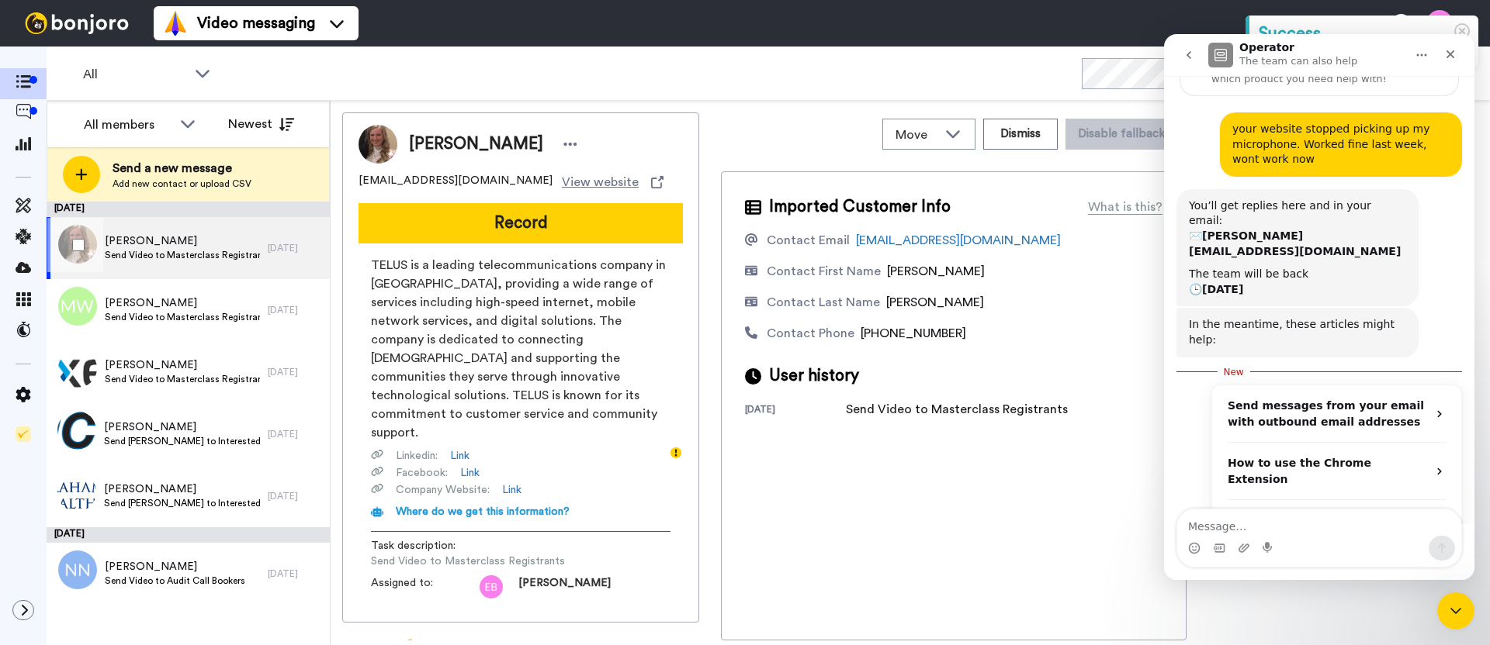
scroll to position [115, 0]
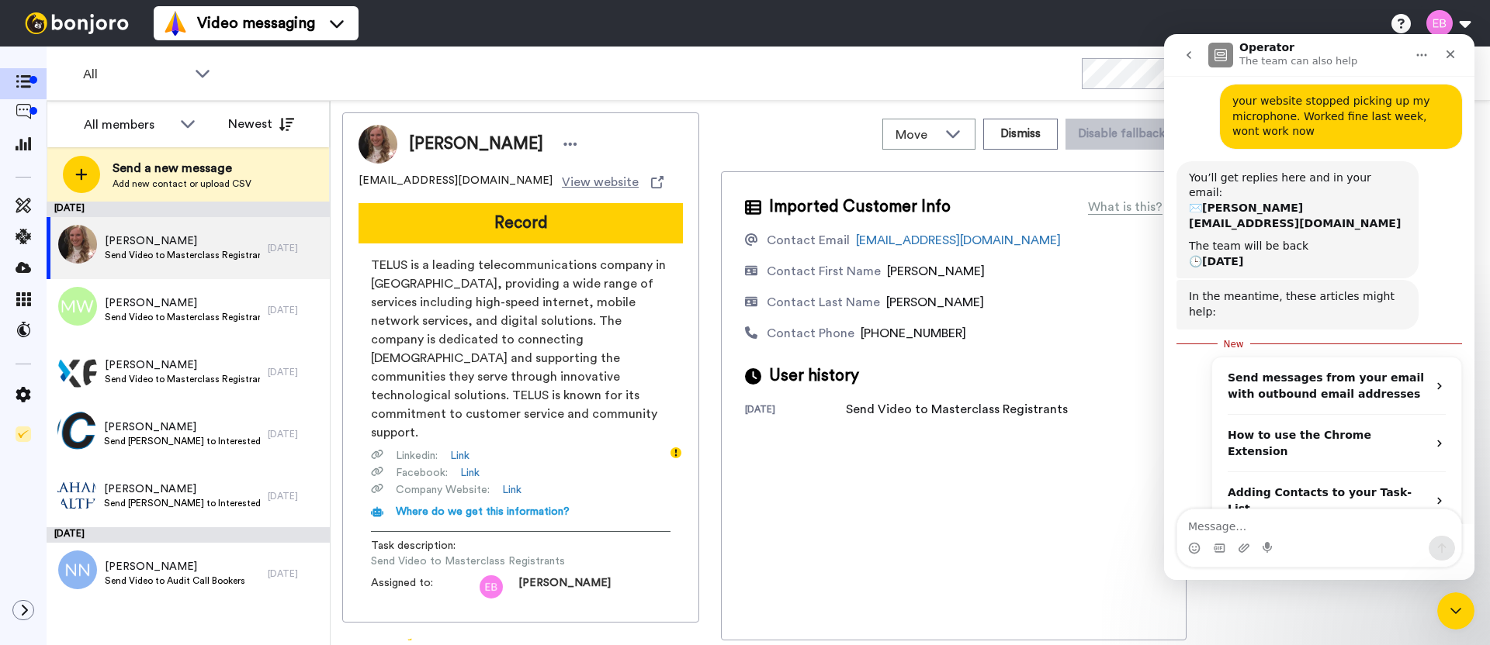
click at [1329, 542] on span "More in the Help Center" at bounding box center [1344, 548] width 147 height 13
click at [176, 244] on span "[PERSON_NAME]" at bounding box center [182, 242] width 155 height 16
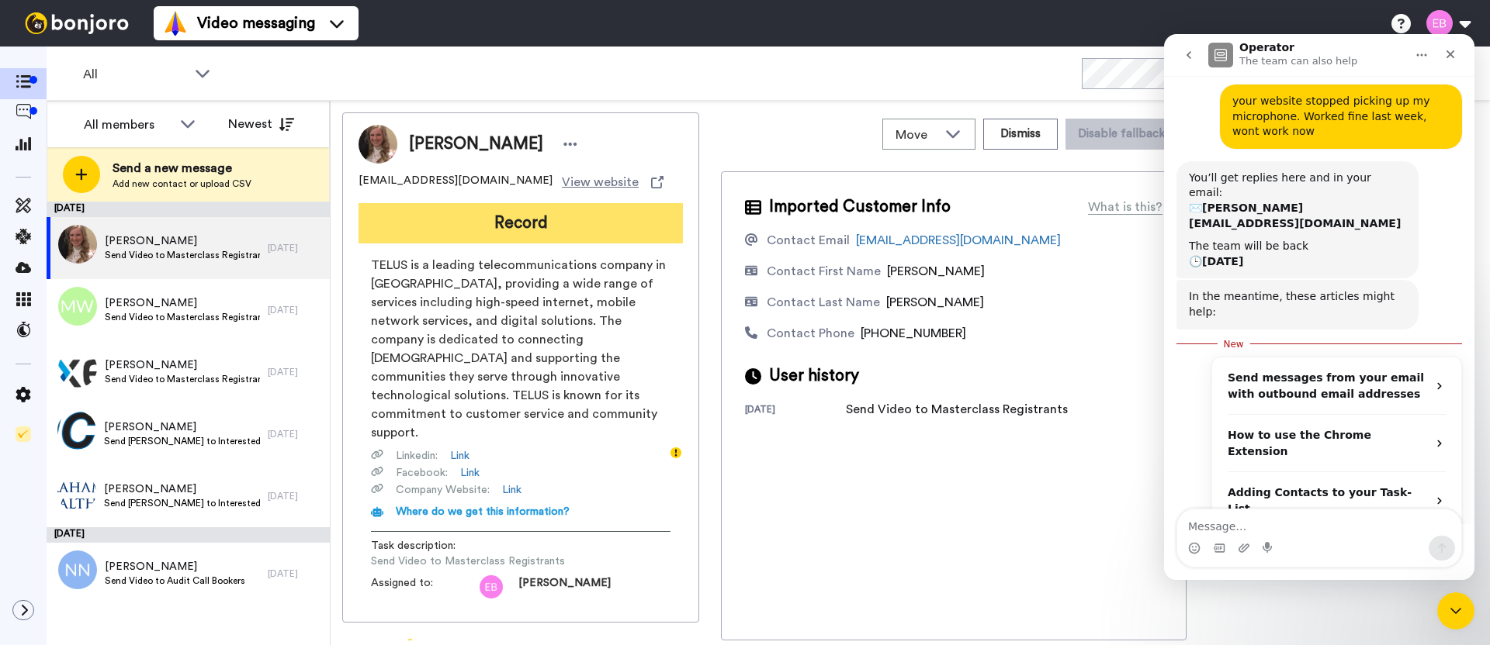
click at [540, 209] on button "Record" at bounding box center [520, 223] width 324 height 40
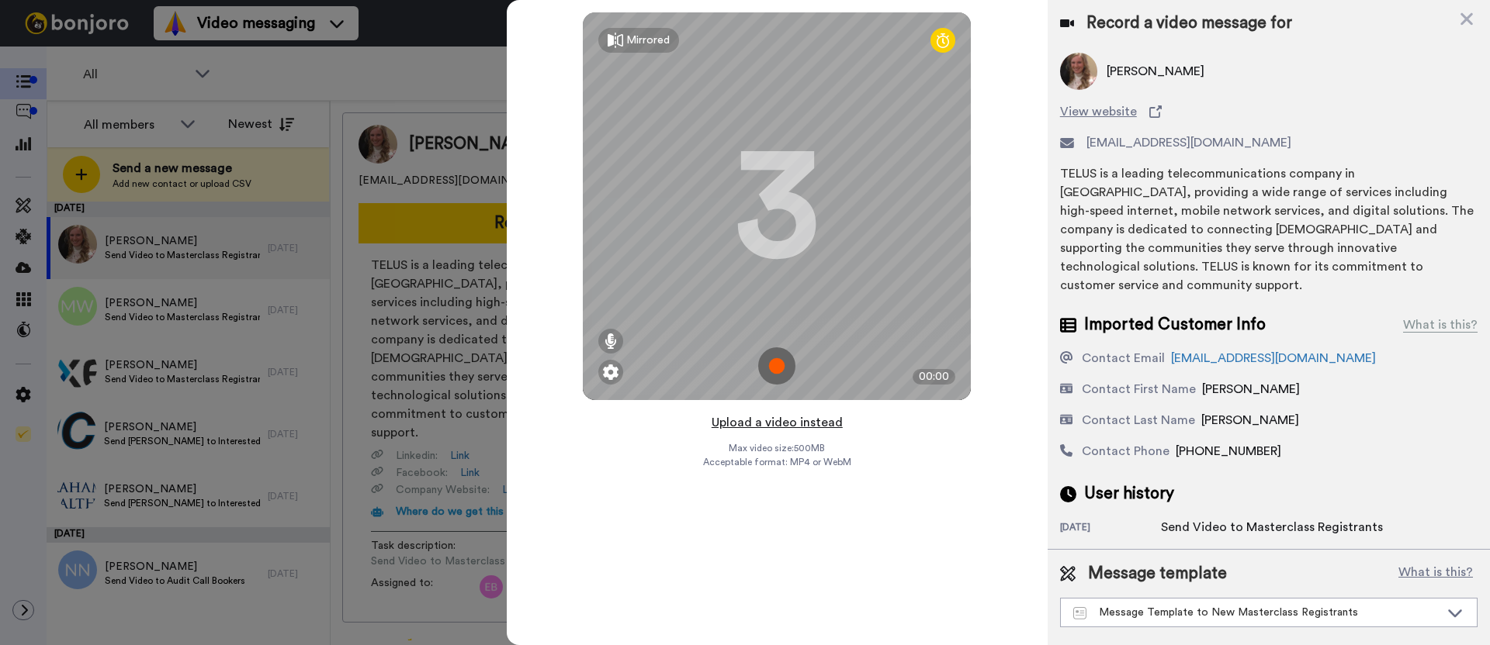
click at [768, 427] on button "Upload a video instead" at bounding box center [777, 423] width 140 height 20
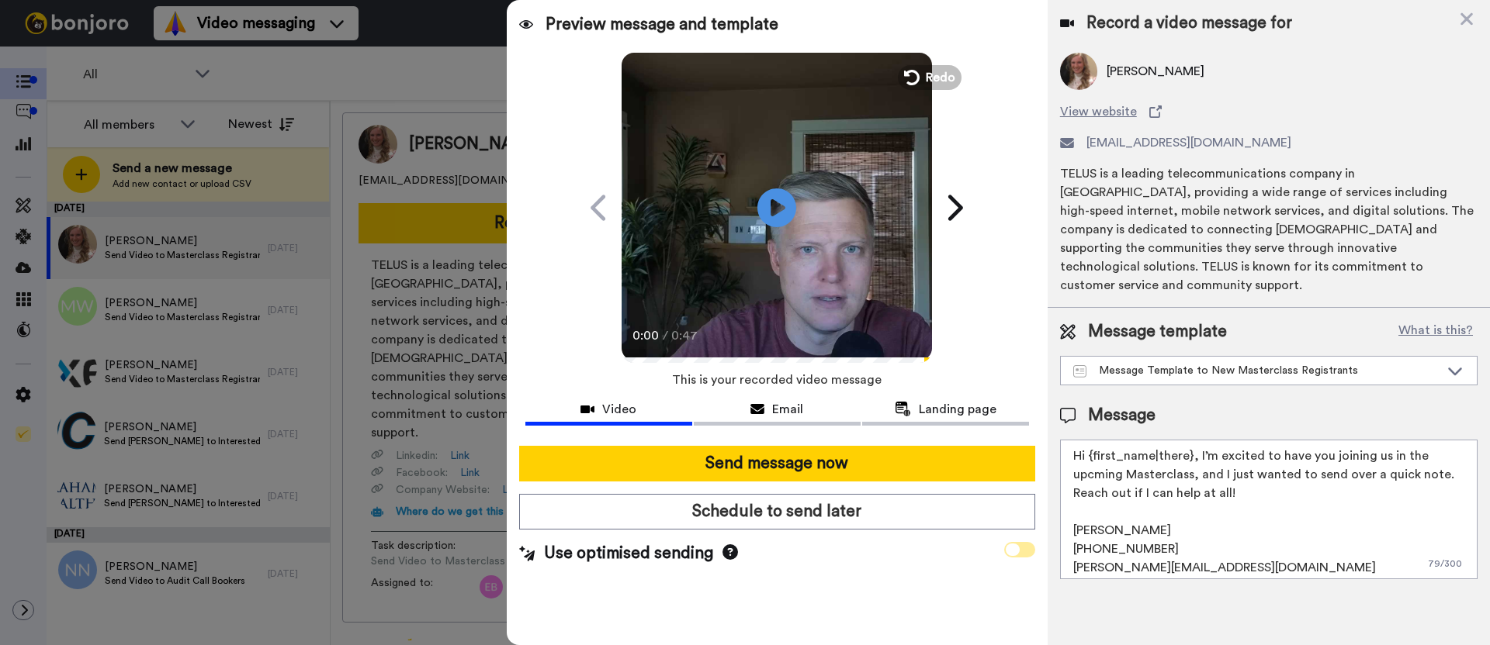
click at [1019, 554] on span at bounding box center [1019, 550] width 31 height 16
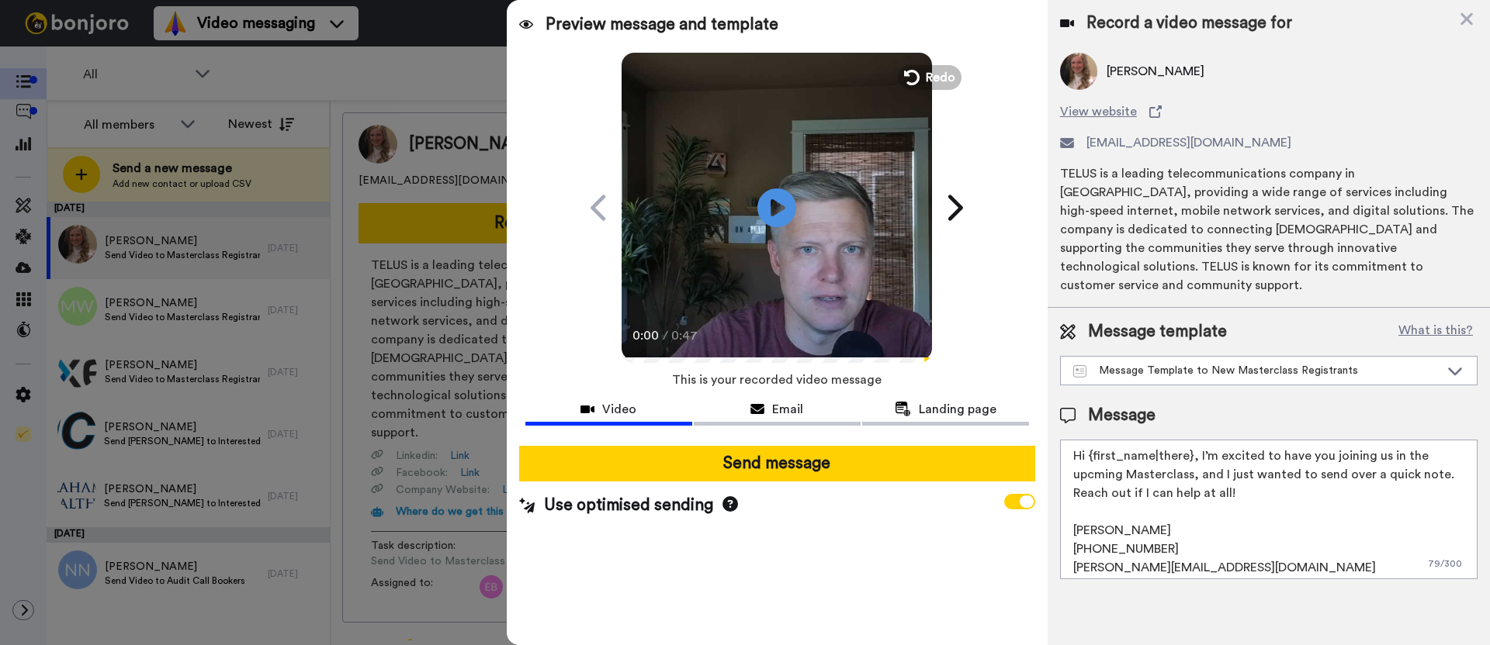
drag, startPoint x: 1255, startPoint y: 480, endPoint x: 1033, endPoint y: 436, distance: 227.0
click at [1033, 436] on div "Preview message and template Play/Pause 0:00 / 0:47 A special video message for…" at bounding box center [998, 322] width 983 height 645
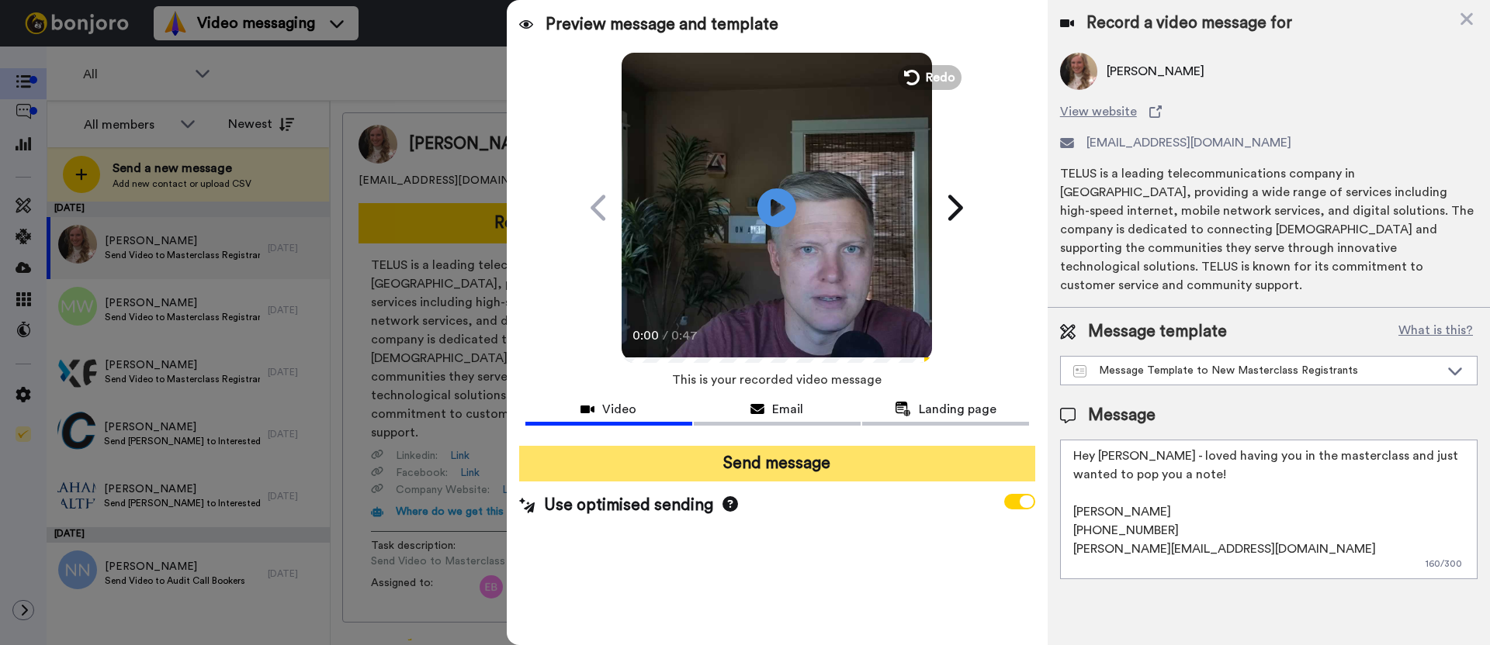
type textarea "Hey Keri - loved having you in the masterclass and just wanted to pop you a not…"
click at [852, 465] on button "Send message" at bounding box center [777, 464] width 516 height 36
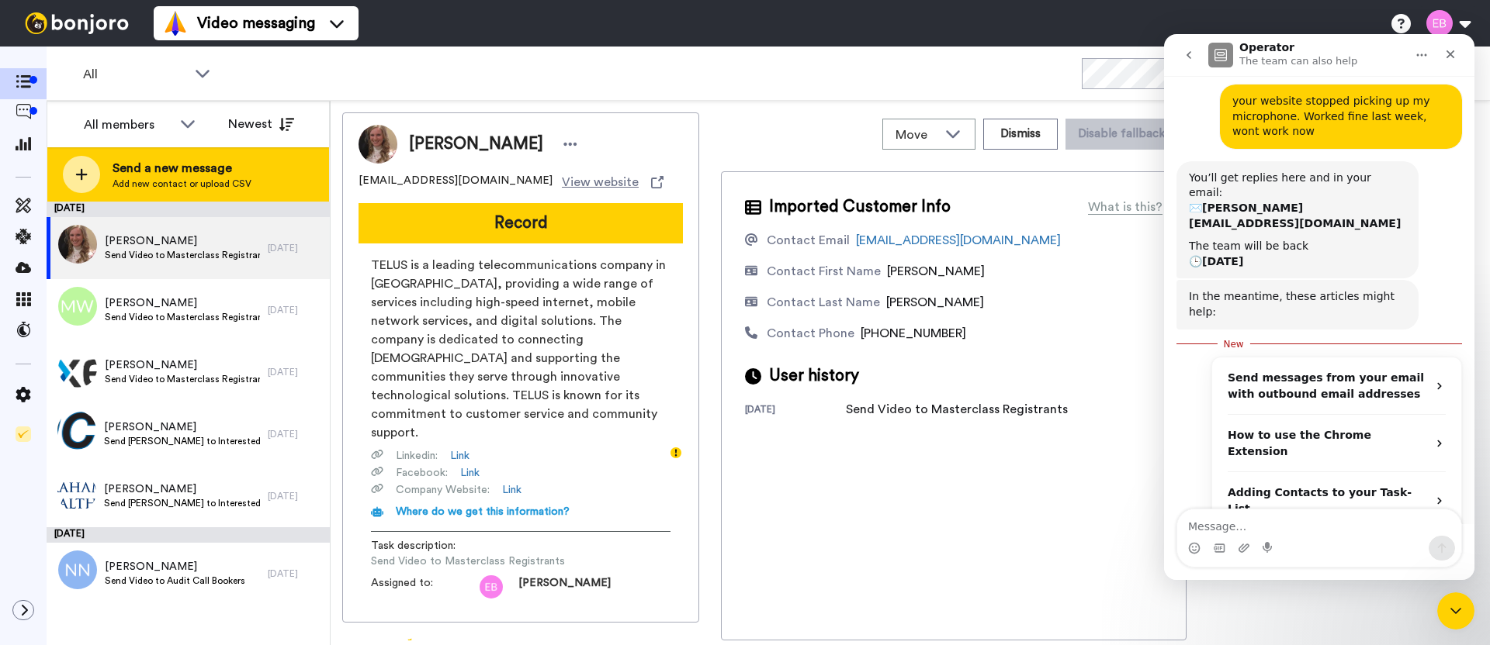
scroll to position [0, 0]
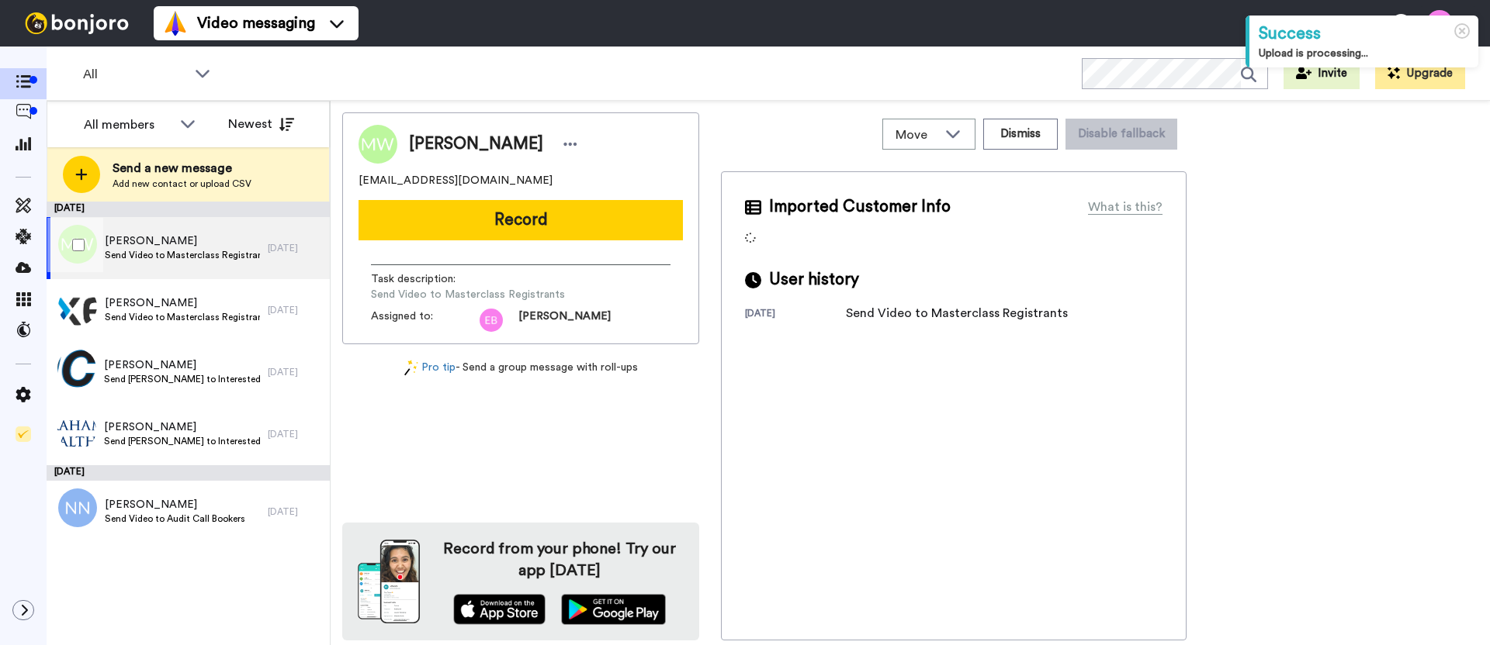
click at [200, 246] on span "[PERSON_NAME]" at bounding box center [182, 242] width 155 height 16
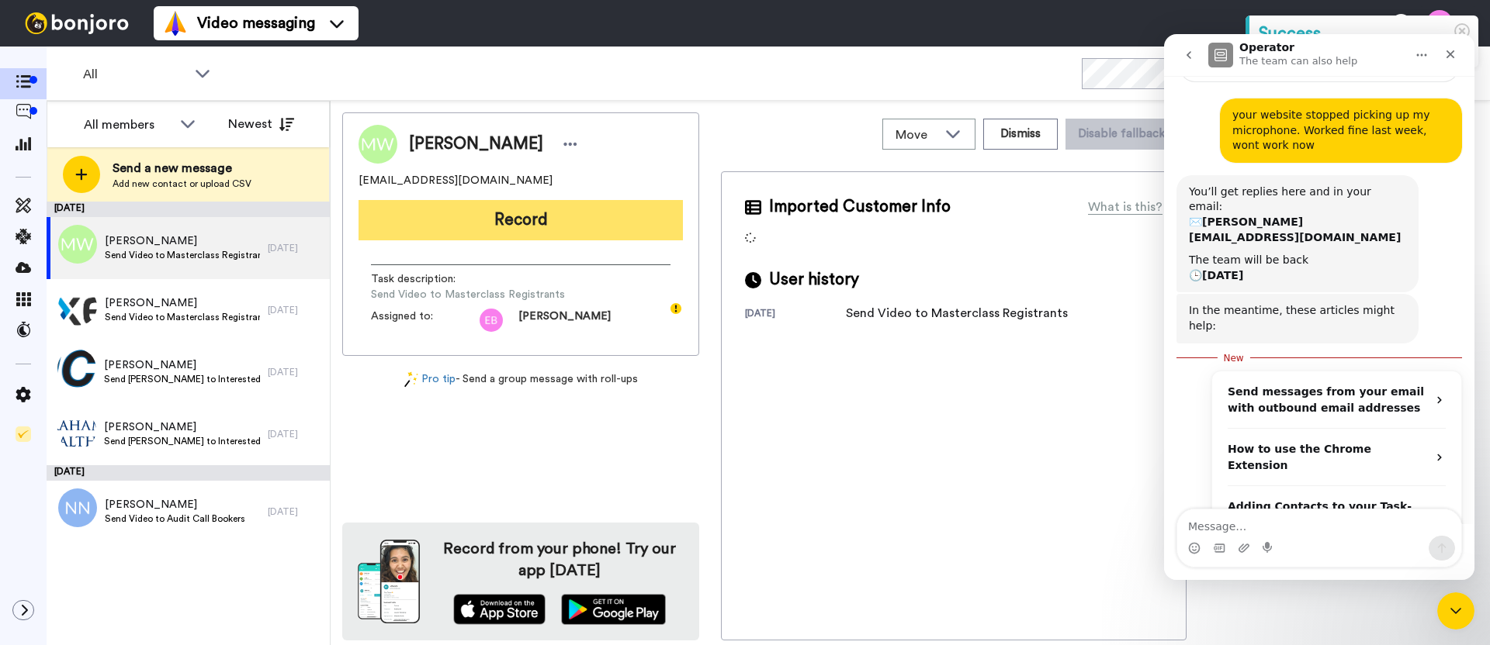
scroll to position [115, 0]
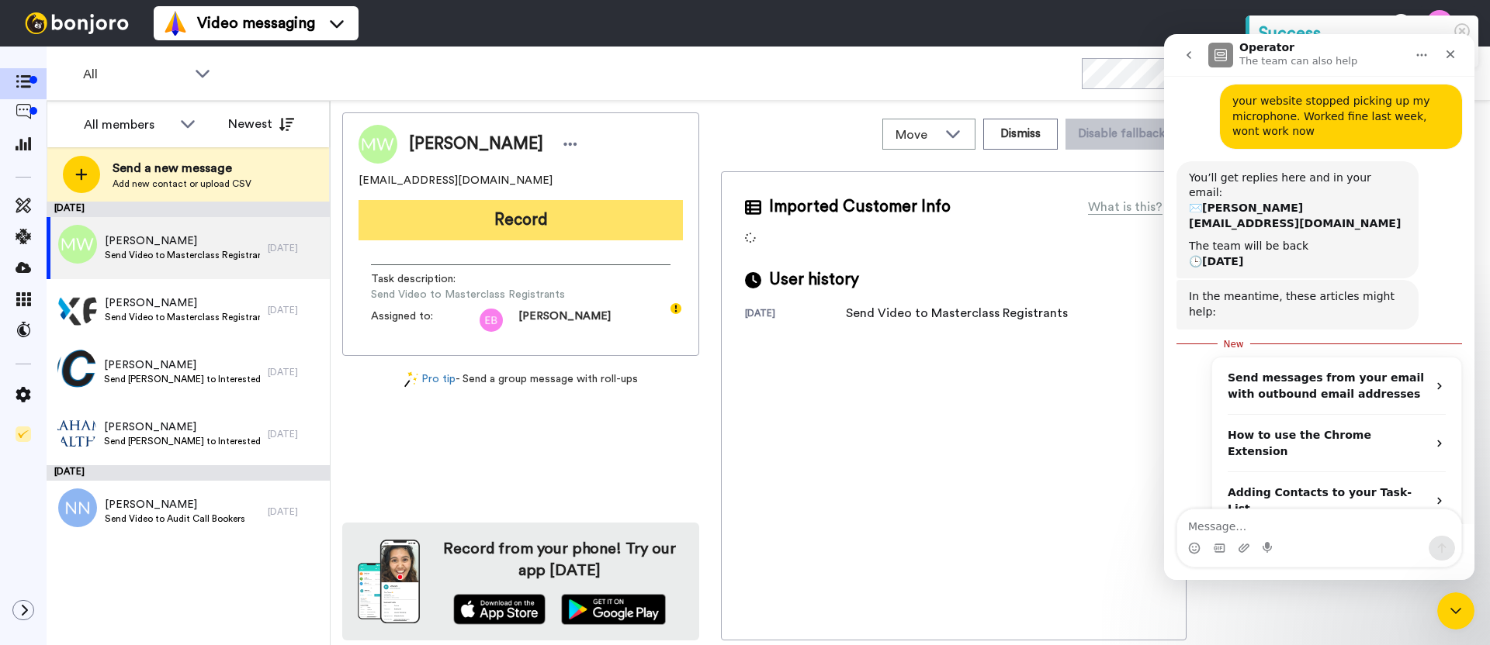
click at [595, 216] on button "Record" at bounding box center [520, 220] width 324 height 40
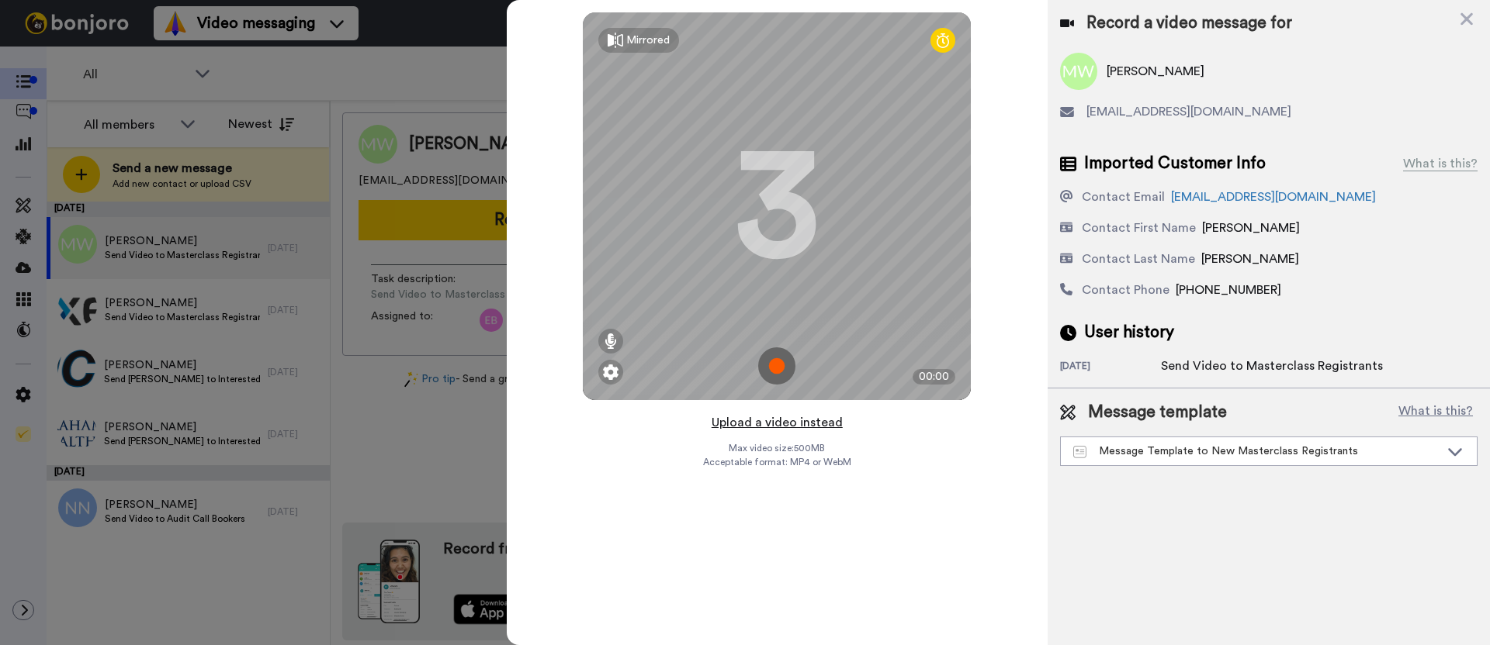
click at [733, 425] on button "Upload a video instead" at bounding box center [777, 423] width 140 height 20
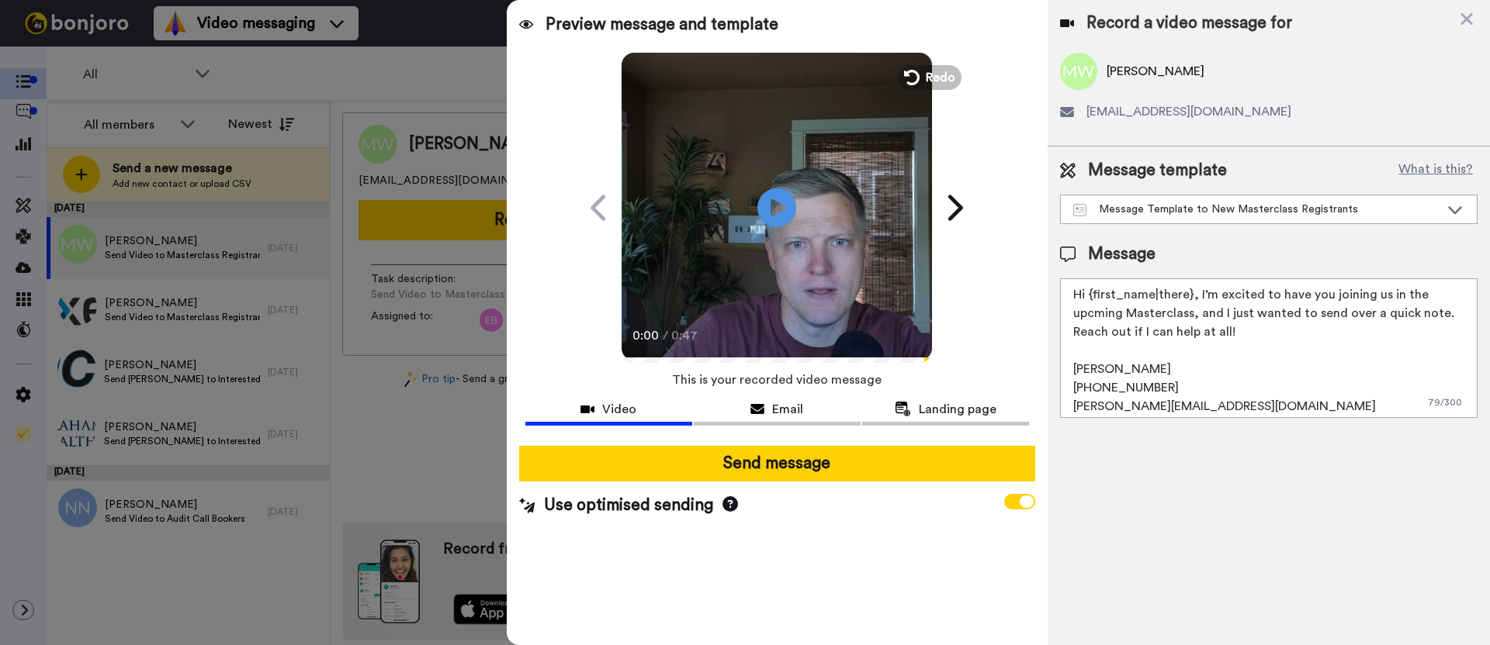
click at [1217, 332] on textarea "Hi {first_name|there}, I’m excited to have you joining us in the upcming Master…" at bounding box center [1268, 349] width 417 height 140
drag, startPoint x: 1244, startPoint y: 336, endPoint x: 1039, endPoint y: 296, distance: 209.4
click at [1039, 296] on div "Preview message and template Play/Pause 0:00 / 0:47 A special video message for…" at bounding box center [998, 322] width 983 height 645
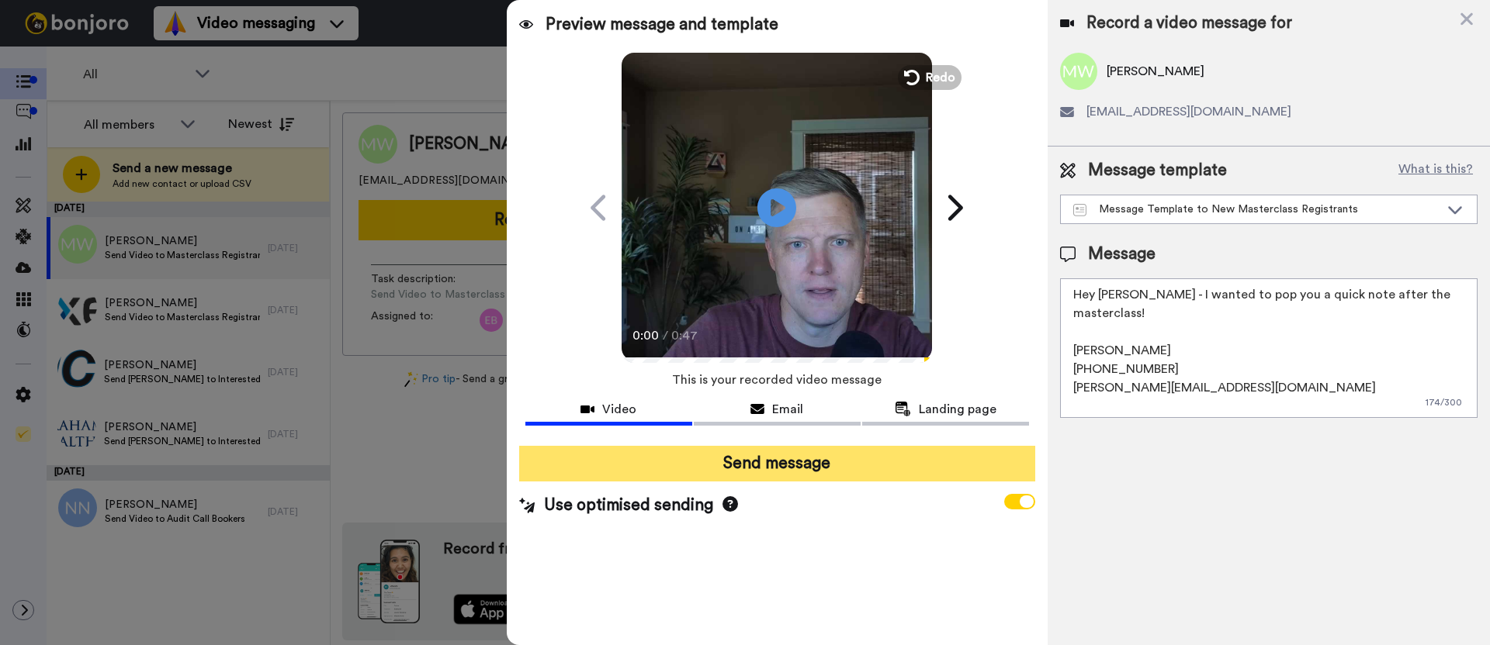
type textarea "Hey [PERSON_NAME] - I wanted to pop you a quick note after the masterclass! [PE…"
click at [710, 466] on button "Send message" at bounding box center [777, 464] width 516 height 36
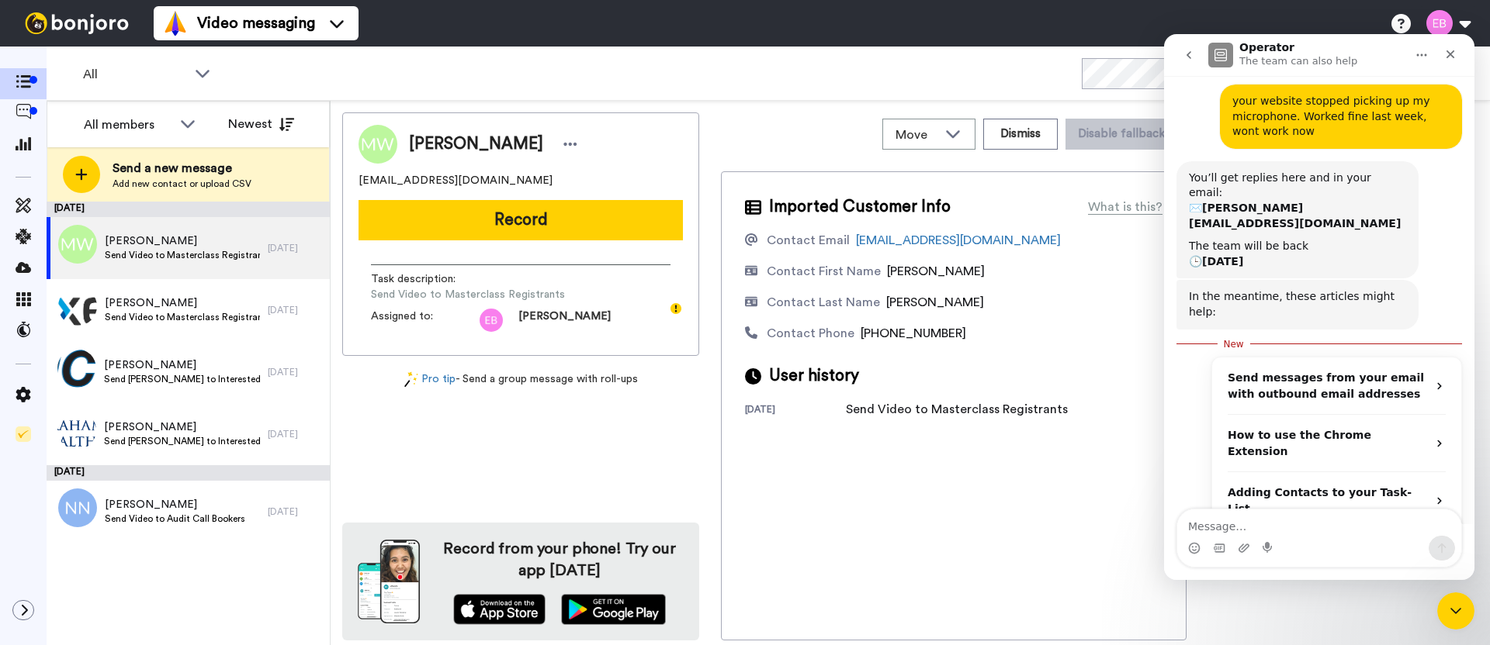
scroll to position [0, 0]
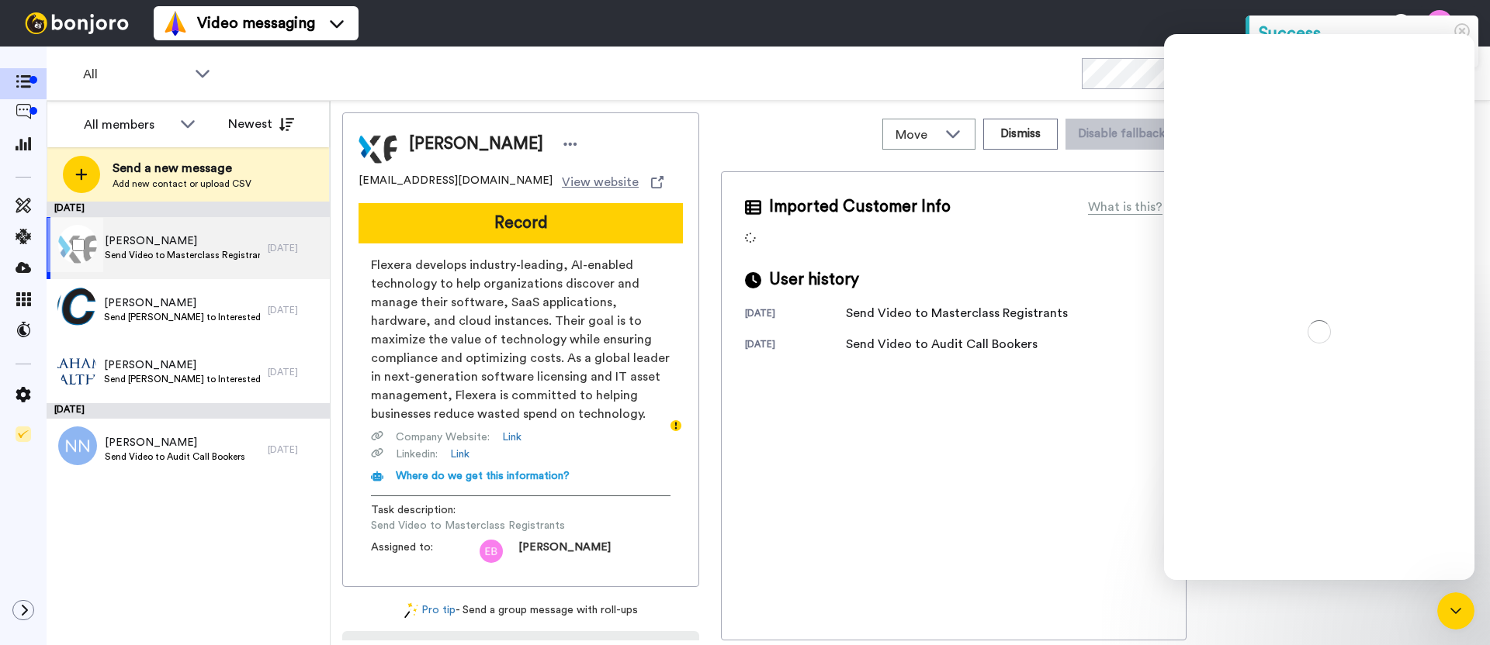
click at [196, 250] on span "Send Video to Masterclass Registrants" at bounding box center [182, 255] width 155 height 12
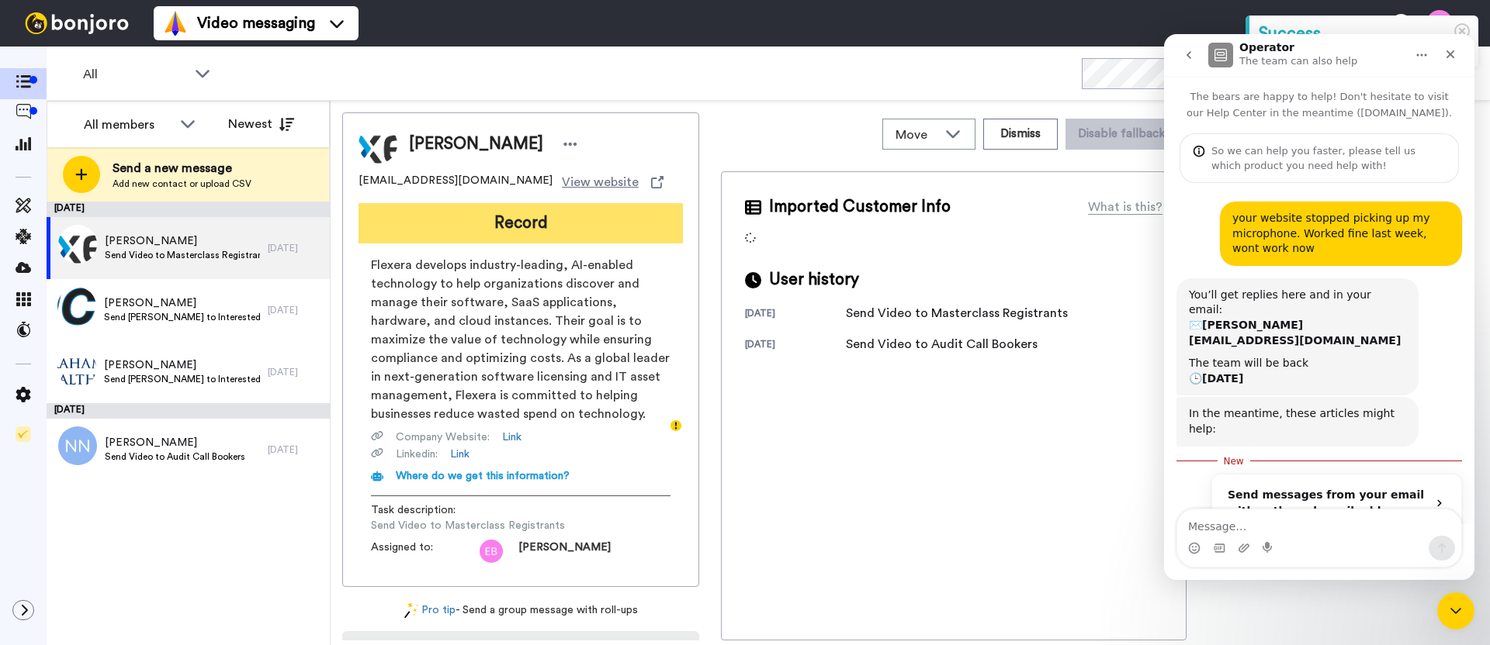
scroll to position [2, 0]
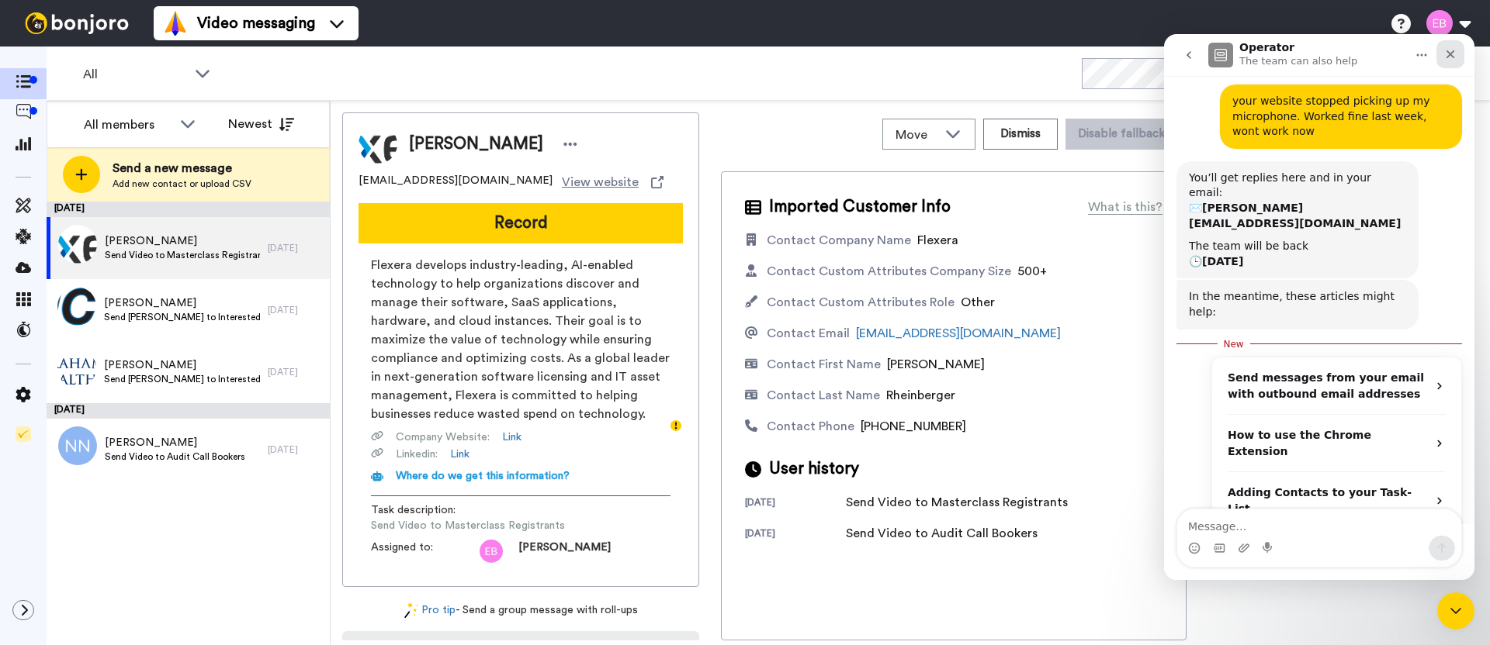
click at [1448, 54] on icon "Close" at bounding box center [1450, 54] width 12 height 12
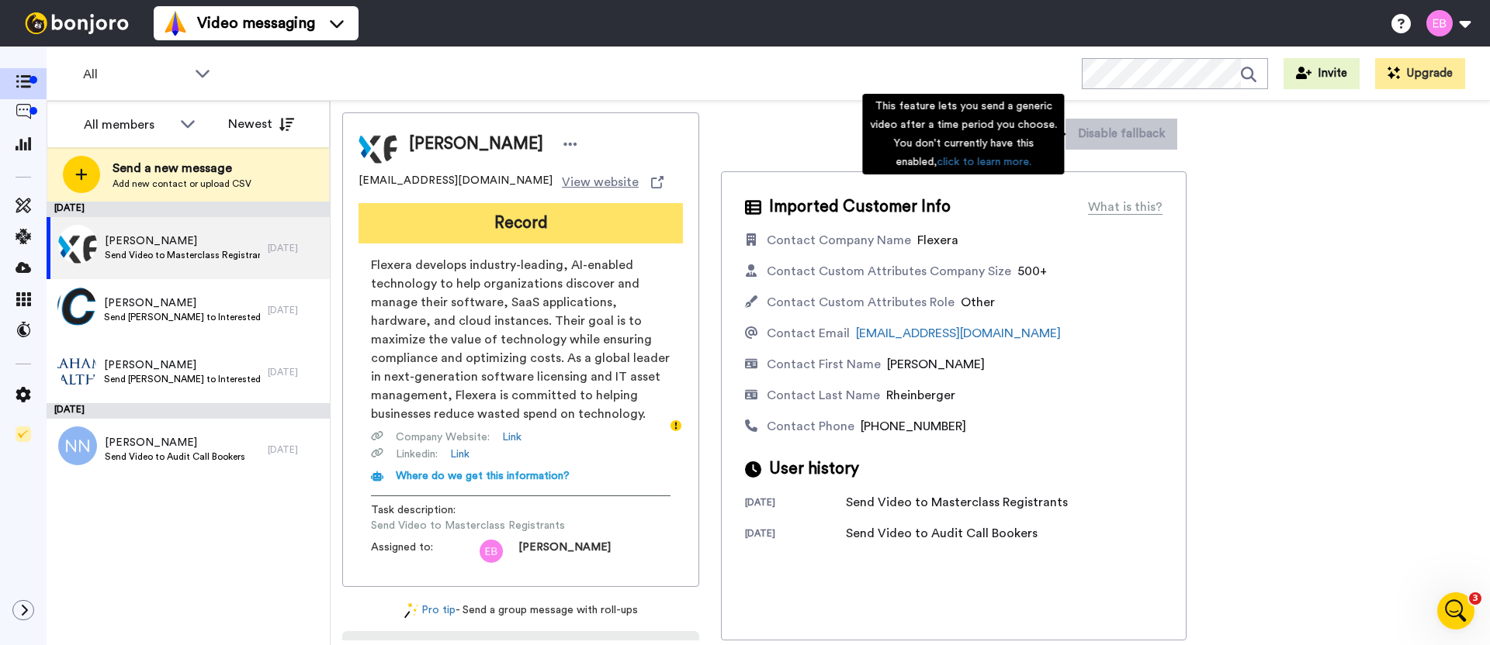
scroll to position [115, 0]
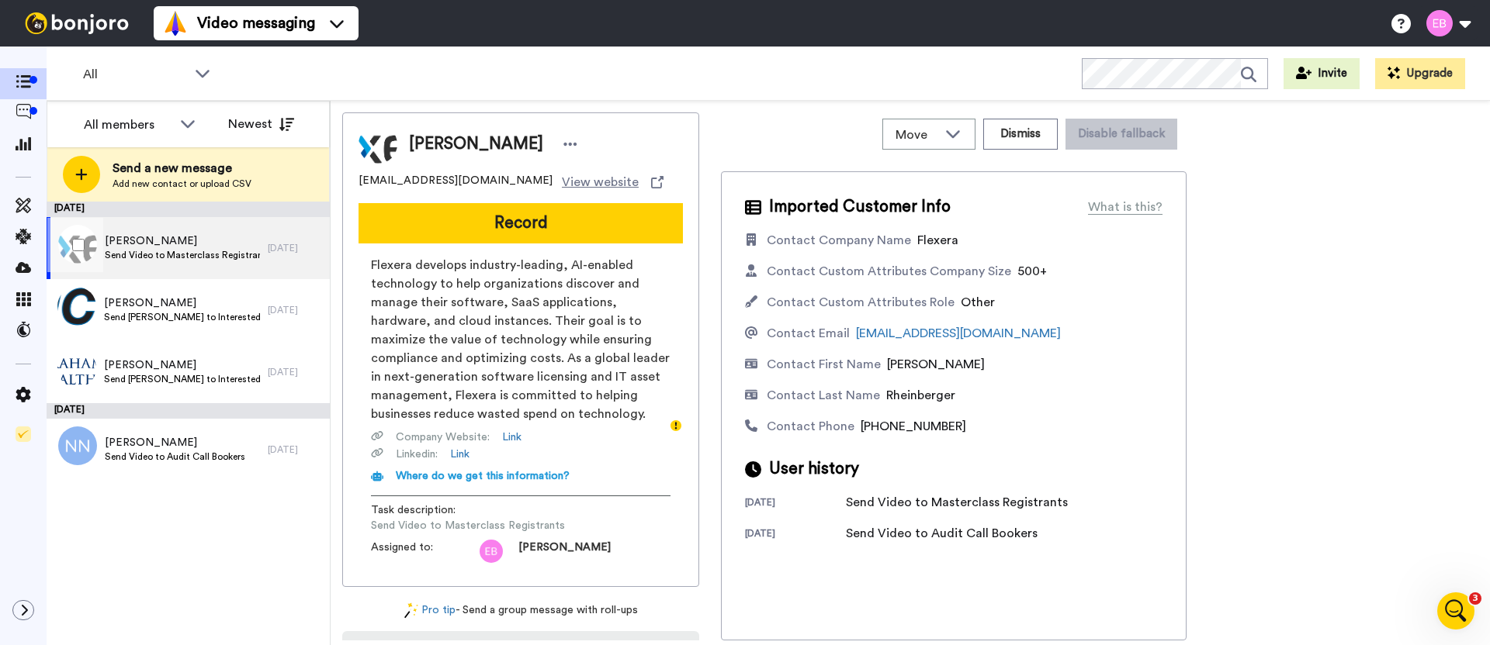
click at [182, 254] on span "Send Video to Masterclass Registrants" at bounding box center [182, 255] width 155 height 12
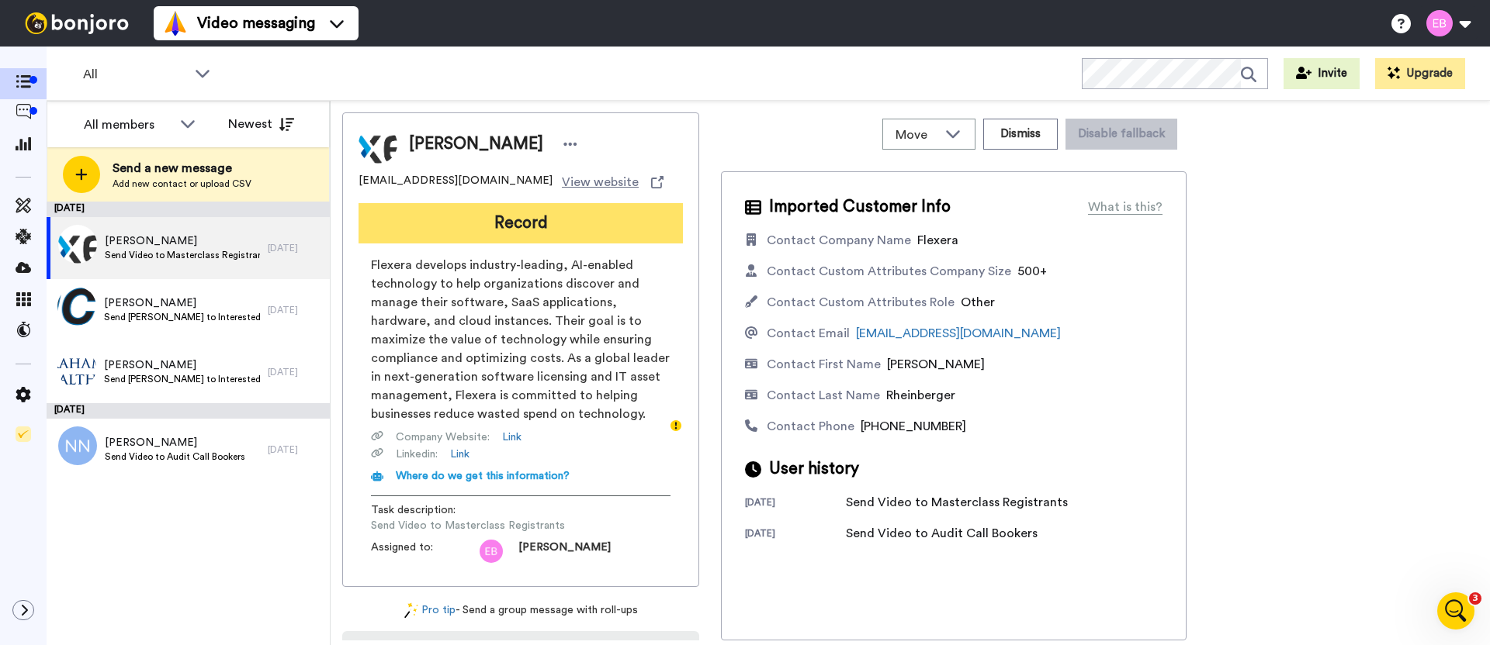
click at [565, 226] on button "Record" at bounding box center [520, 223] width 324 height 40
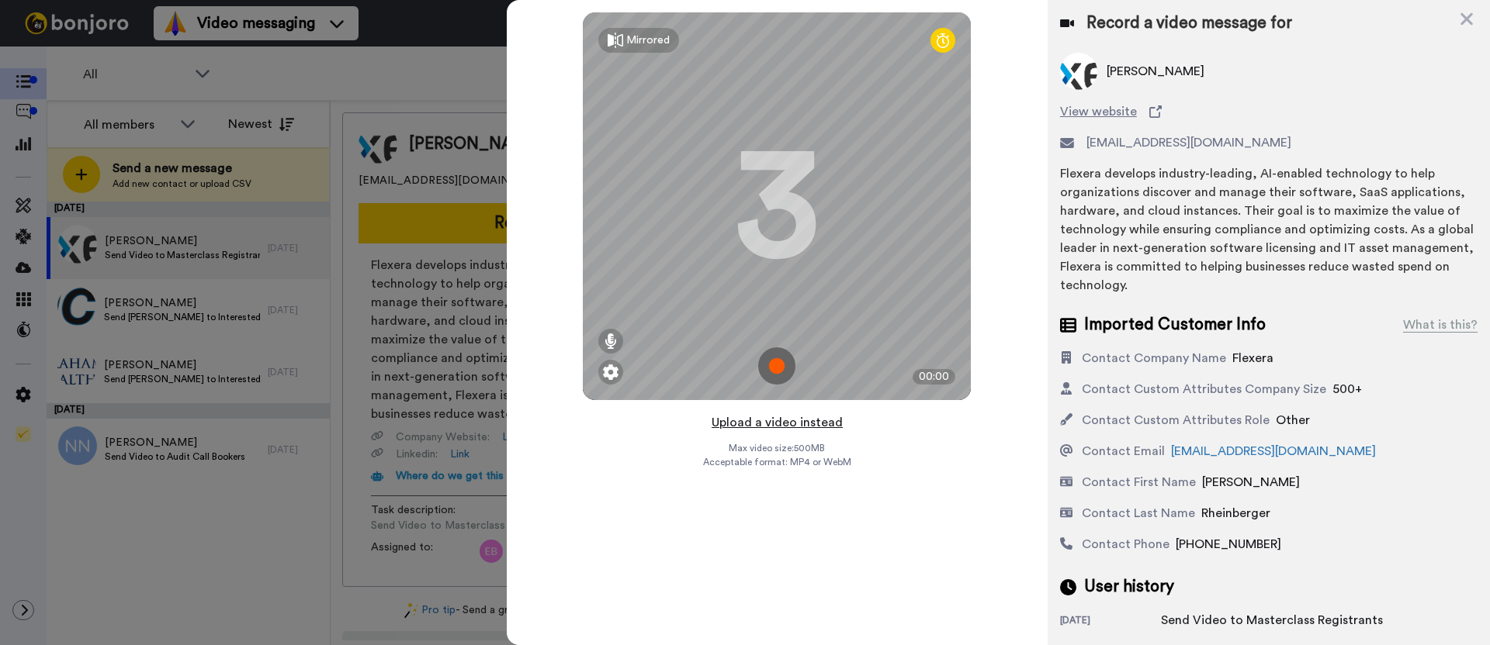
click at [767, 423] on button "Upload a video instead" at bounding box center [777, 423] width 140 height 20
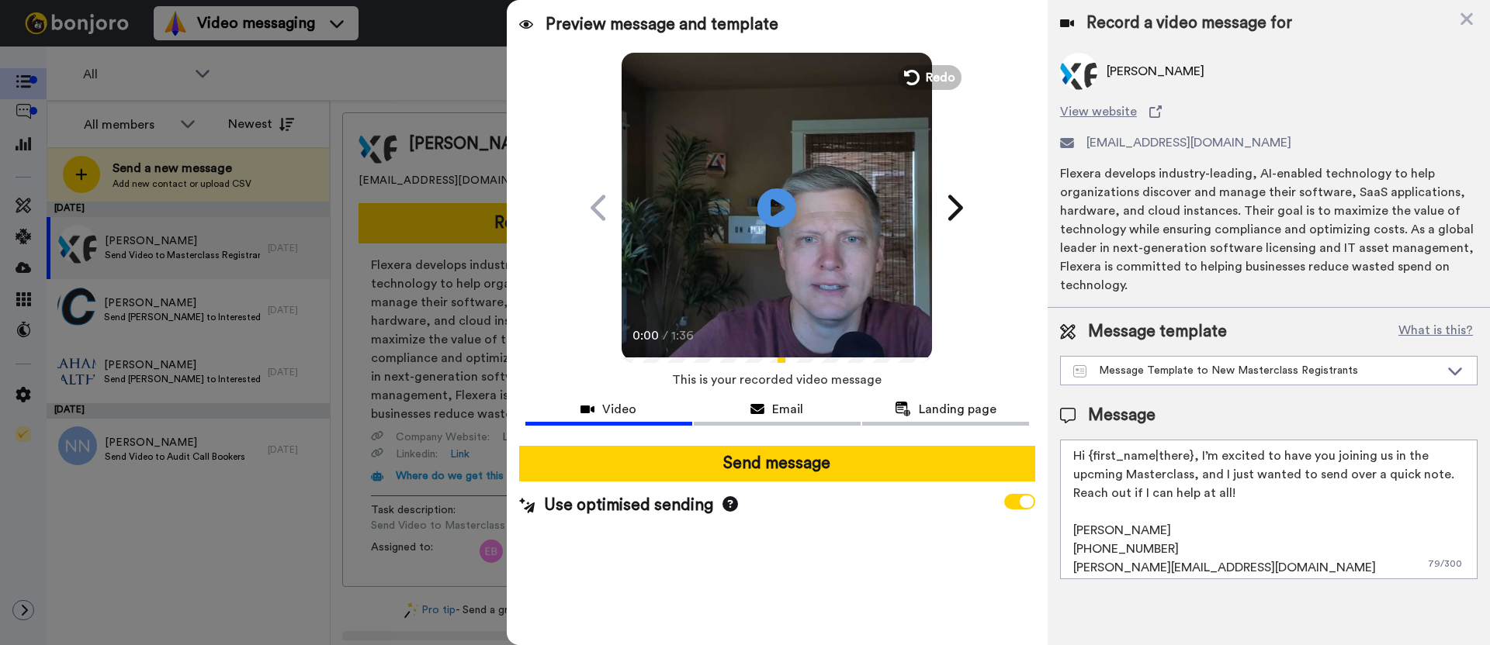
click at [1236, 486] on textarea "Hi {first_name|there}, I’m excited to have you joining us in the upcming Master…" at bounding box center [1268, 510] width 417 height 140
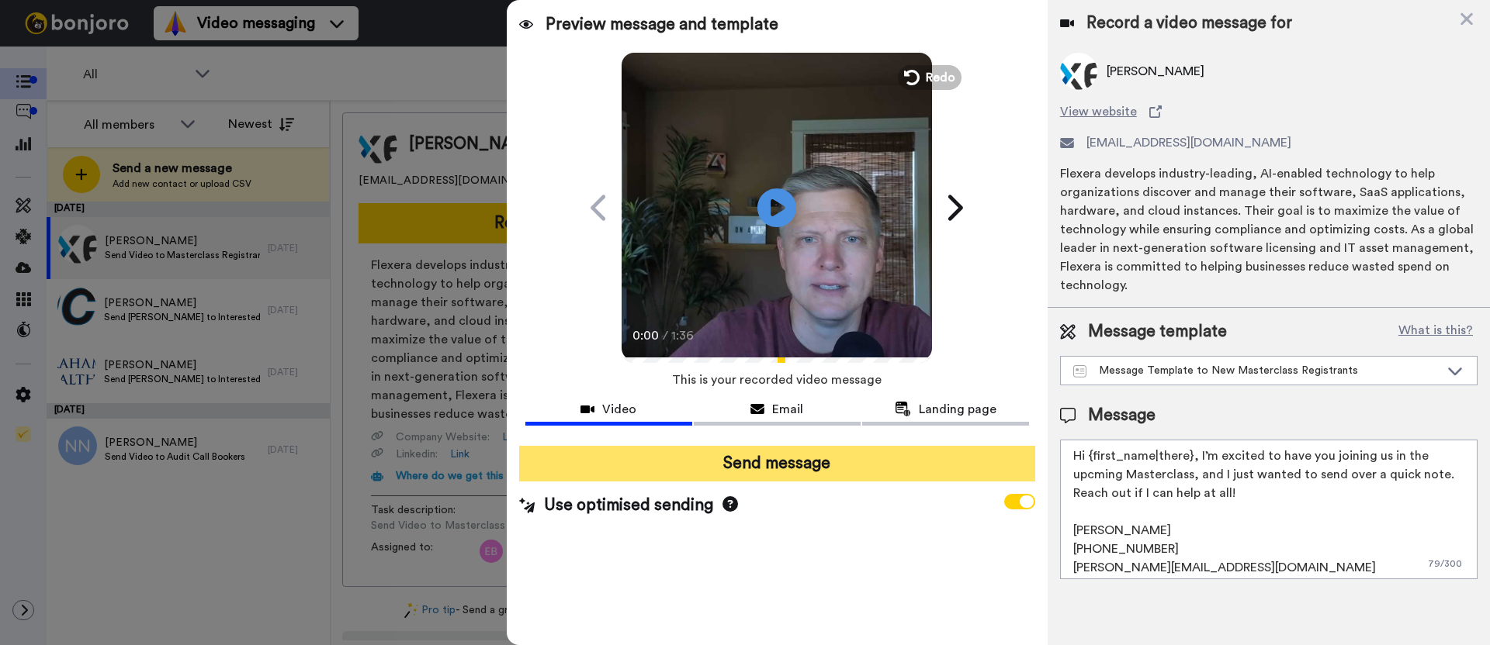
drag, startPoint x: 1246, startPoint y: 493, endPoint x: 1030, endPoint y: 451, distance: 219.7
click at [1032, 452] on div "Preview message and template Play/Pause 0:00 / 1:36 A special video message for…" at bounding box center [998, 322] width 983 height 645
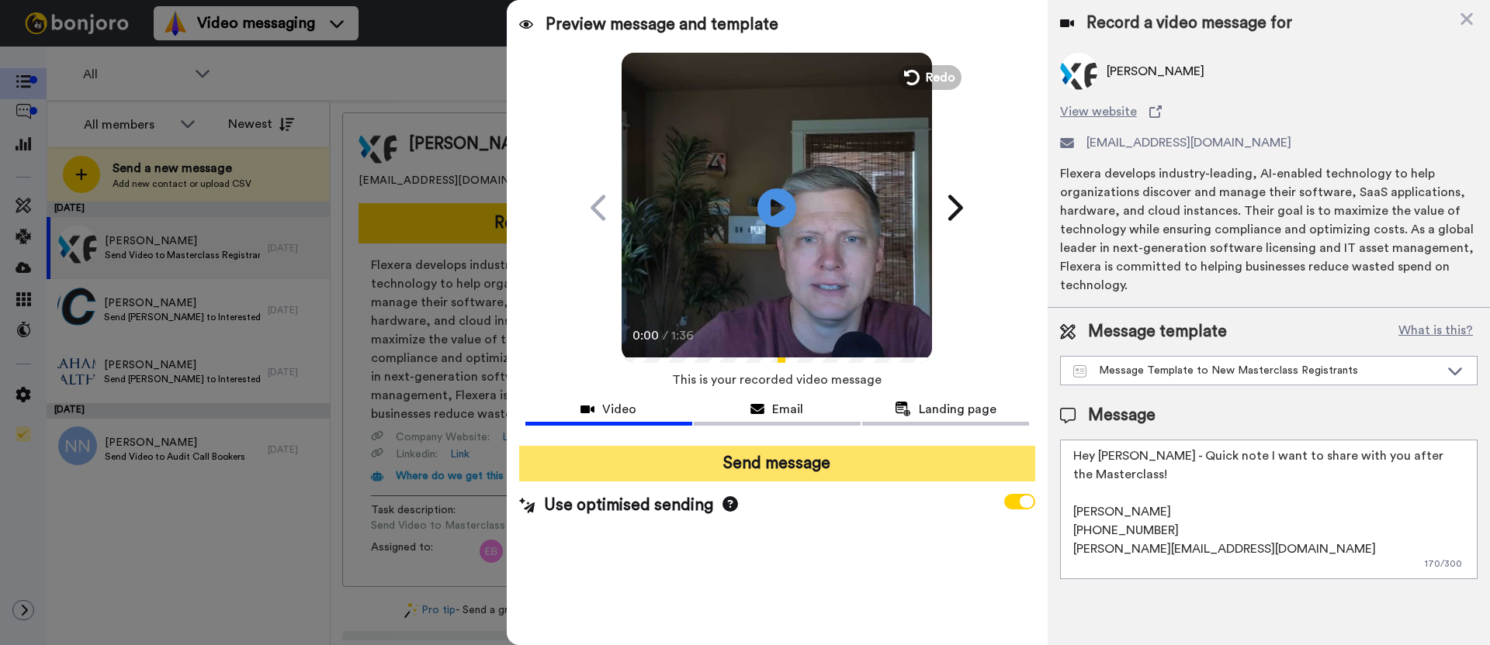
type textarea "Hey Sharon - Quick note I want to share with you after the Masterclass! Erik Be…"
click at [845, 464] on button "Send message" at bounding box center [777, 464] width 516 height 36
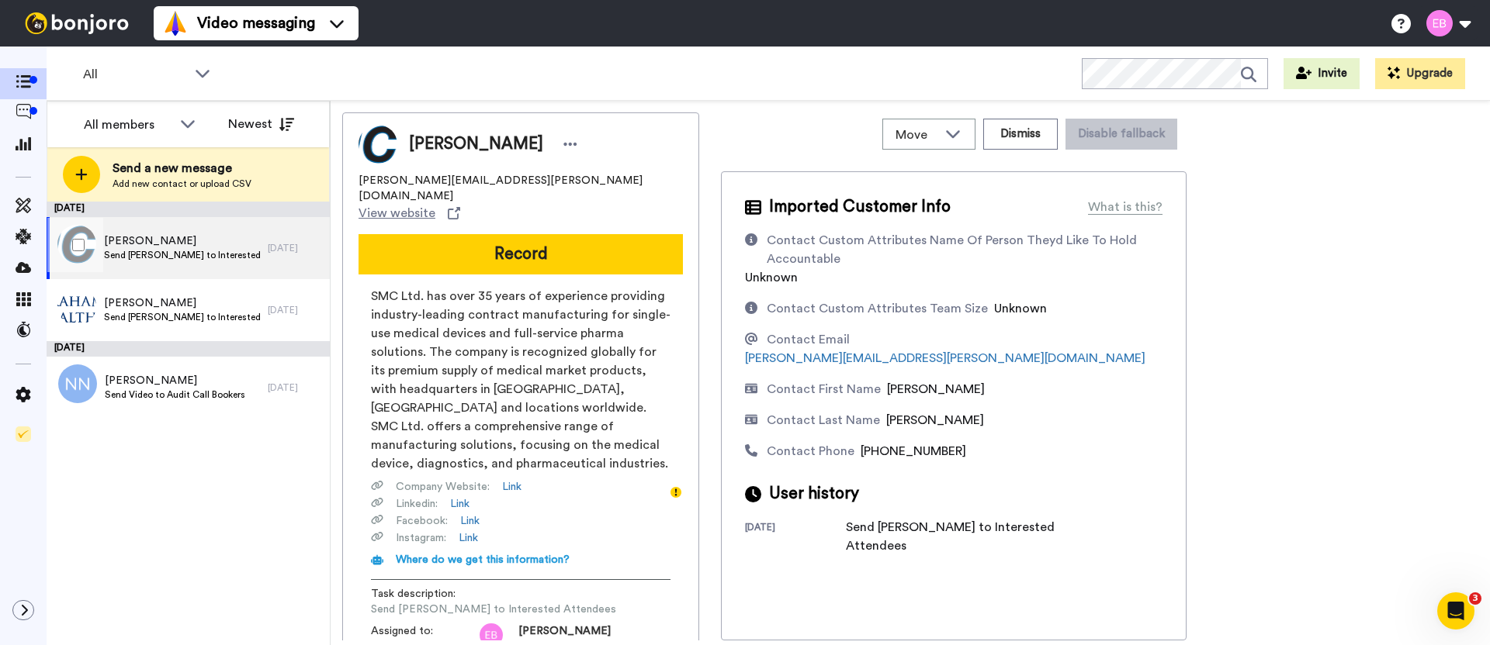
click at [151, 254] on span "Send [PERSON_NAME] to Interested Attendees" at bounding box center [182, 255] width 156 height 12
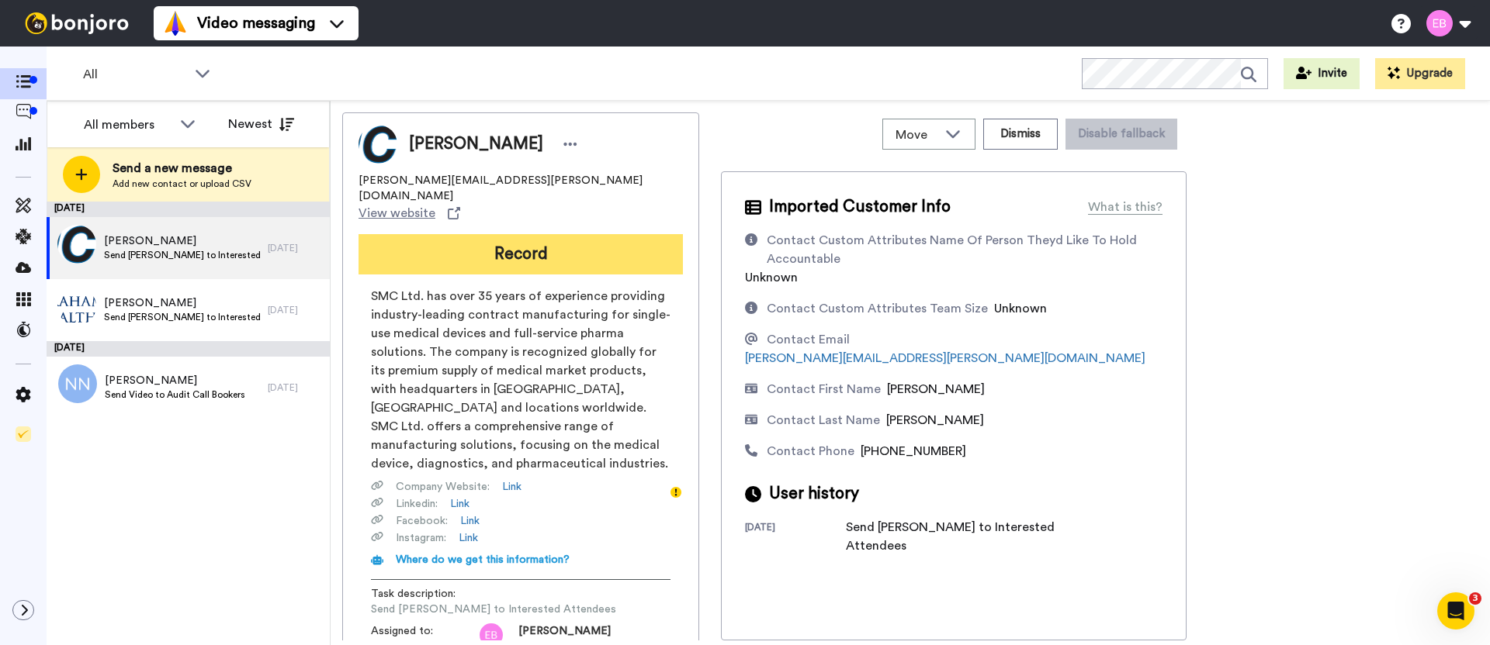
click at [507, 234] on button "Record" at bounding box center [520, 254] width 324 height 40
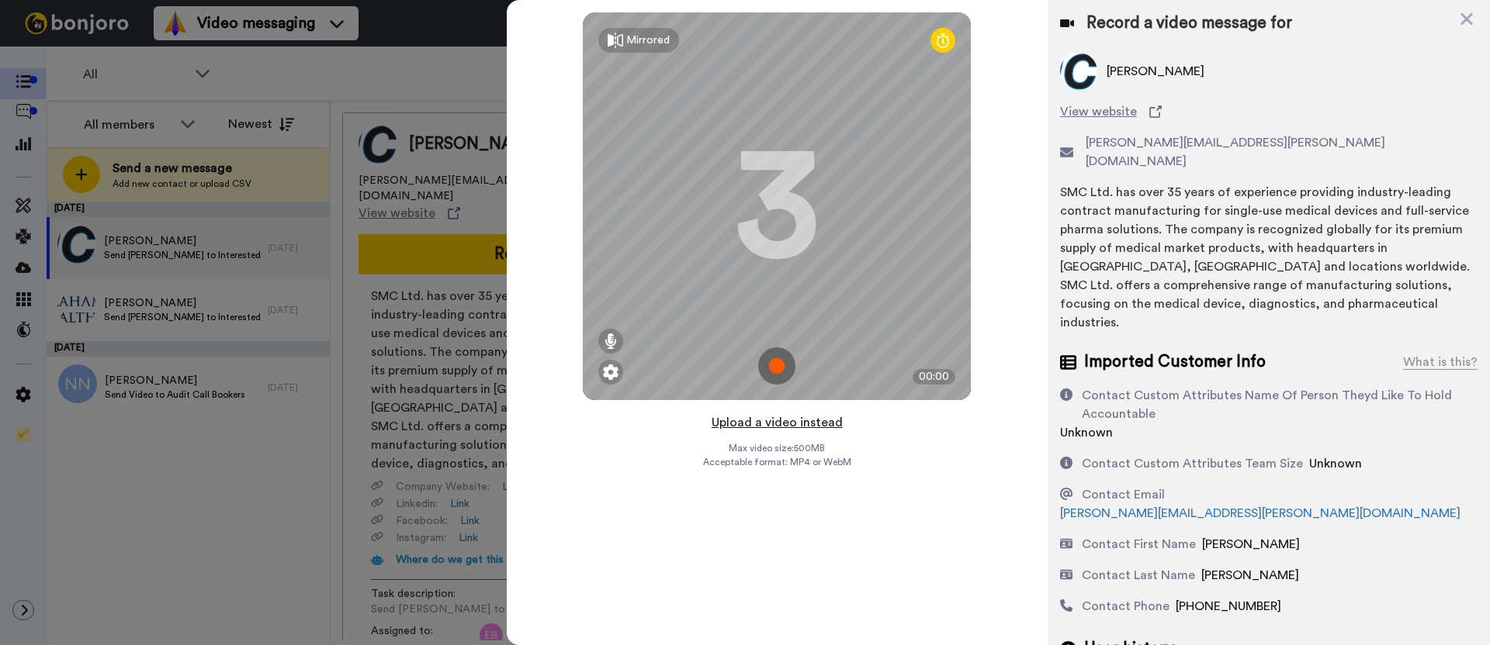
click at [797, 425] on button "Upload a video instead" at bounding box center [777, 423] width 140 height 20
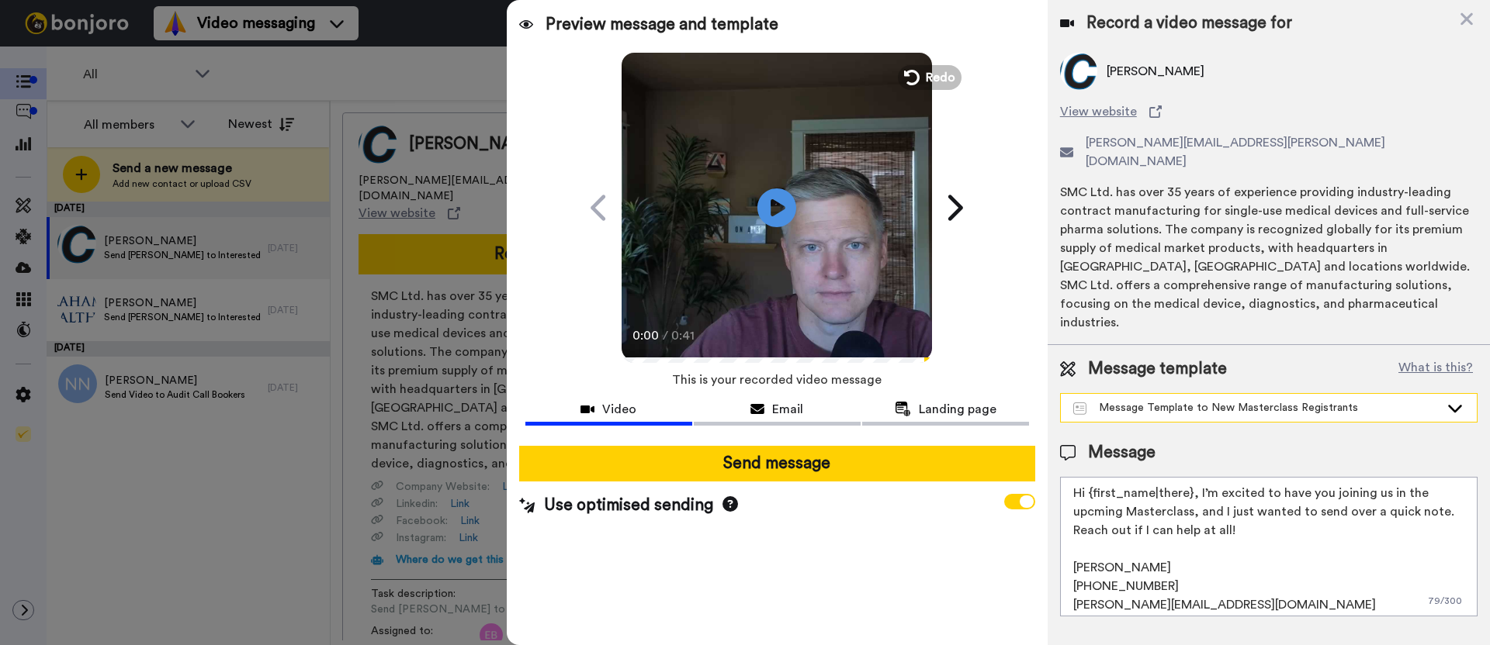
click at [1207, 400] on div "Message Template to New Masterclass Registrants" at bounding box center [1256, 408] width 366 height 16
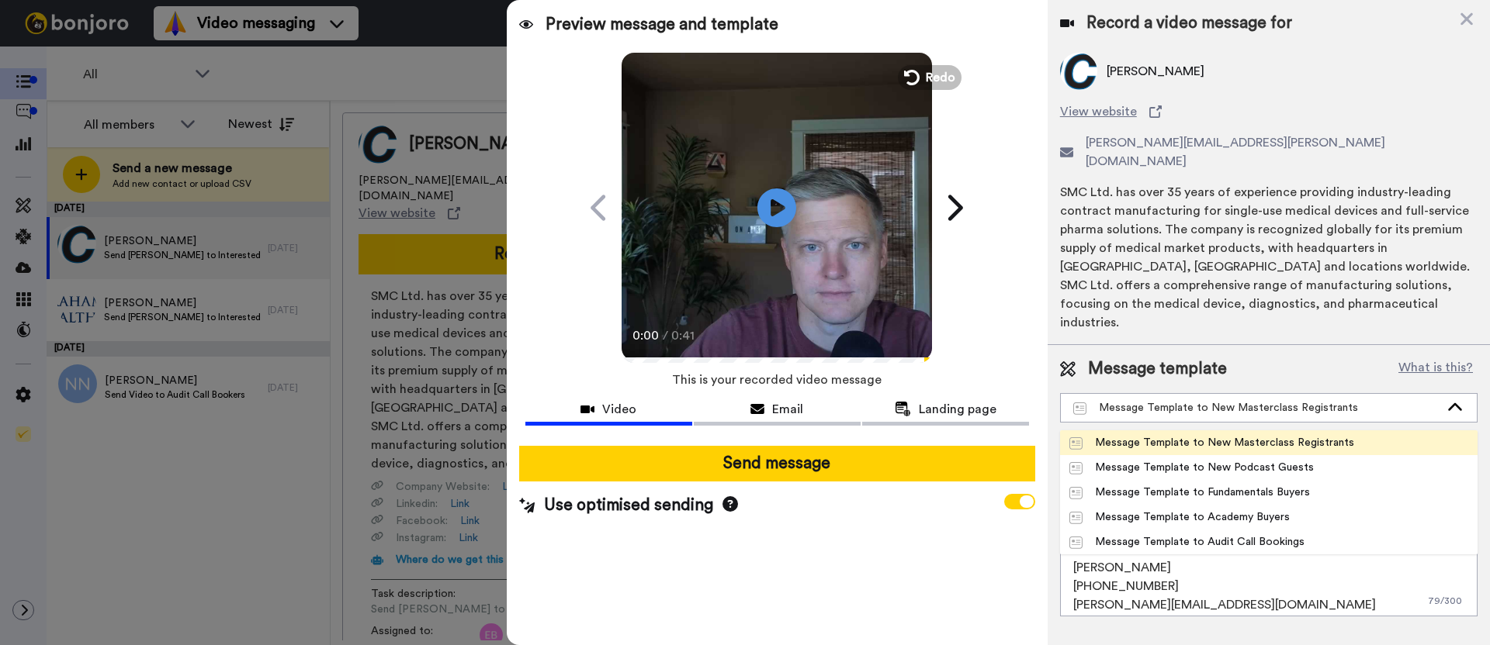
click at [1046, 393] on div "Preview message and template Play/Pause 0:00 / 0:41 A special video message for…" at bounding box center [777, 322] width 541 height 645
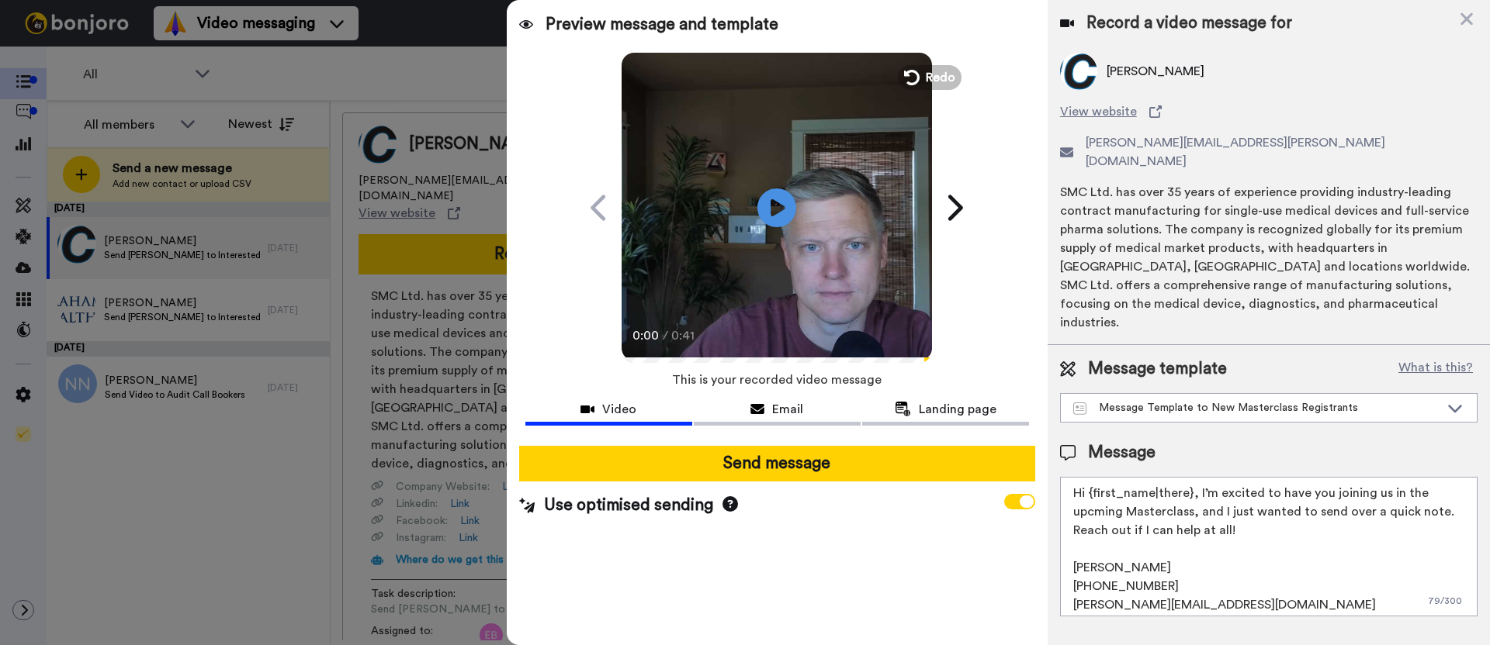
click at [1246, 477] on textarea "Hi {first_name|there}, I’m excited to have you joining us in the upcming Master…" at bounding box center [1268, 547] width 417 height 140
drag, startPoint x: 1255, startPoint y: 501, endPoint x: 1201, endPoint y: 457, distance: 69.4
click at [1195, 477] on textarea "Hi {first_name|there}, I’m excited to have you joining us in the upcming Master…" at bounding box center [1268, 547] width 417 height 140
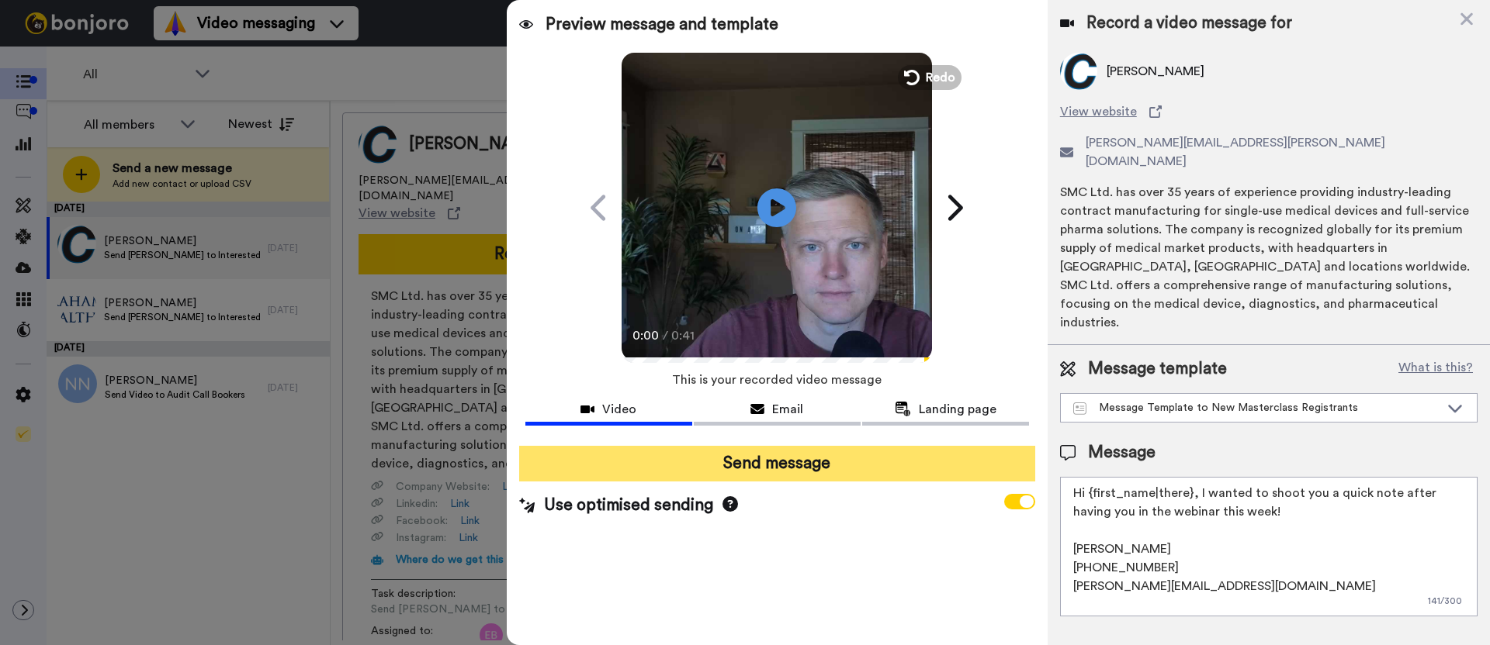
type textarea "Hi {first_name|there}, I wanted to shoot you a quick note after having you in t…"
click at [910, 472] on button "Send message" at bounding box center [777, 464] width 516 height 36
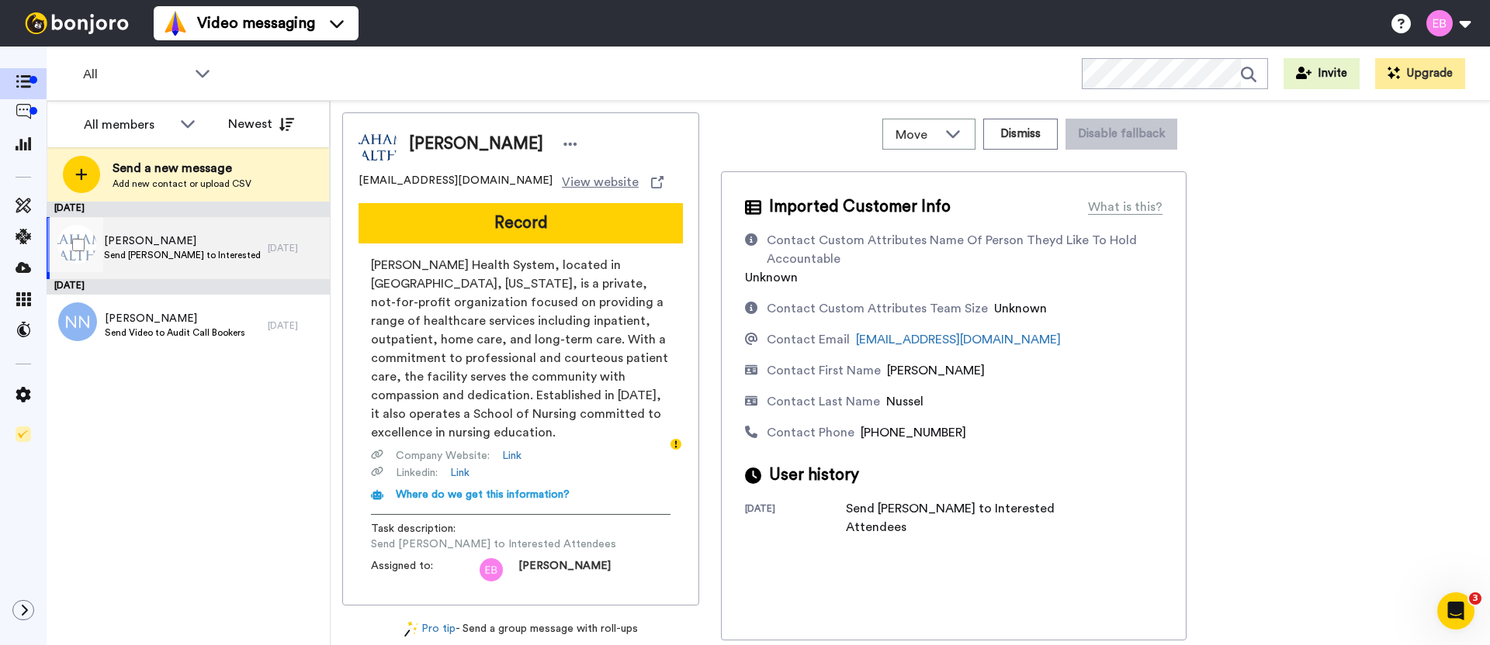
click at [210, 251] on span "Send [PERSON_NAME] to Interested Attendees" at bounding box center [182, 255] width 156 height 12
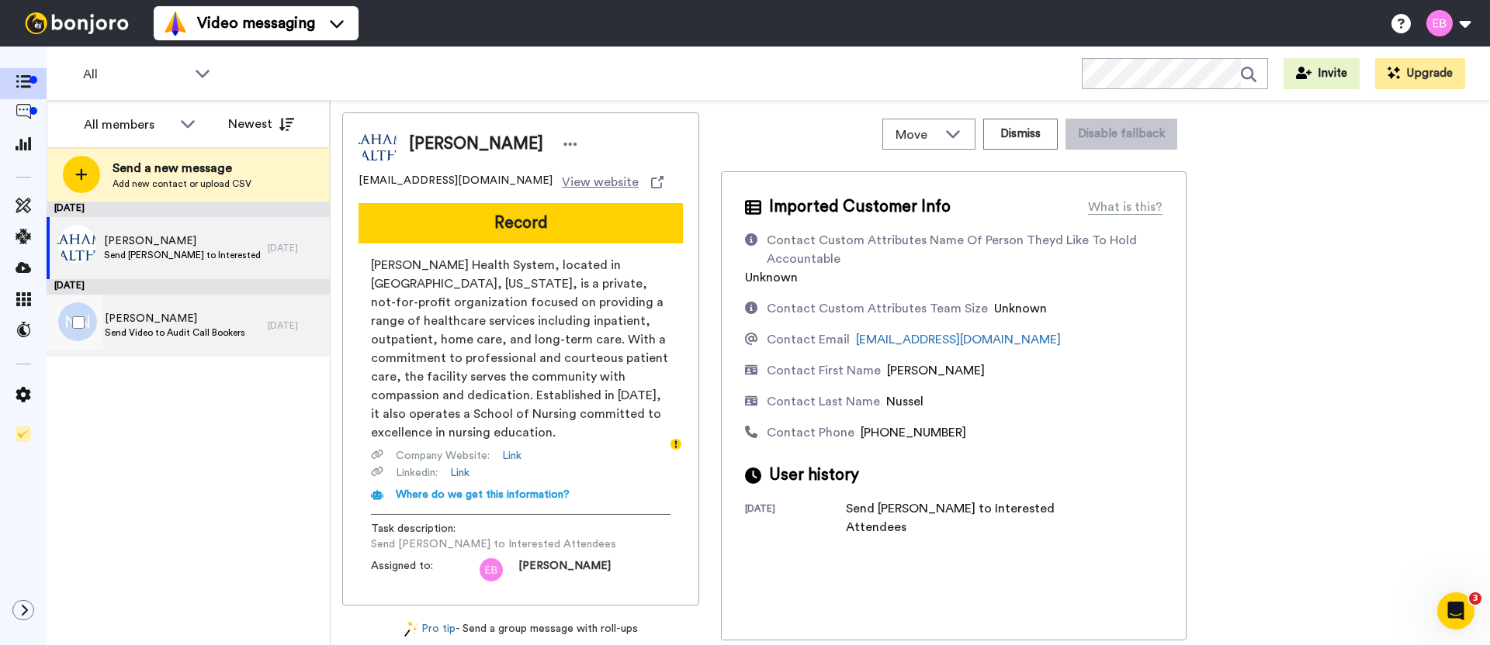
click at [175, 341] on div "[PERSON_NAME] Send Video to Audit Call Bookers" at bounding box center [157, 326] width 221 height 62
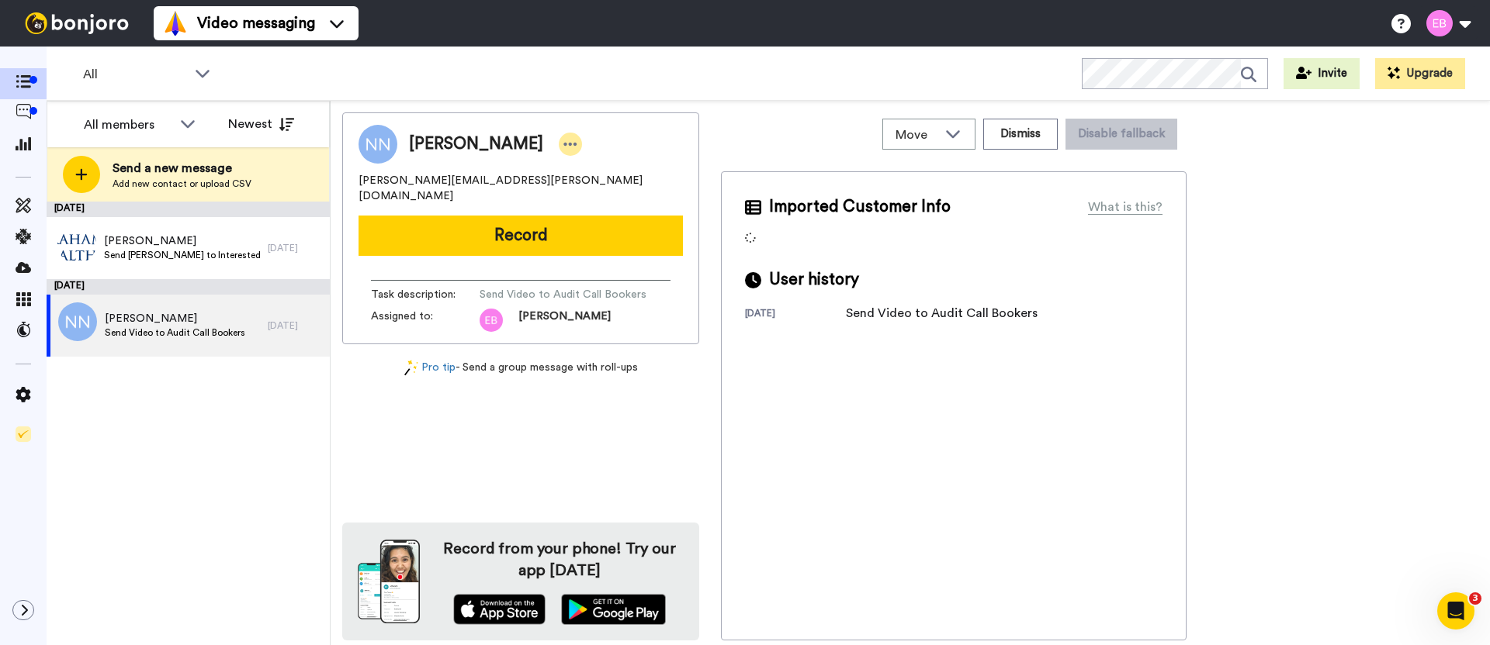
click at [563, 146] on icon at bounding box center [570, 145] width 14 height 16
click at [619, 234] on li "Dismiss" at bounding box center [604, 236] width 112 height 22
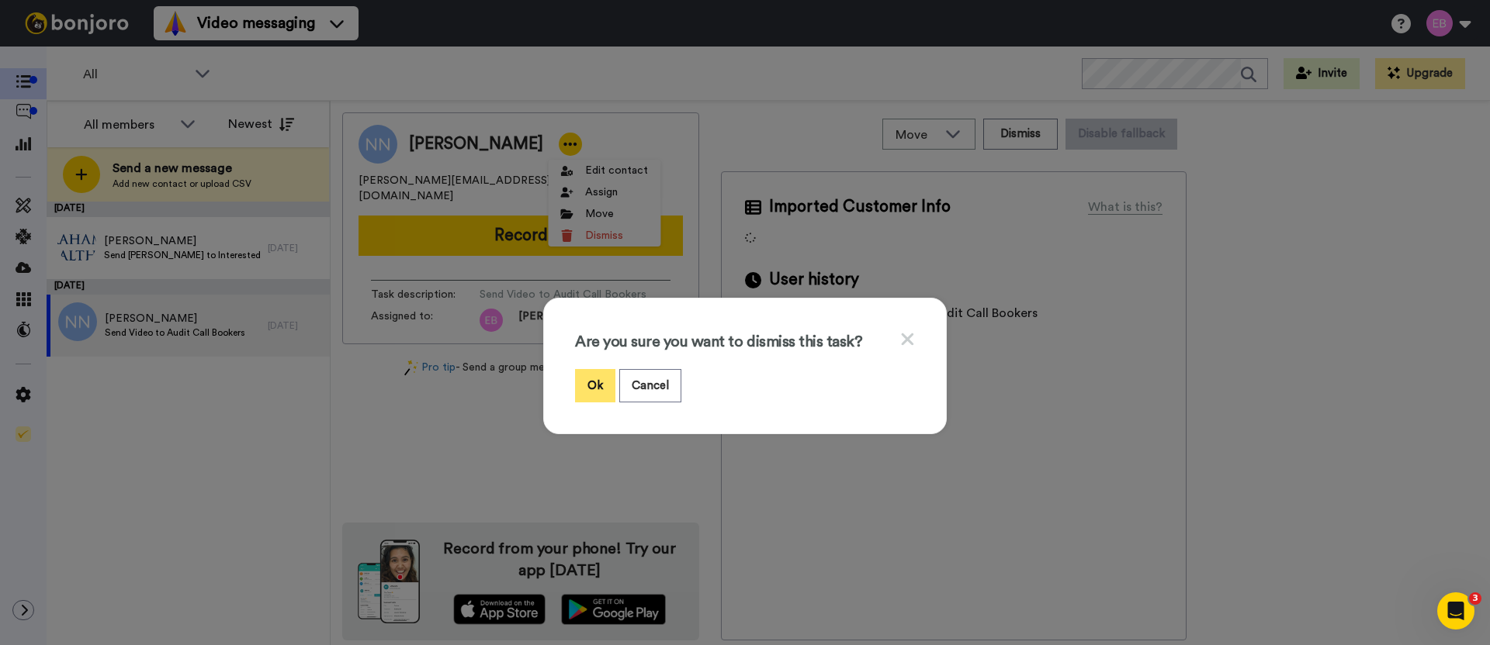
click at [594, 379] on button "Ok" at bounding box center [595, 385] width 40 height 33
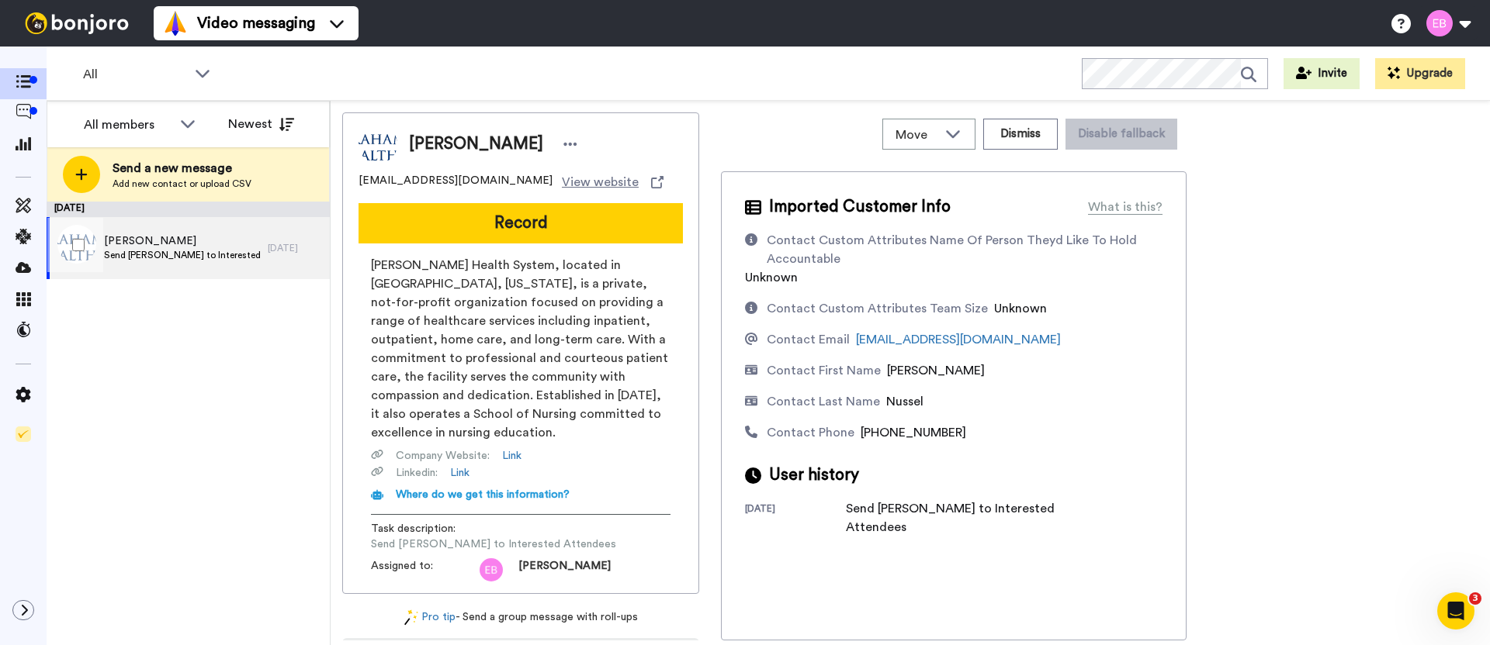
click at [193, 252] on span "Send [PERSON_NAME] to Interested Attendees" at bounding box center [182, 255] width 156 height 12
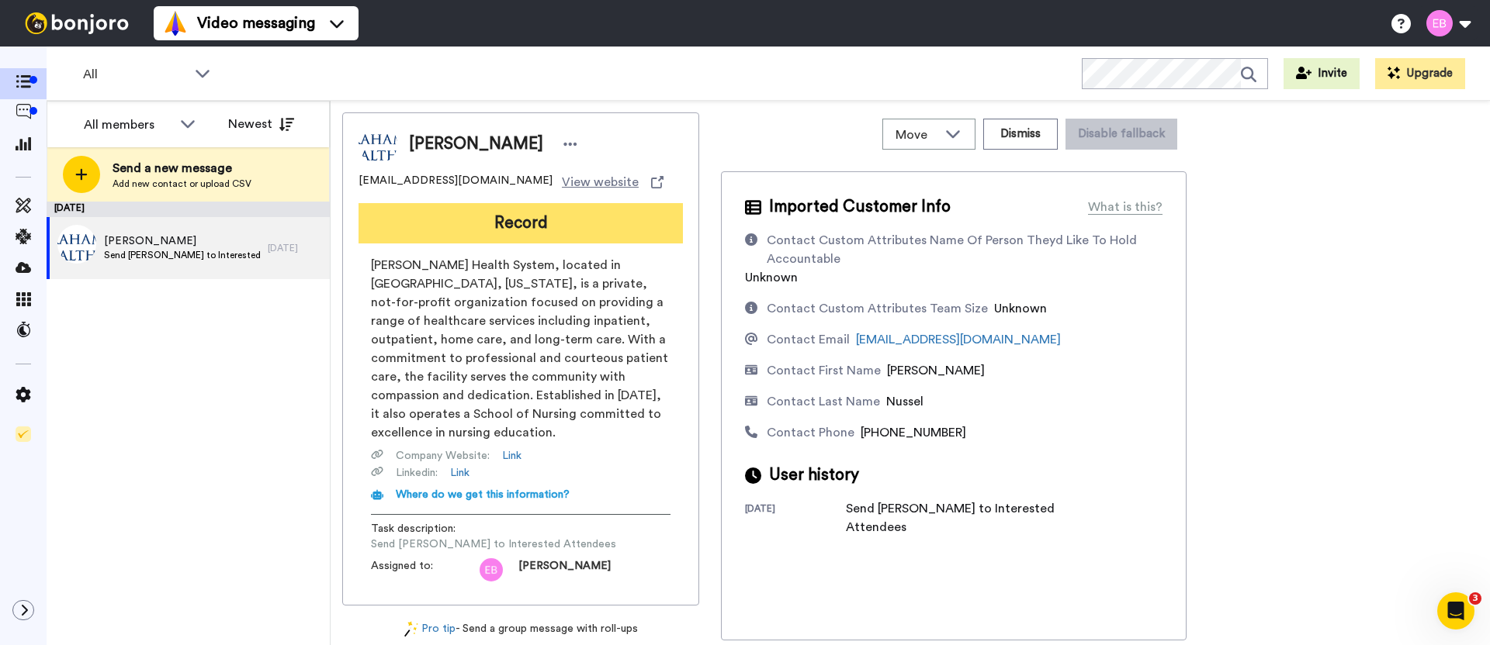
click at [491, 222] on button "Record" at bounding box center [520, 223] width 324 height 40
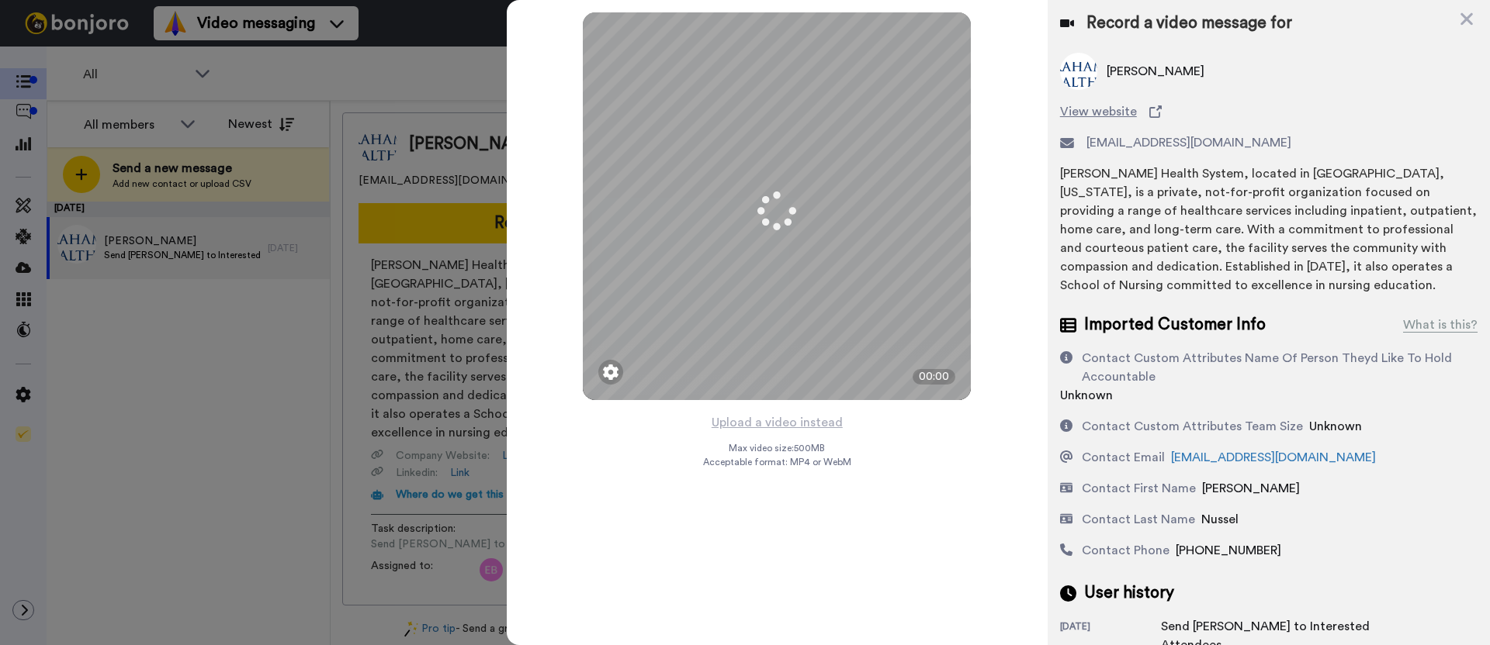
click at [735, 418] on button "Upload a video instead" at bounding box center [777, 423] width 140 height 20
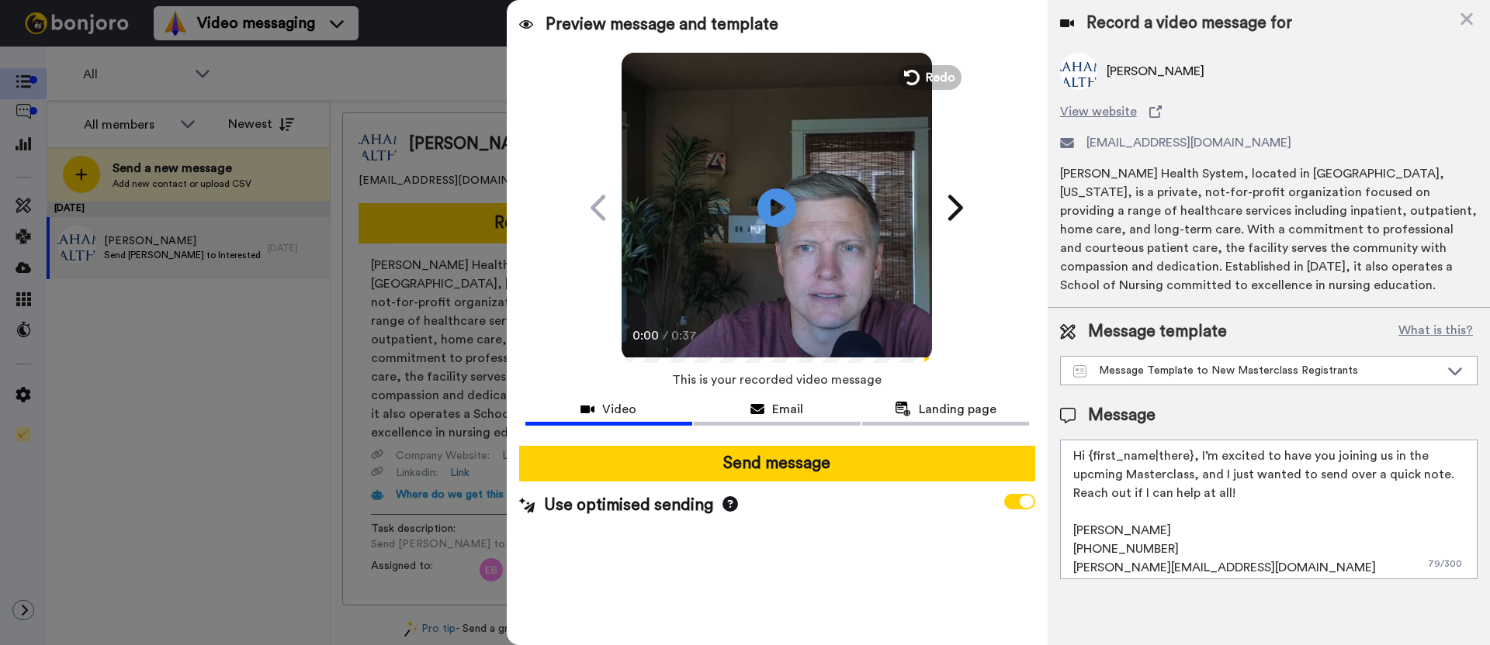
click at [1198, 476] on textarea "Hi {first_name|there}, I’m excited to have you joining us in the upcming Master…" at bounding box center [1268, 510] width 417 height 140
drag, startPoint x: 1253, startPoint y: 499, endPoint x: 1199, endPoint y: 457, distance: 68.0
click at [1199, 457] on textarea "Hi {first_name|there}, I’m excited to have you joining us in the upcming Master…" at bounding box center [1268, 510] width 417 height 140
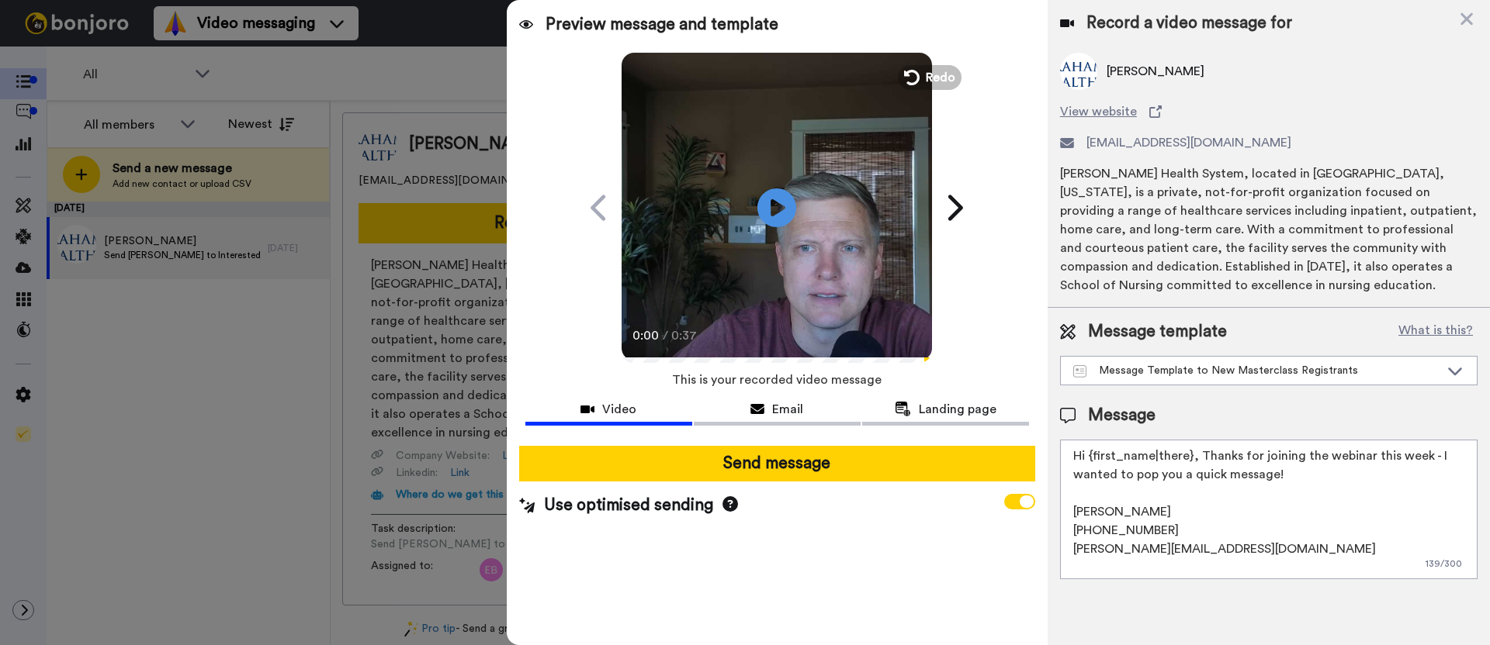
type textarea "Hi {first_name|there}, Thanks for joining the webinar this week - I wanted to p…"
click at [807, 489] on div "Send message Use optimised sending" at bounding box center [777, 482] width 541 height 96
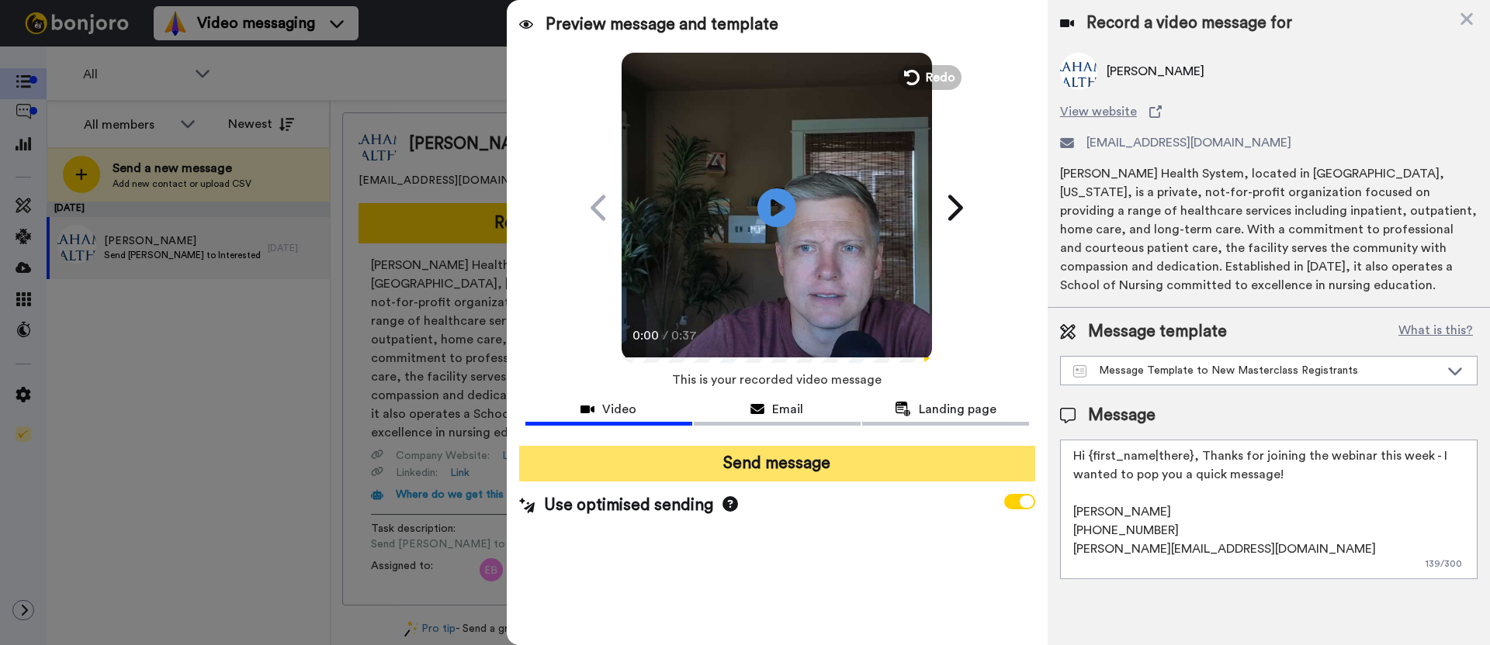
click at [791, 475] on button "Send message" at bounding box center [777, 464] width 516 height 36
